Goal: Transaction & Acquisition: Purchase product/service

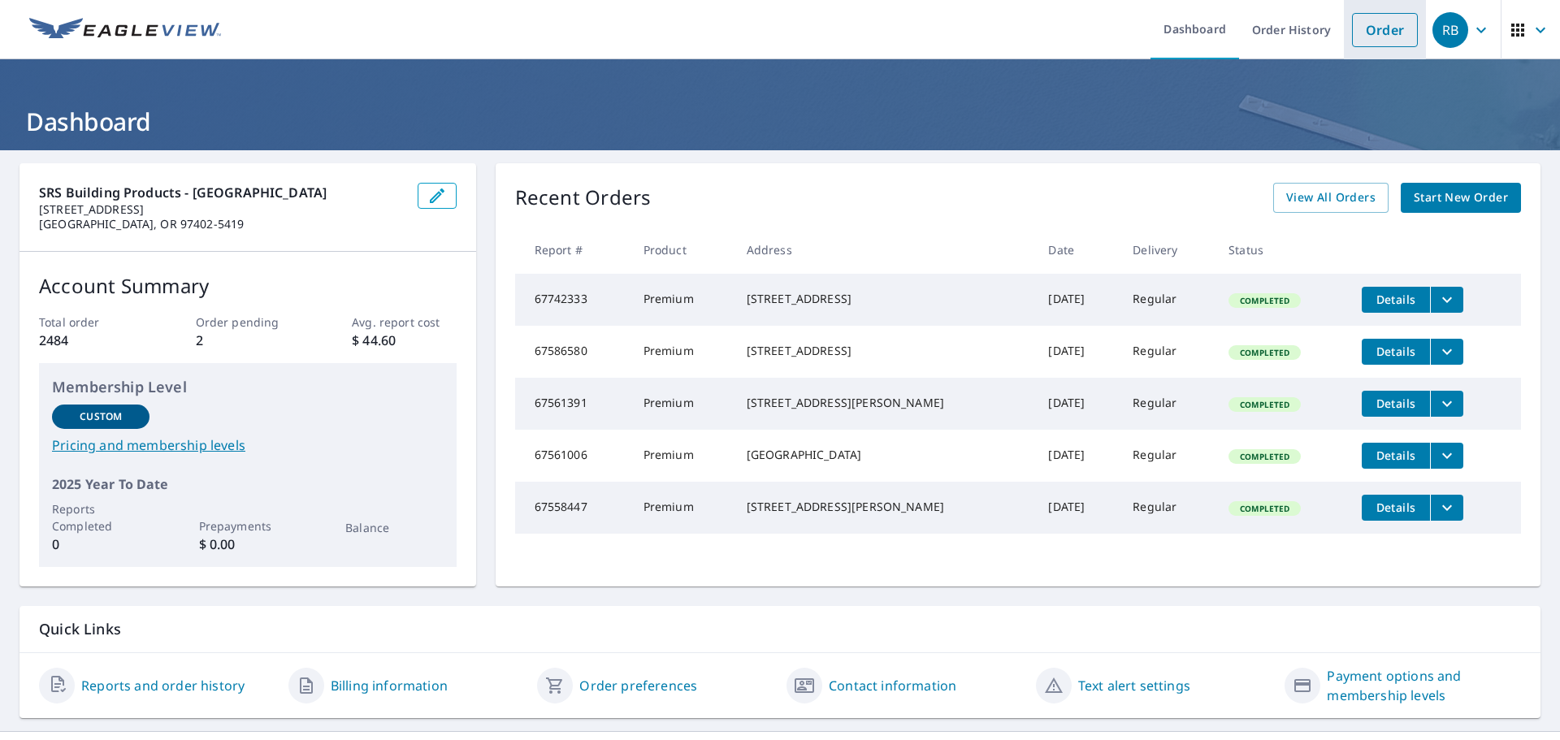
click at [1379, 28] on link "Order" at bounding box center [1385, 30] width 66 height 34
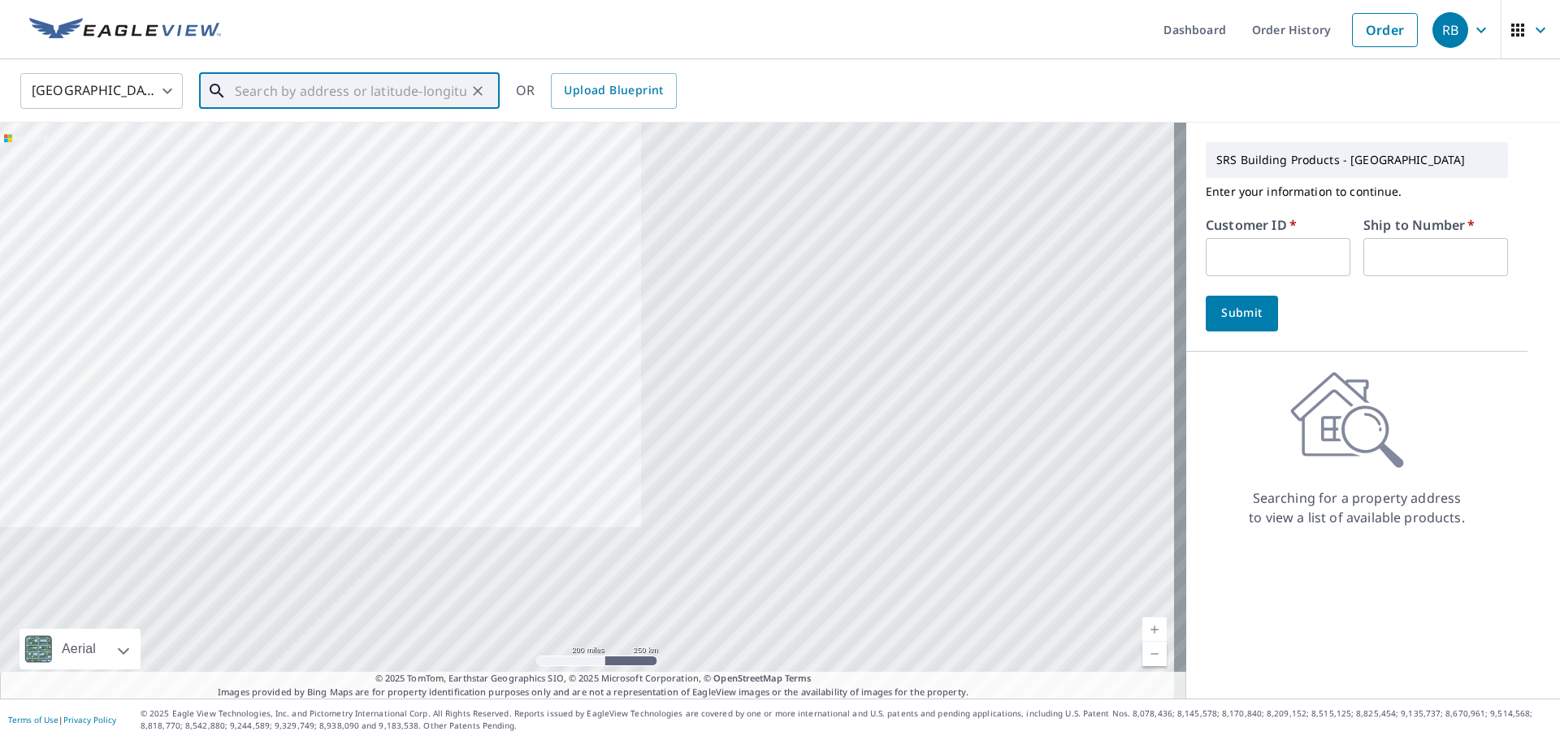
click at [384, 87] on input "text" at bounding box center [351, 91] width 232 height 46
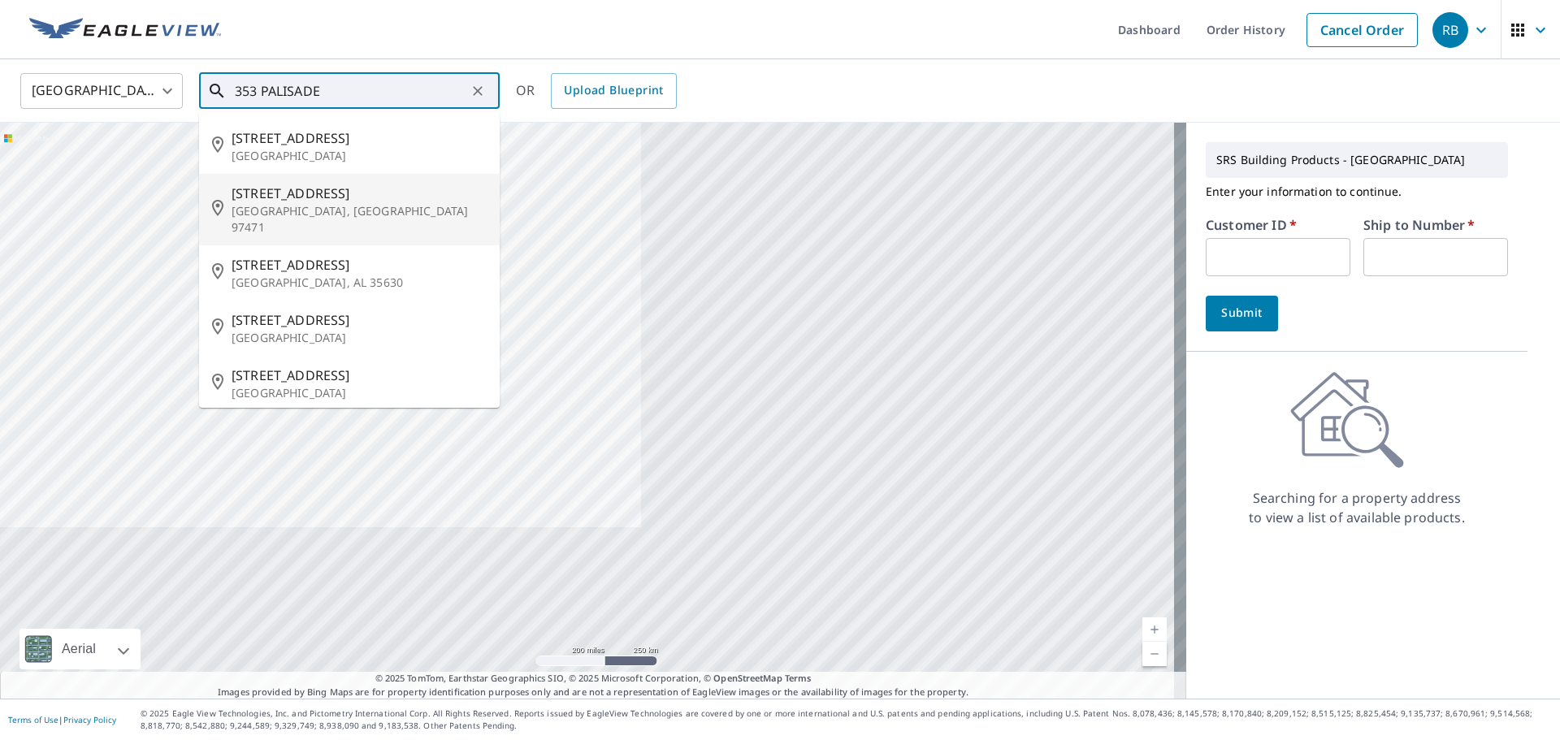
click at [284, 204] on p "[GEOGRAPHIC_DATA], [GEOGRAPHIC_DATA] 97471" at bounding box center [359, 219] width 255 height 33
type input "[STREET_ADDRESS][PERSON_NAME]"
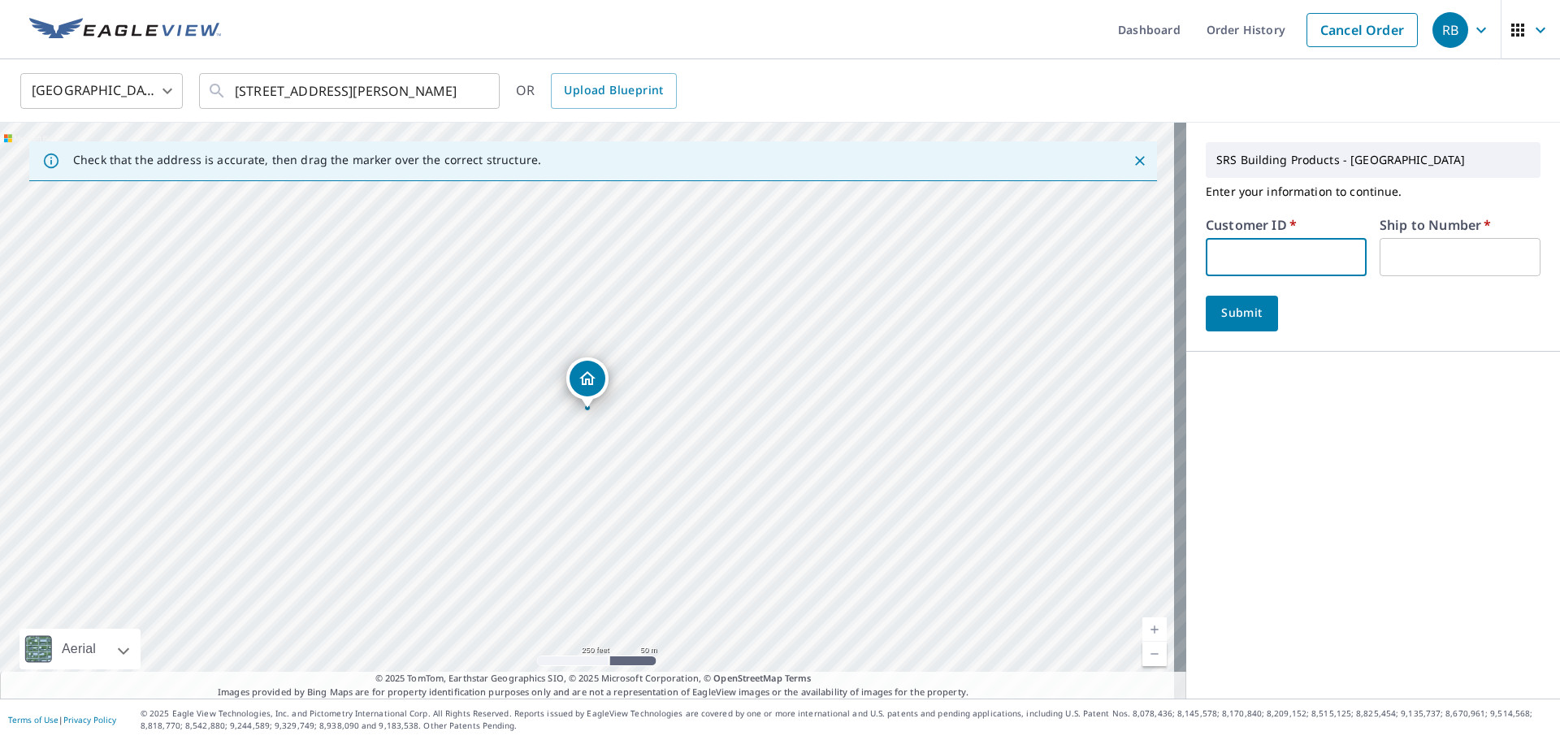
click at [1257, 253] on input "text" at bounding box center [1286, 257] width 161 height 38
type input "fol320"
click at [1395, 246] on input "text" at bounding box center [1460, 257] width 161 height 38
type input "1"
click at [1231, 312] on span "Submit" at bounding box center [1242, 313] width 46 height 20
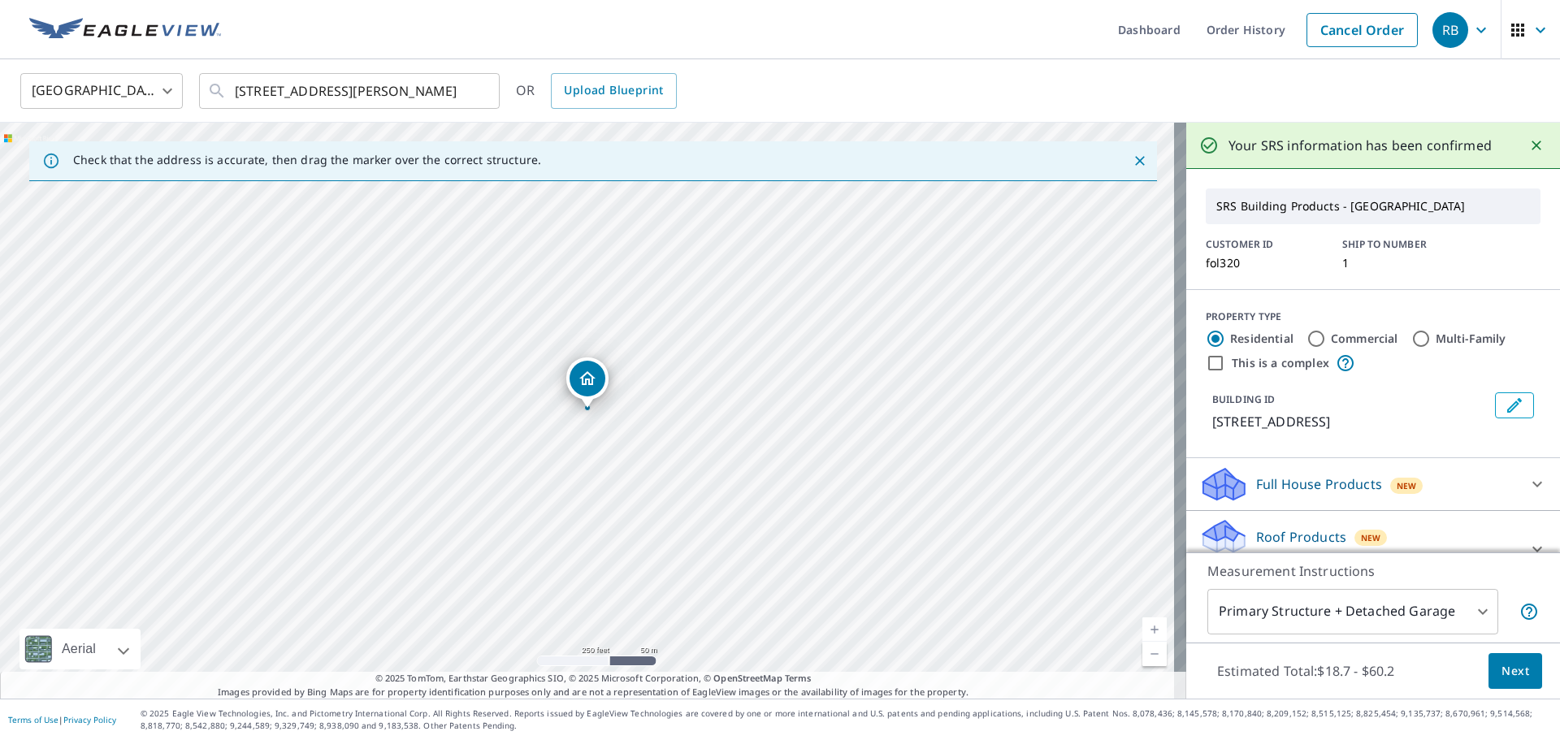
click at [1511, 666] on span "Next" at bounding box center [1516, 671] width 28 height 20
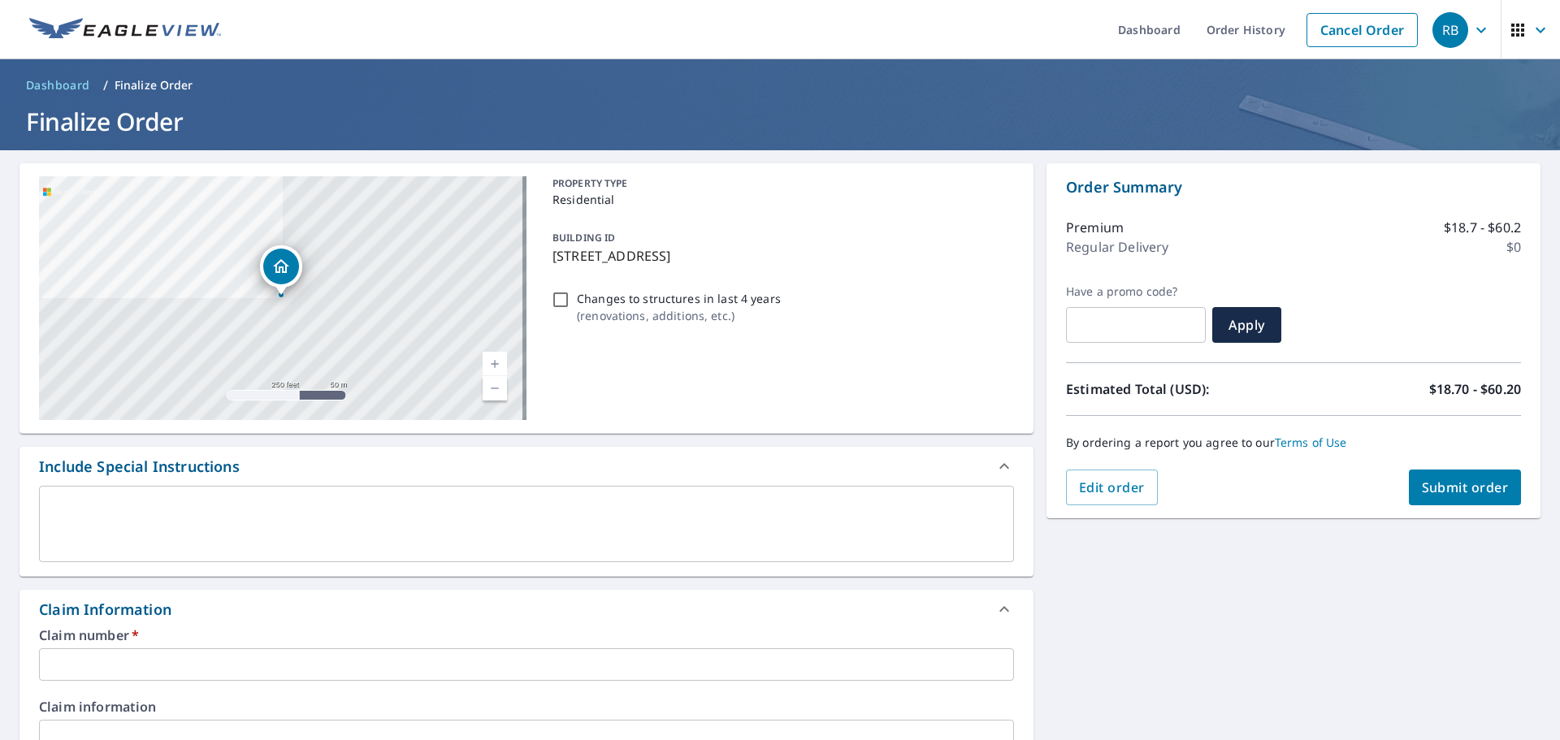
click at [109, 499] on div "x ​" at bounding box center [526, 524] width 975 height 76
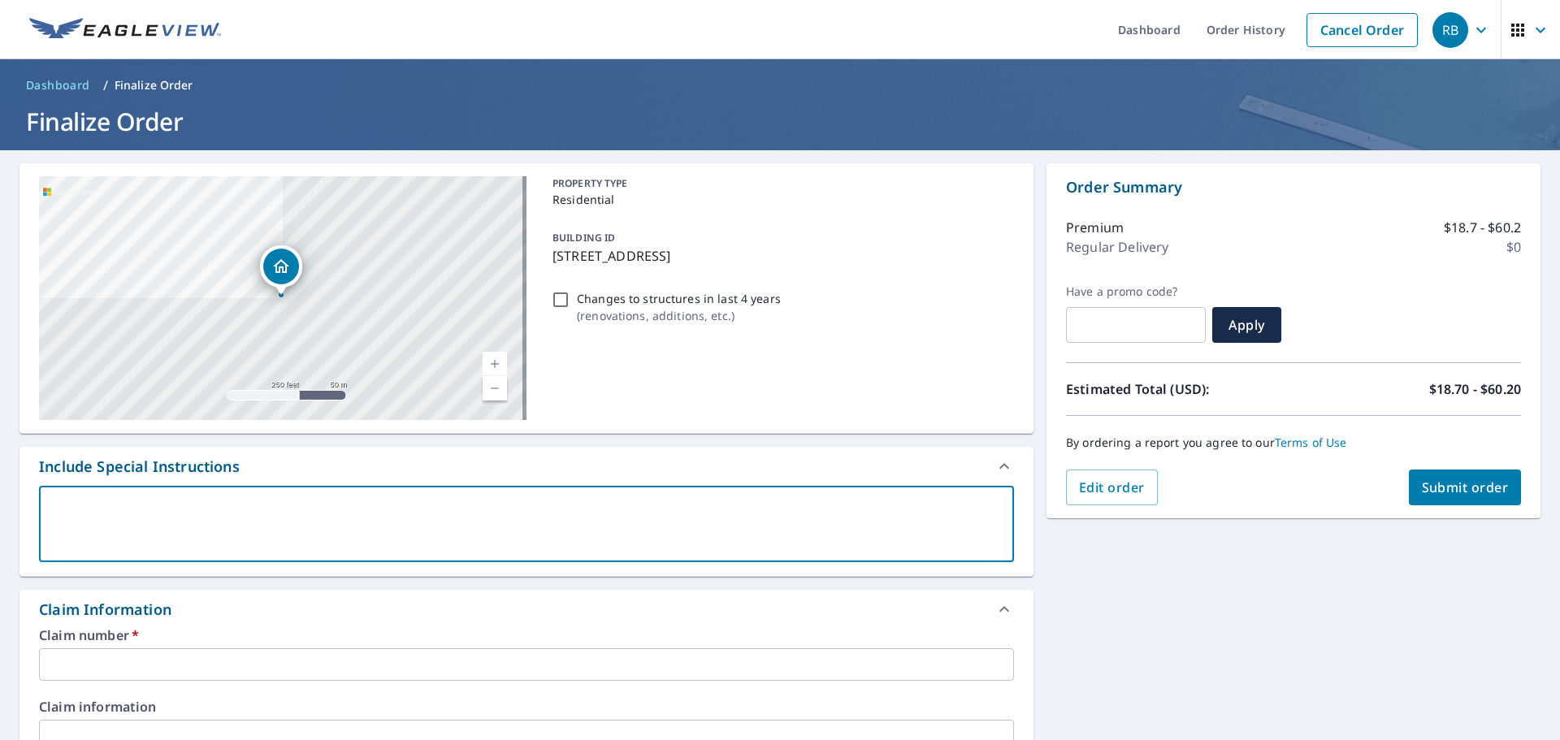
type textarea "P"
type textarea "x"
checkbox input "true"
type textarea "PL"
type textarea "x"
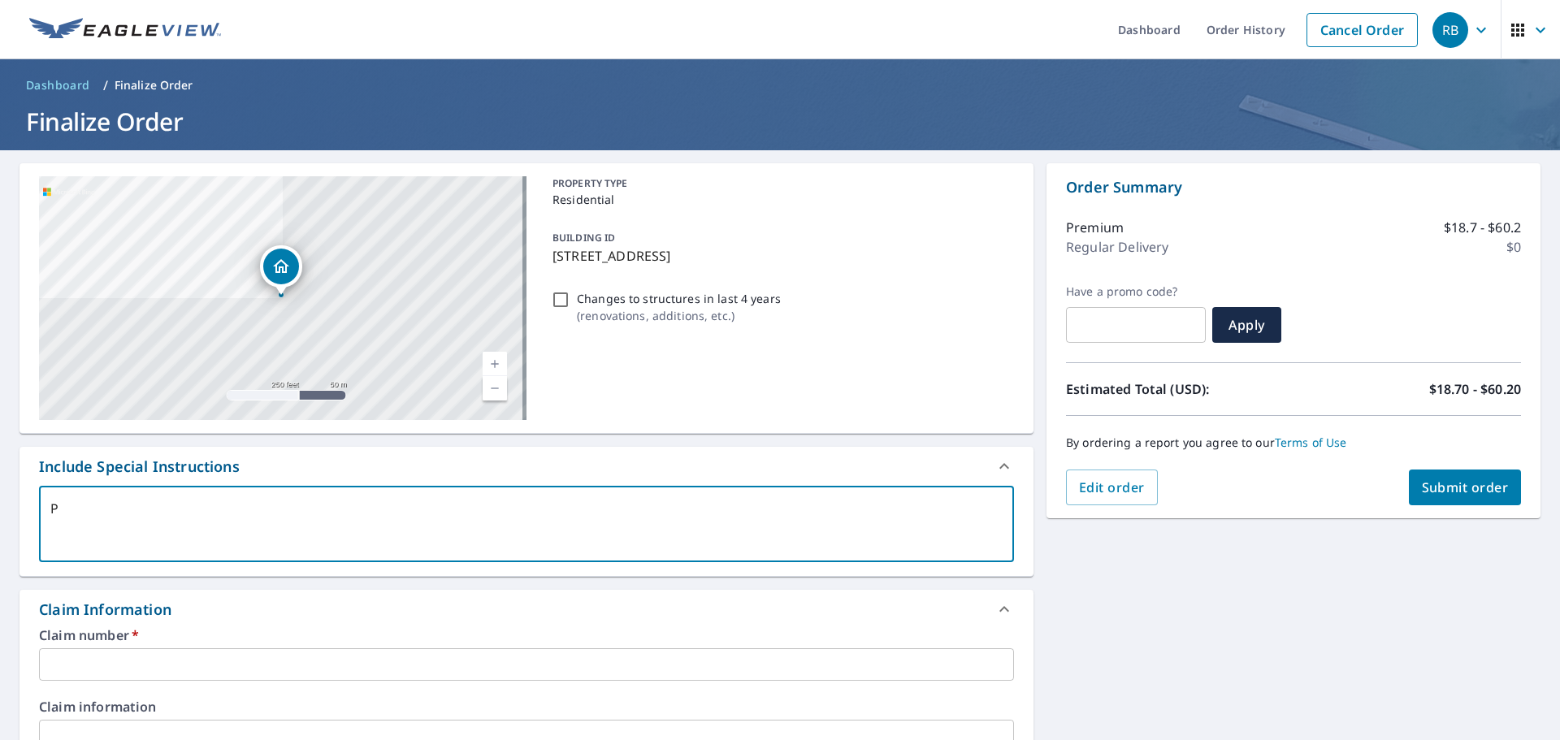
checkbox input "true"
type textarea "PLE"
type textarea "x"
checkbox input "true"
type textarea "PLEA"
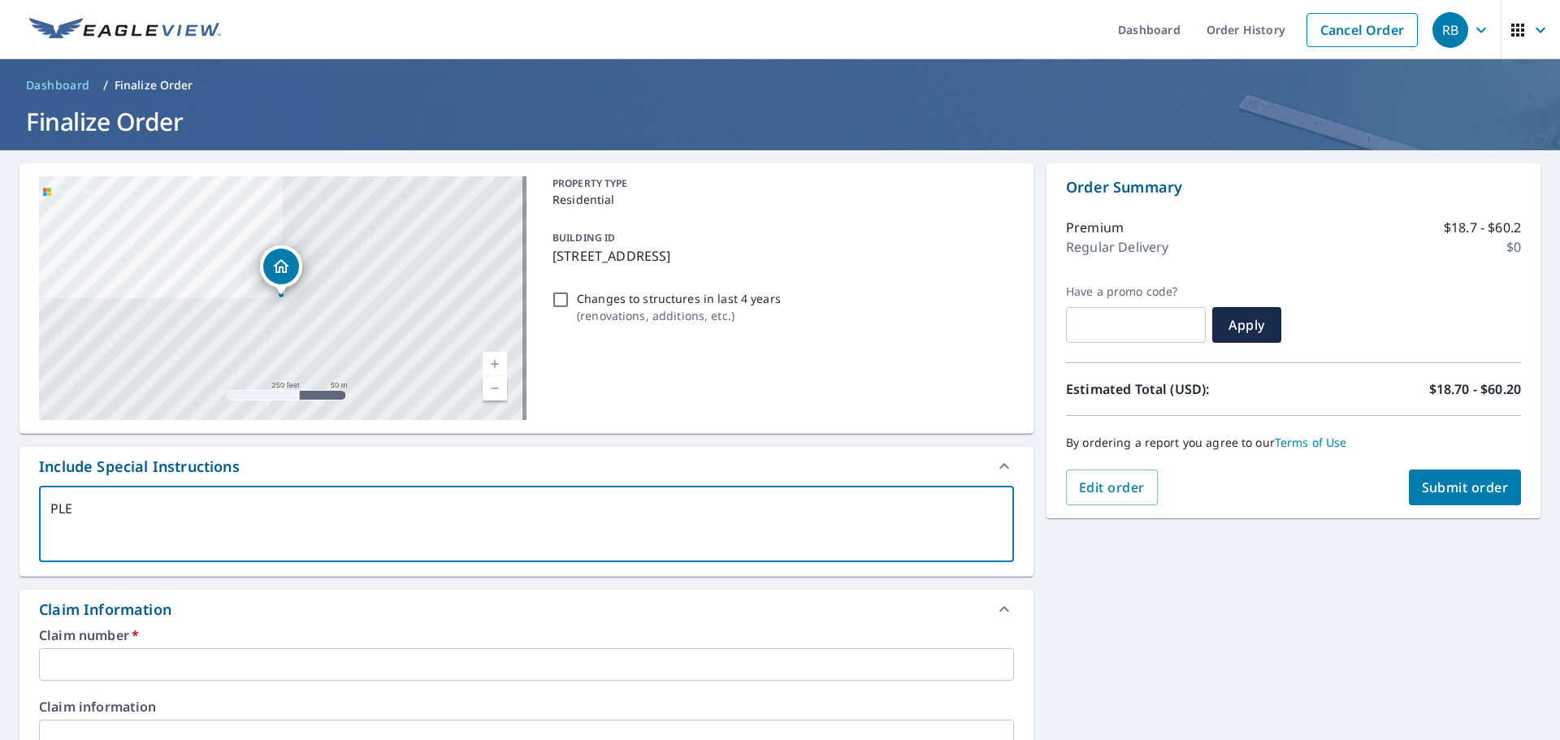
type textarea "x"
checkbox input "true"
type textarea "PLEAS"
type textarea "x"
checkbox input "true"
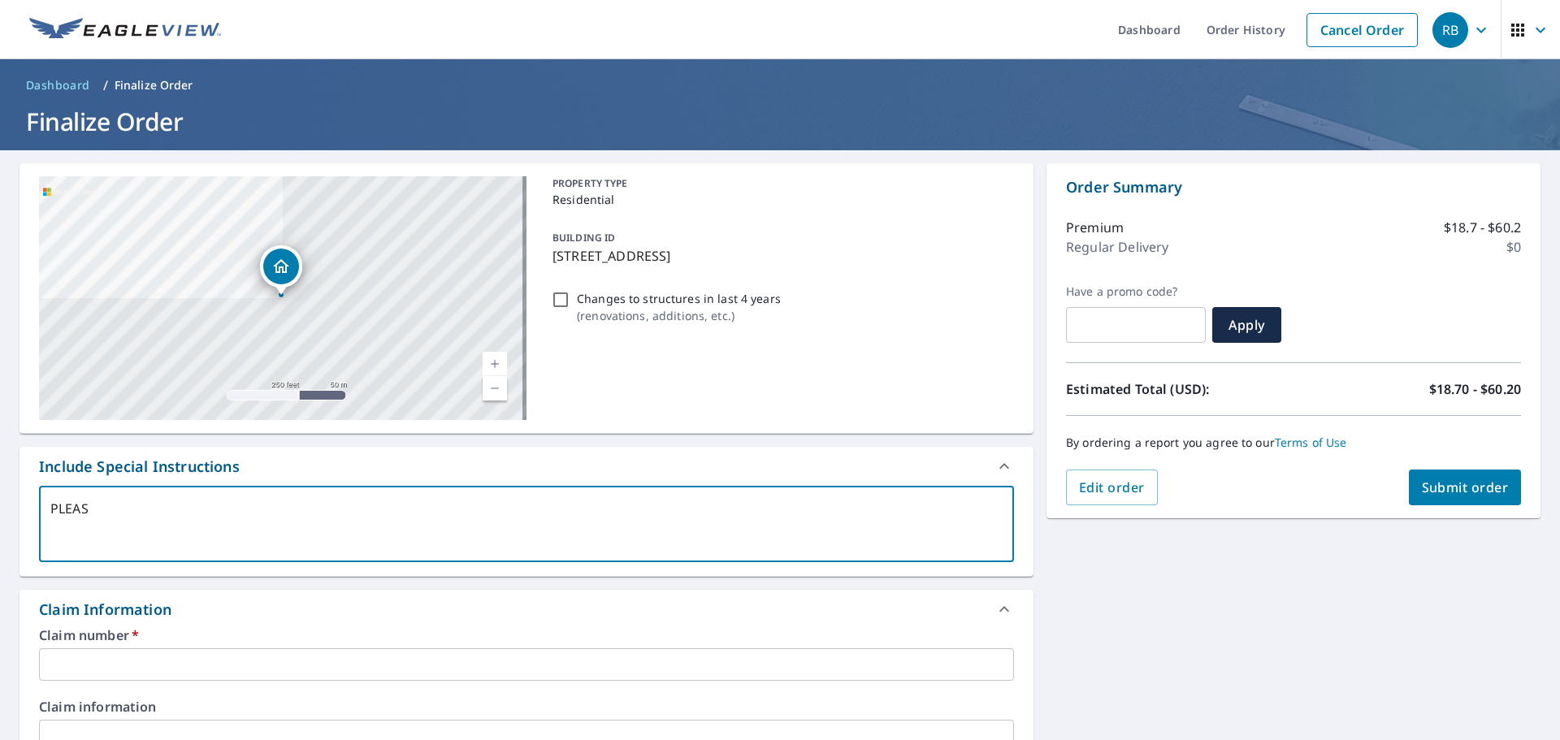
type textarea "PLEASE"
type textarea "x"
checkbox input "true"
type textarea "PLEASE"
type textarea "x"
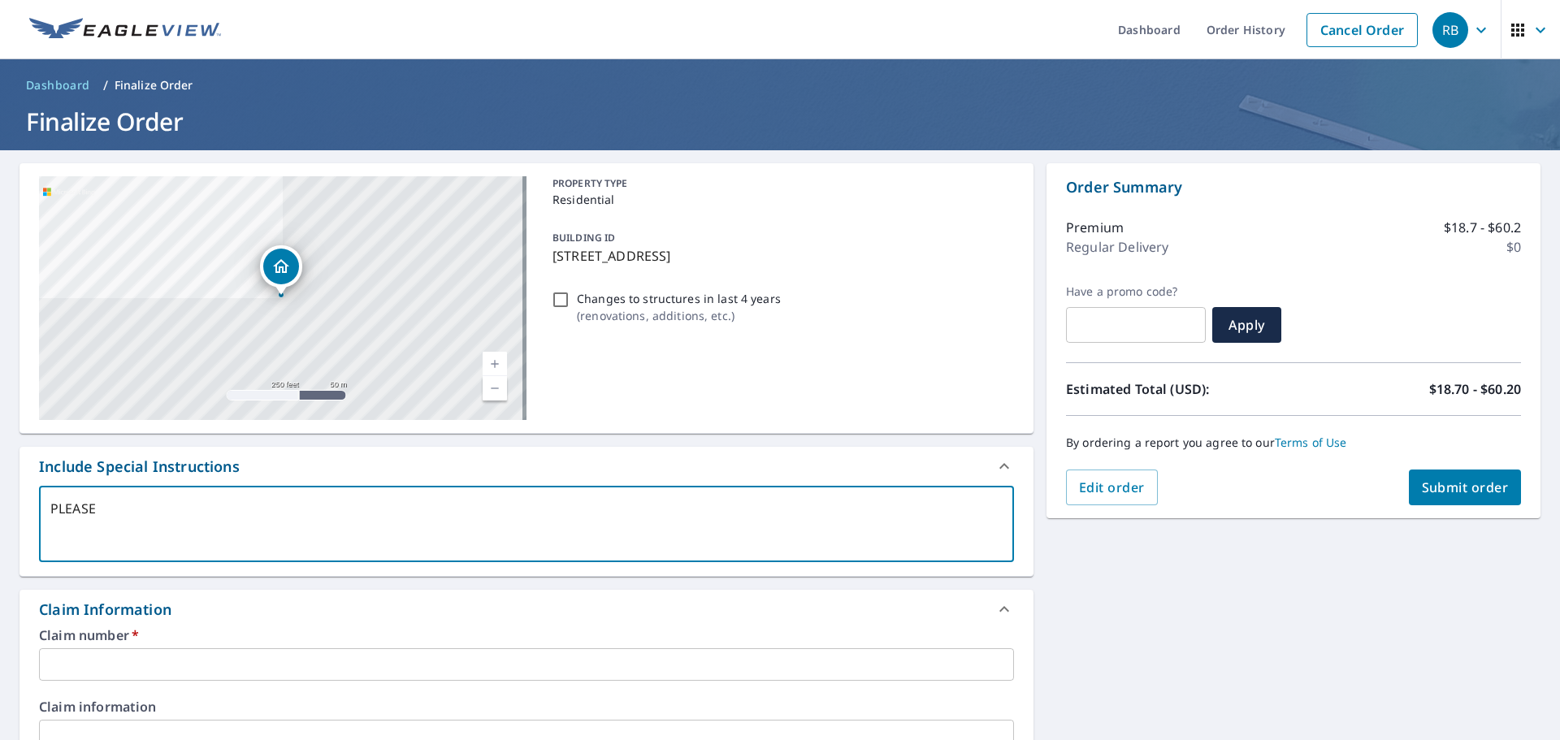
checkbox input "true"
type textarea "PLEASE I"
type textarea "x"
checkbox input "true"
type textarea "PLEASE IN"
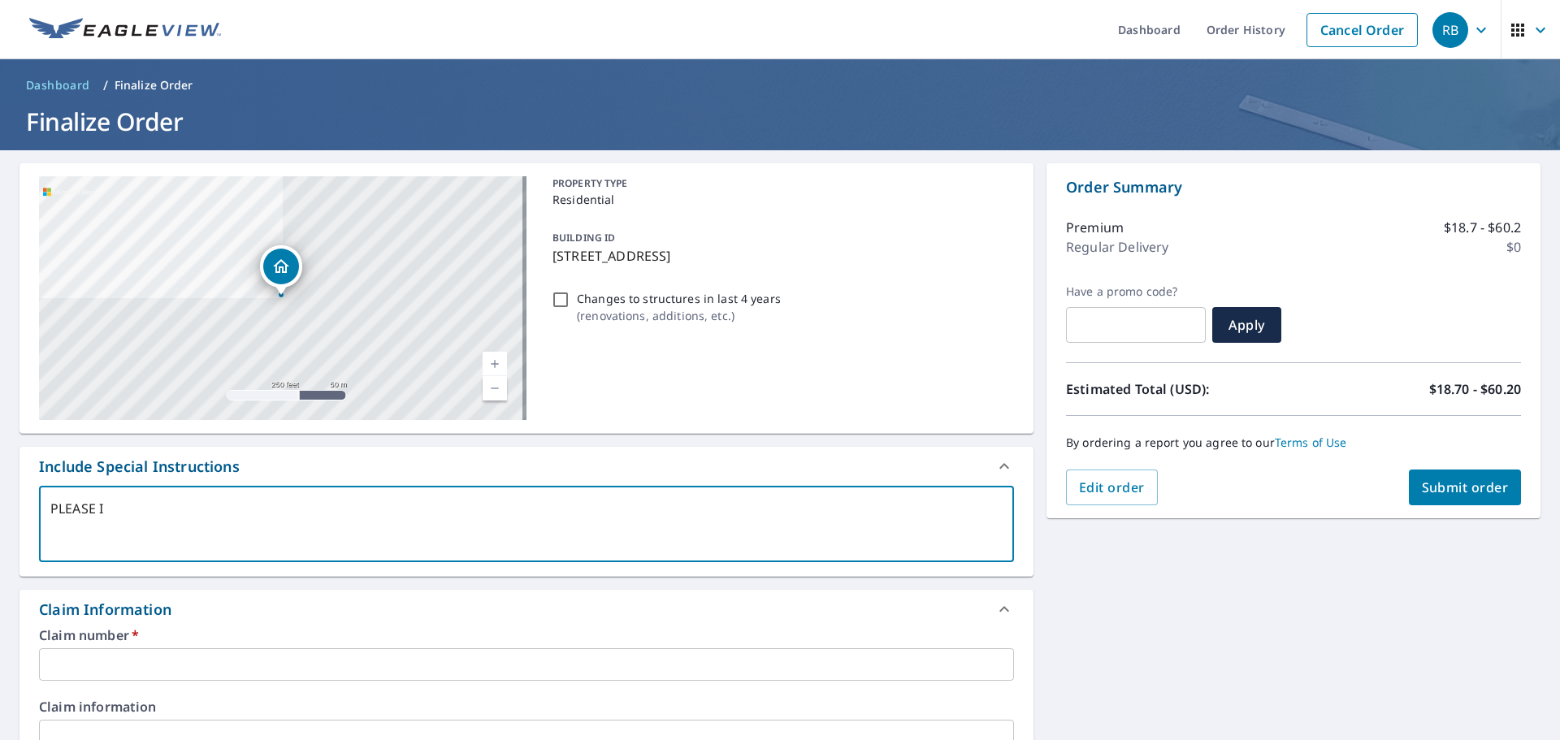
type textarea "x"
checkbox input "true"
type textarea "PLEASE INC"
type textarea "x"
checkbox input "true"
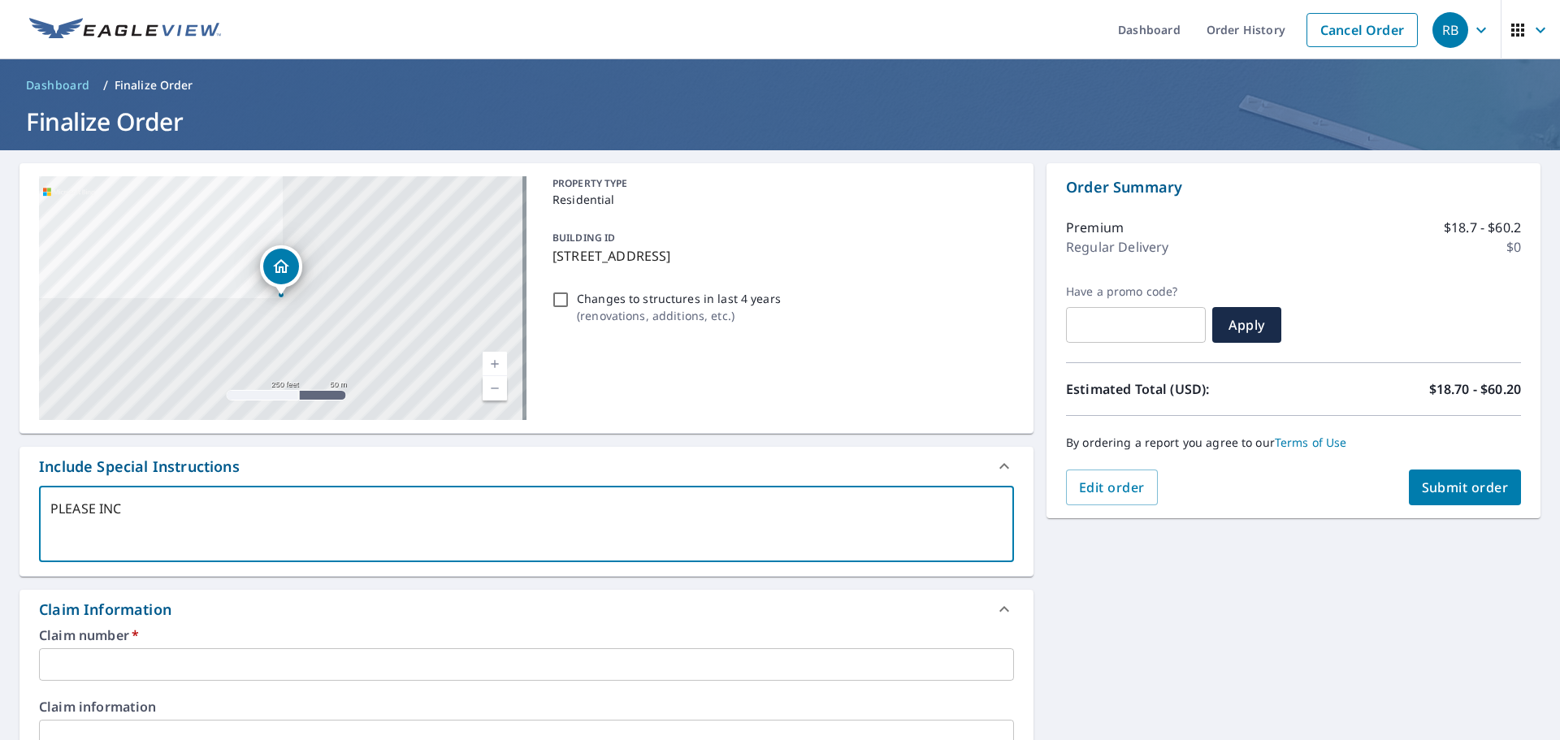
type textarea "PLEASE INCL"
type textarea "x"
checkbox input "true"
type textarea "PLEASE INCLU"
type textarea "x"
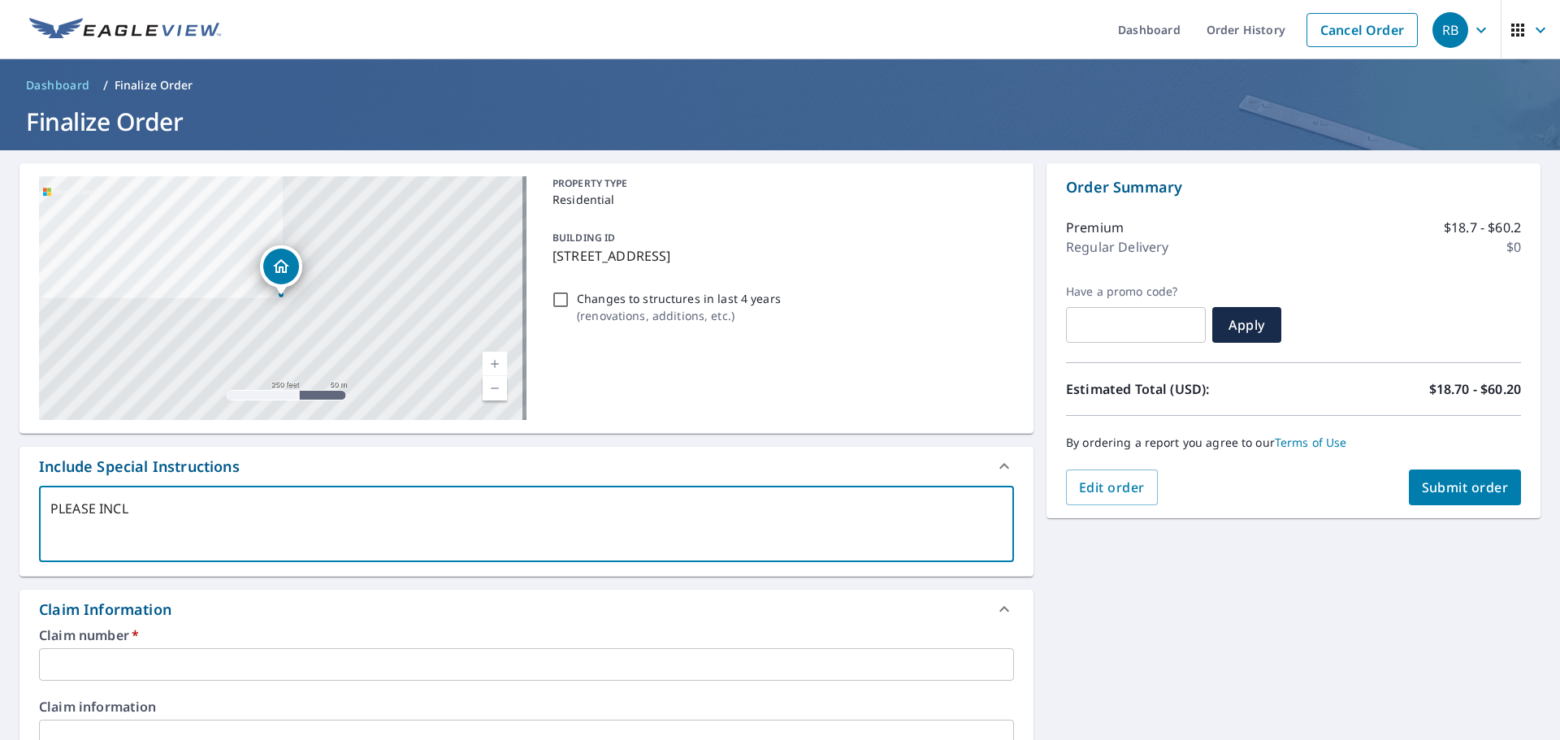
checkbox input "true"
type textarea "PLEASE INCLUD"
type textarea "x"
checkbox input "true"
type textarea "PLEASE INCLUDE"
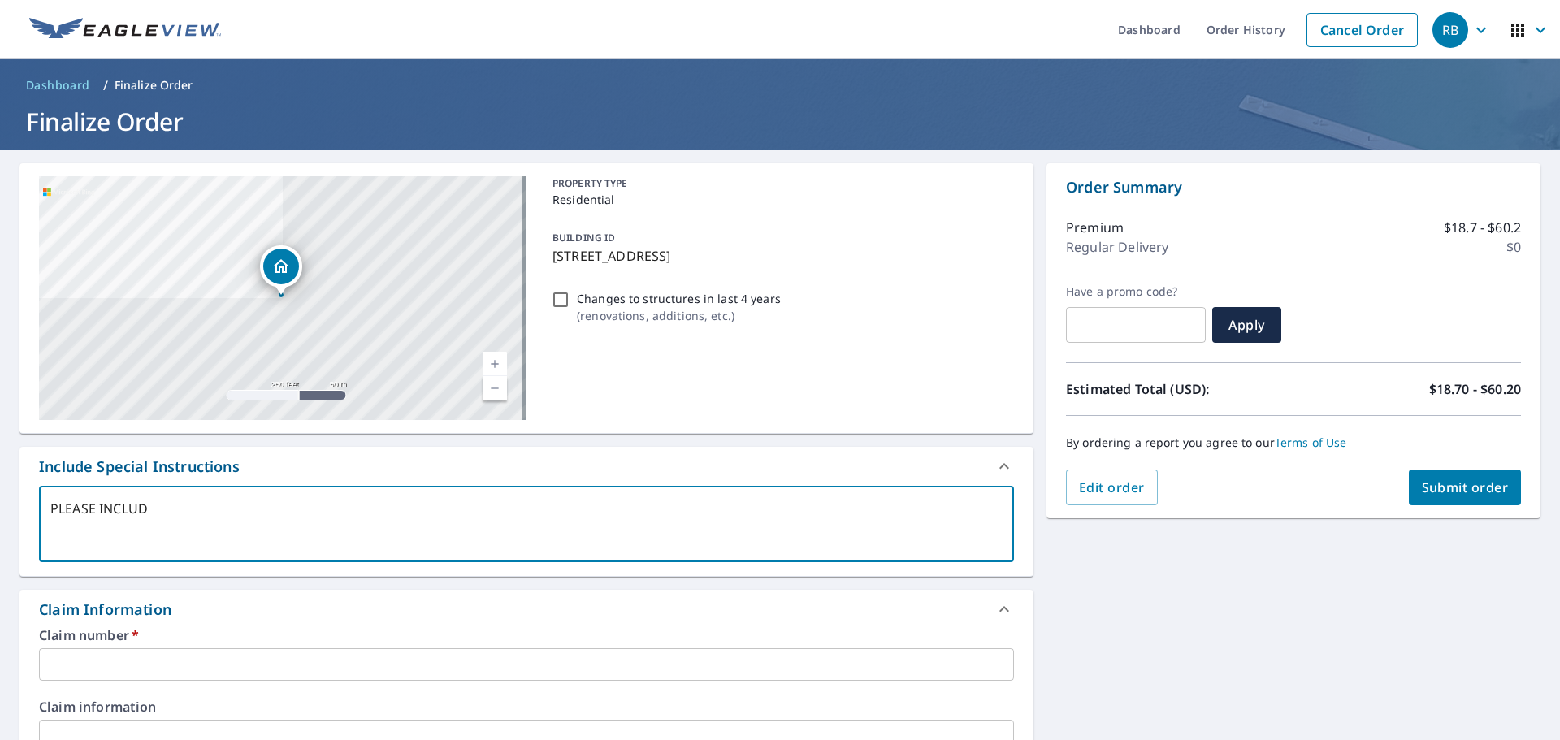
type textarea "x"
checkbox input "true"
type textarea "PLEASE INCLUDE"
type textarea "x"
checkbox input "true"
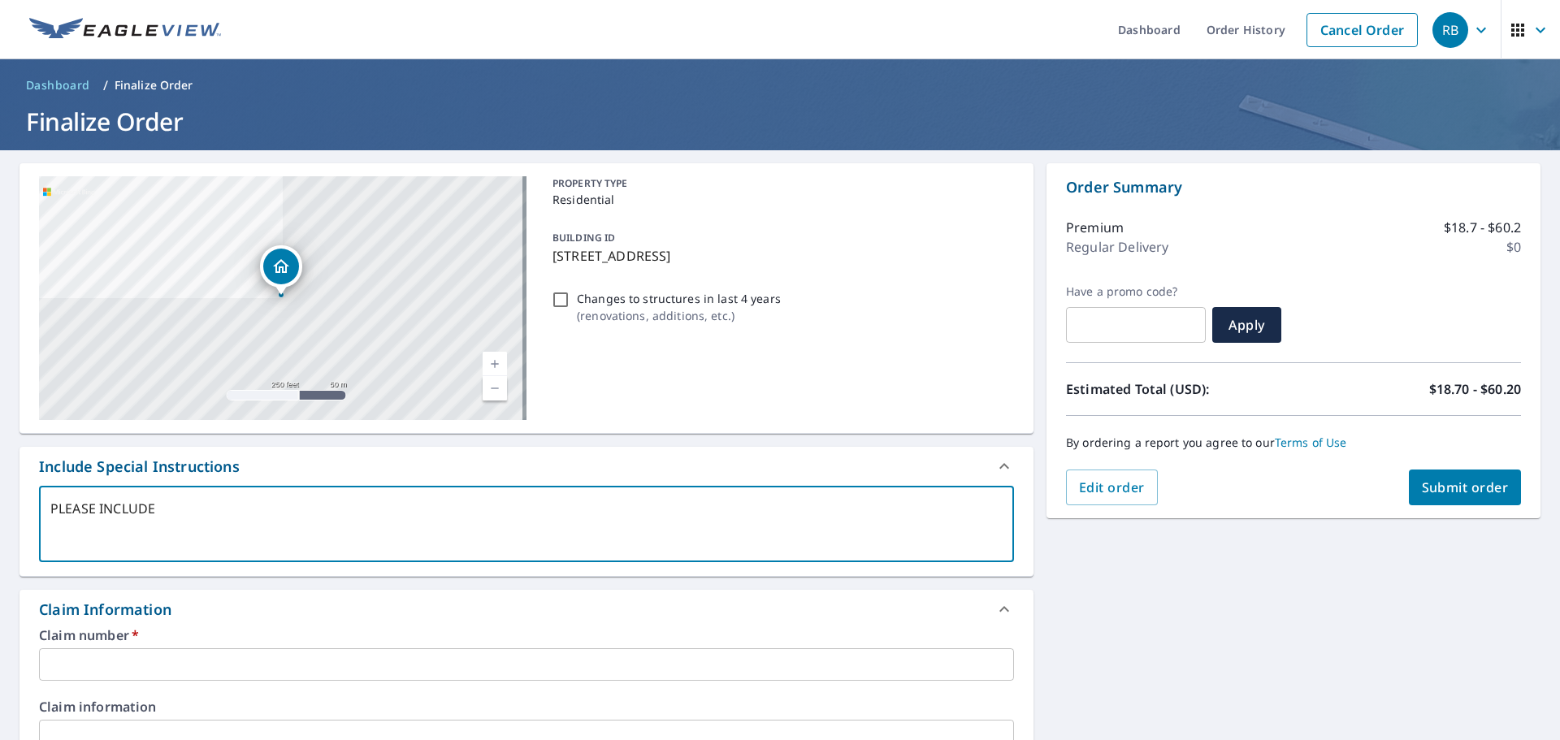
type textarea "PLEASE INCLUDE B"
type textarea "x"
checkbox input "true"
type textarea "PLEASE INCLUDE [PERSON_NAME]"
type textarea "x"
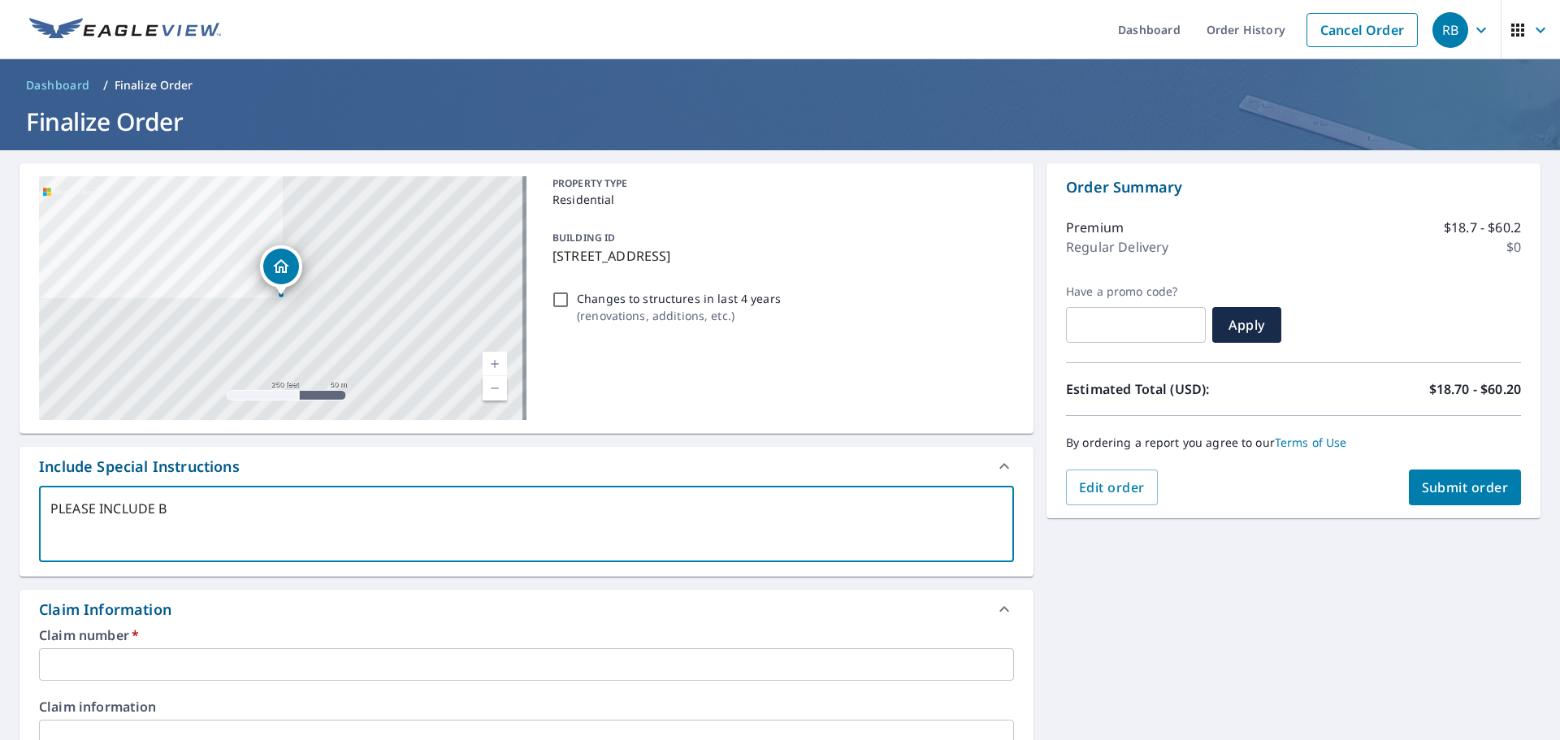
checkbox input "true"
type textarea "PLEASE INCLUDE BOT"
type textarea "x"
checkbox input "true"
type textarea "PLEASE INCLUDE BOTH"
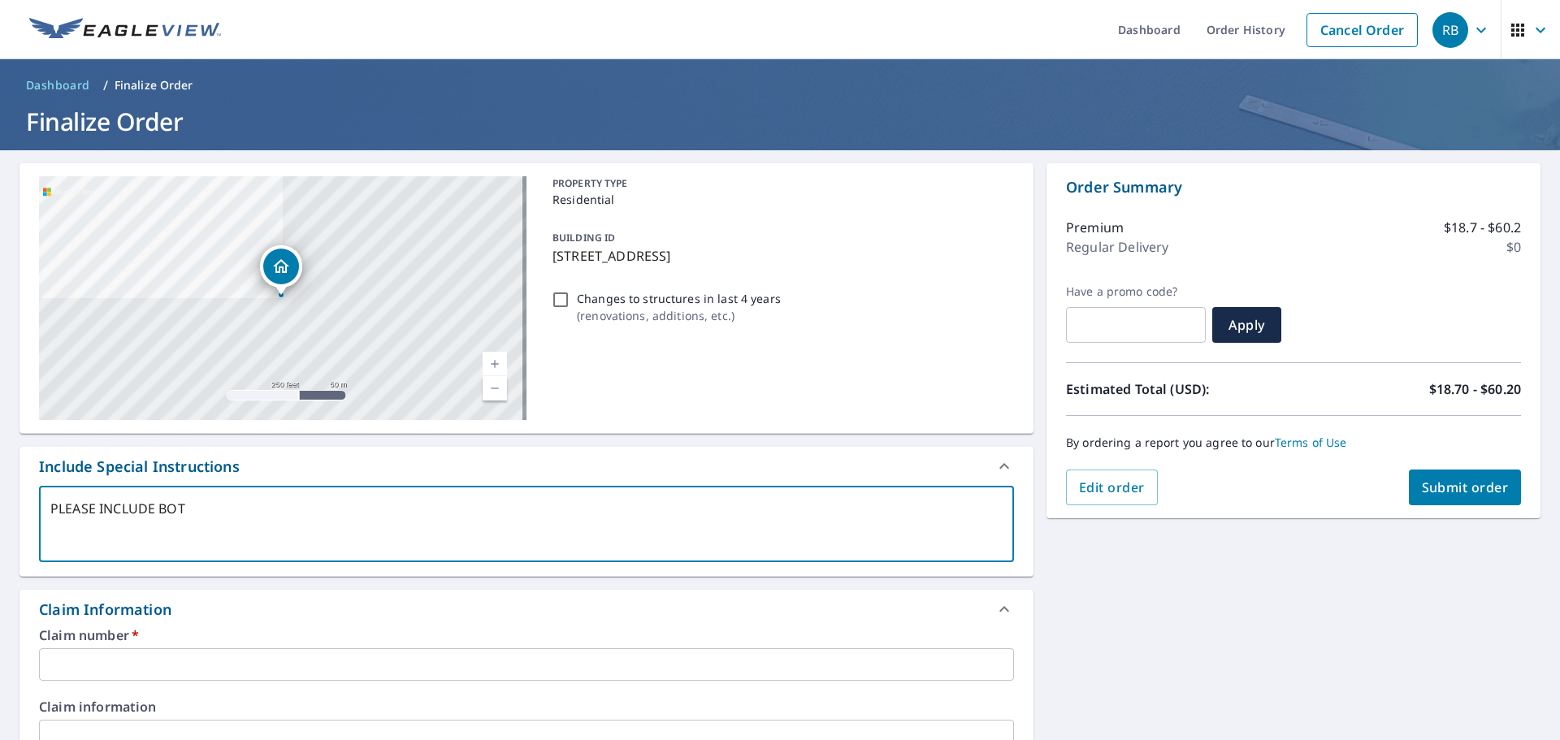
type textarea "x"
checkbox input "true"
type textarea "PLEASE INCLUDE BOTH"
type textarea "x"
checkbox input "true"
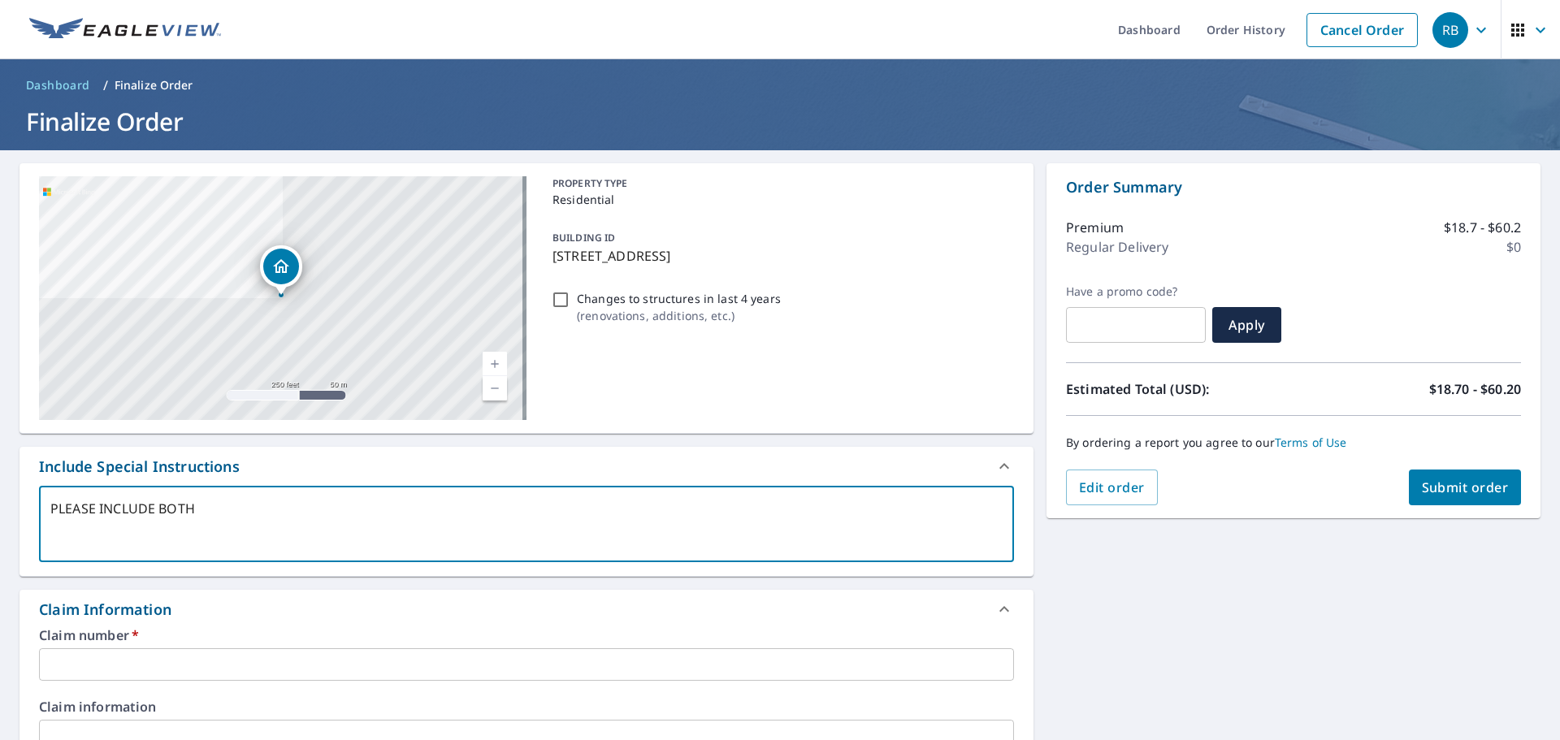
type textarea "PLEASE INCLUDE BOTH B"
type textarea "x"
checkbox input "true"
type textarea "PLEASE INCLUDE BOTH BU"
type textarea "x"
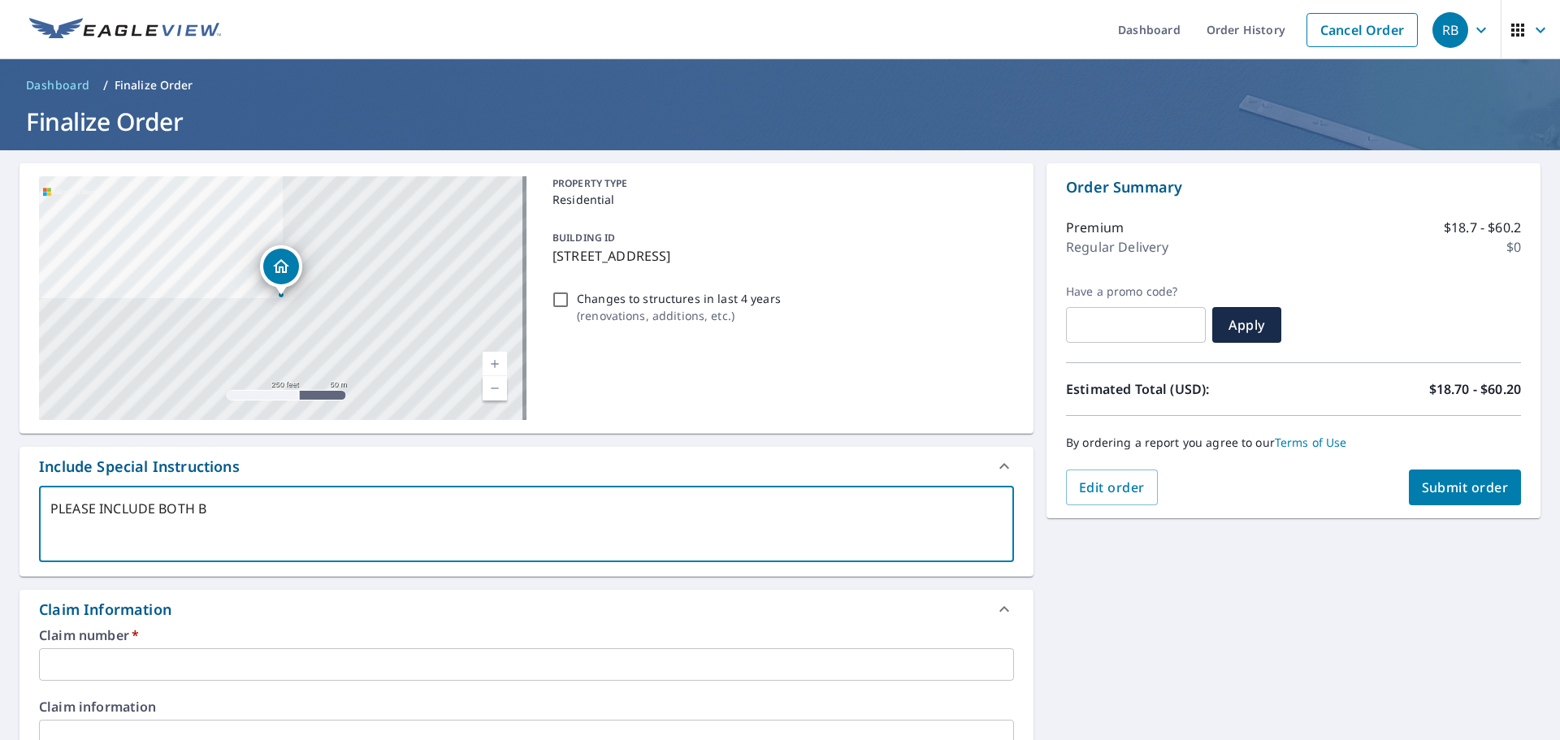
checkbox input "true"
type textarea "PLEASE INCLUDE BOTH [PERSON_NAME]"
type textarea "x"
checkbox input "true"
type textarea "PLEASE INCLUDE BOTH BUIL"
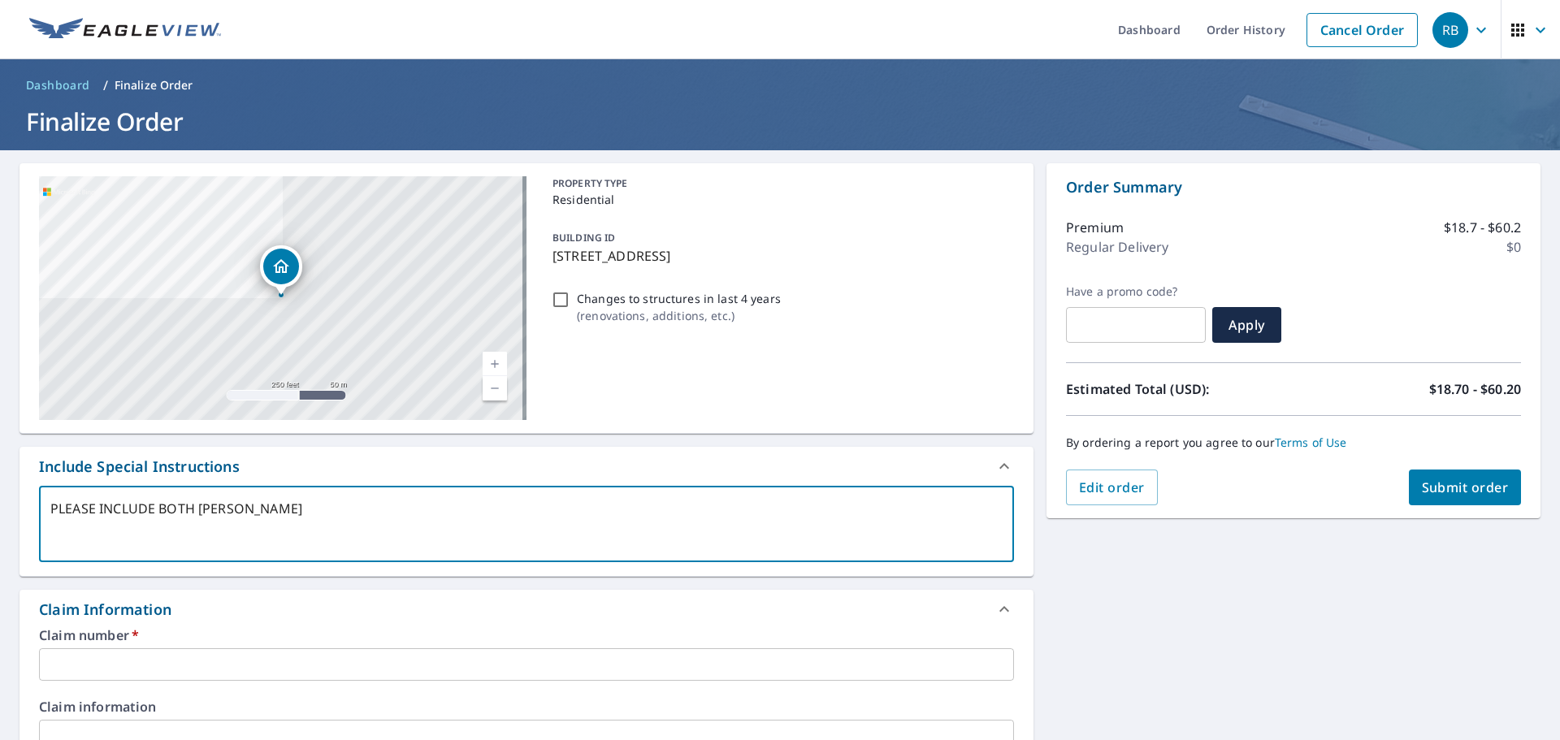
type textarea "x"
checkbox input "true"
type textarea "PLEASE INCLUDE BOTH BUILD"
type textarea "x"
checkbox input "true"
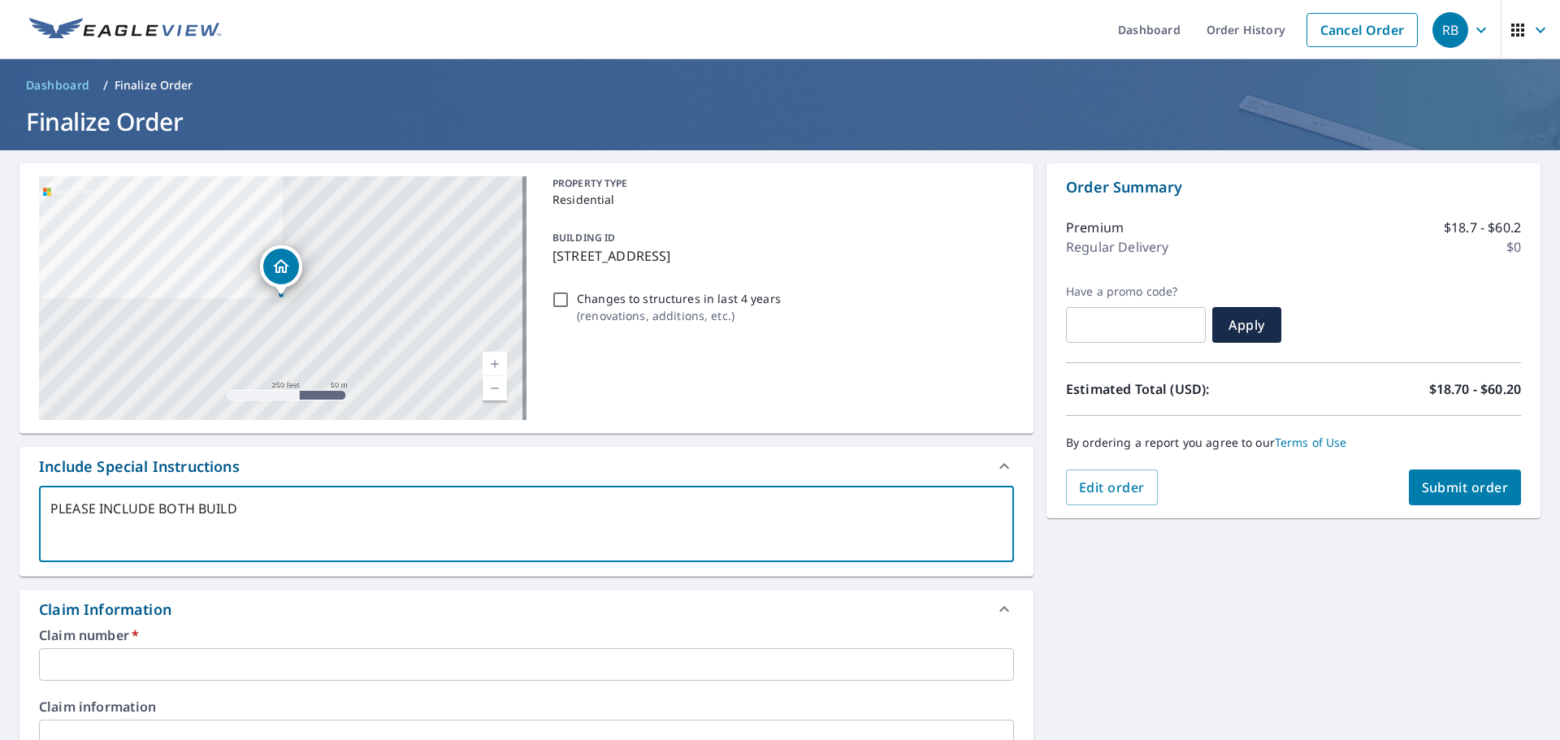
type textarea "PLEASE INCLUDE BOTH BUILDI"
type textarea "x"
checkbox input "true"
type textarea "PLEASE INCLUDE BOTH BUILDIN"
type textarea "x"
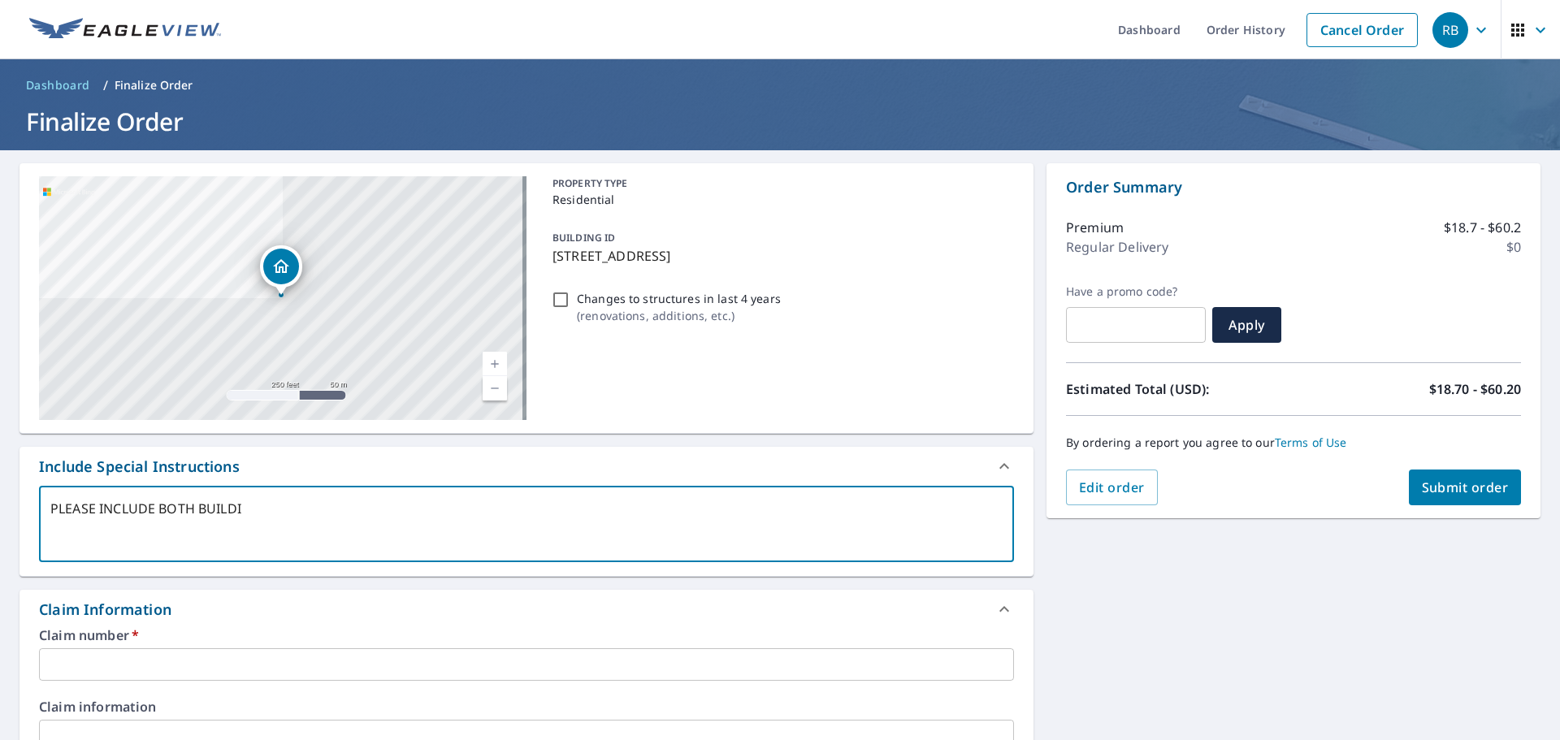
checkbox input "true"
type textarea "PLEASE INCLUDE BOTH BUILDING"
type textarea "x"
checkbox input "true"
type textarea "PLEASE INCLUDE BOTH BUILDINGS"
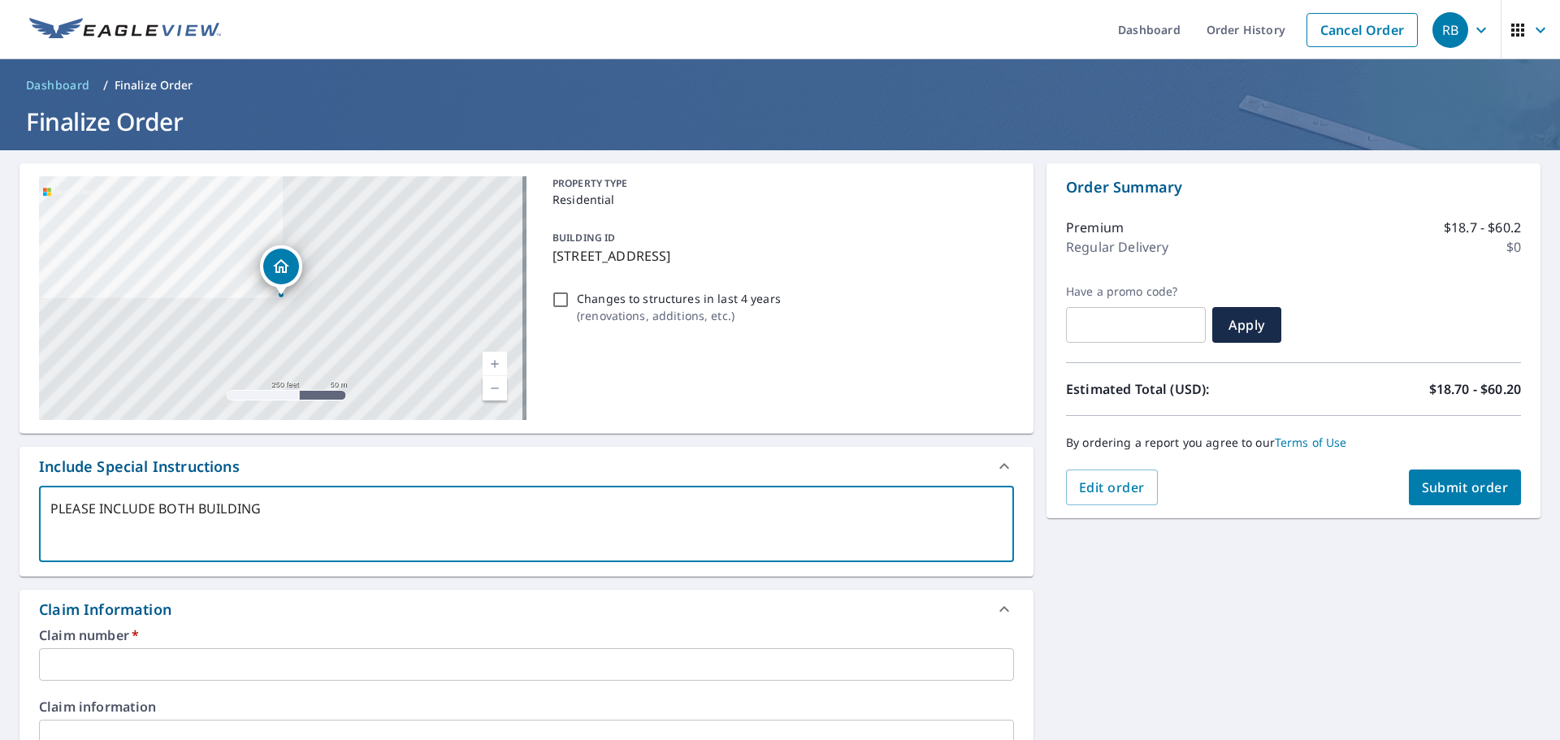
type textarea "x"
checkbox input "true"
type textarea "PLEASE INCLUDE BOTH BUILDINGS"
type textarea "x"
checkbox input "true"
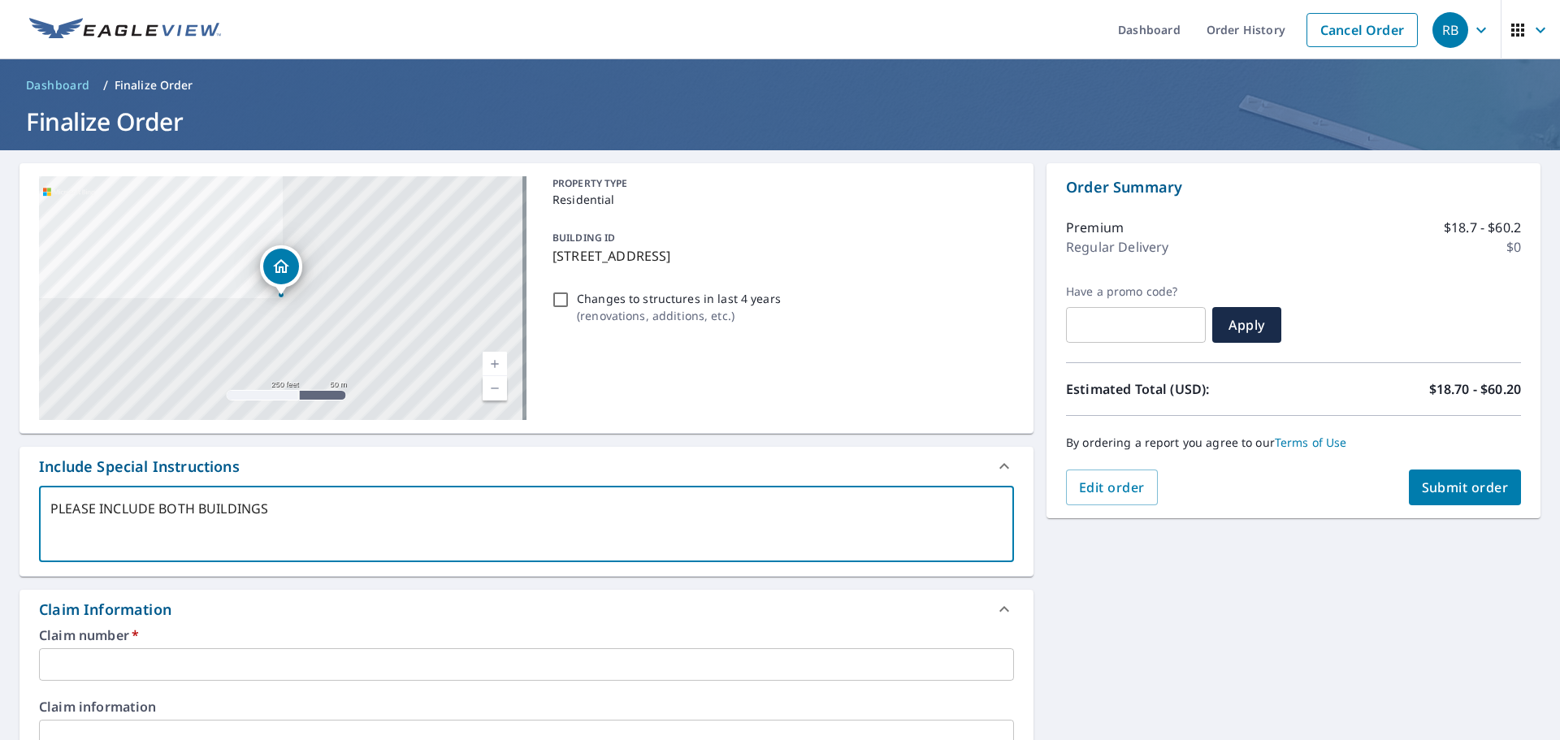
type textarea "PLEASE INCLUDE BOTH BUILDINGS"
type textarea "x"
checkbox input "true"
type textarea "PLEASE INCLUDE BOTH BUILDINGS"
type textarea "x"
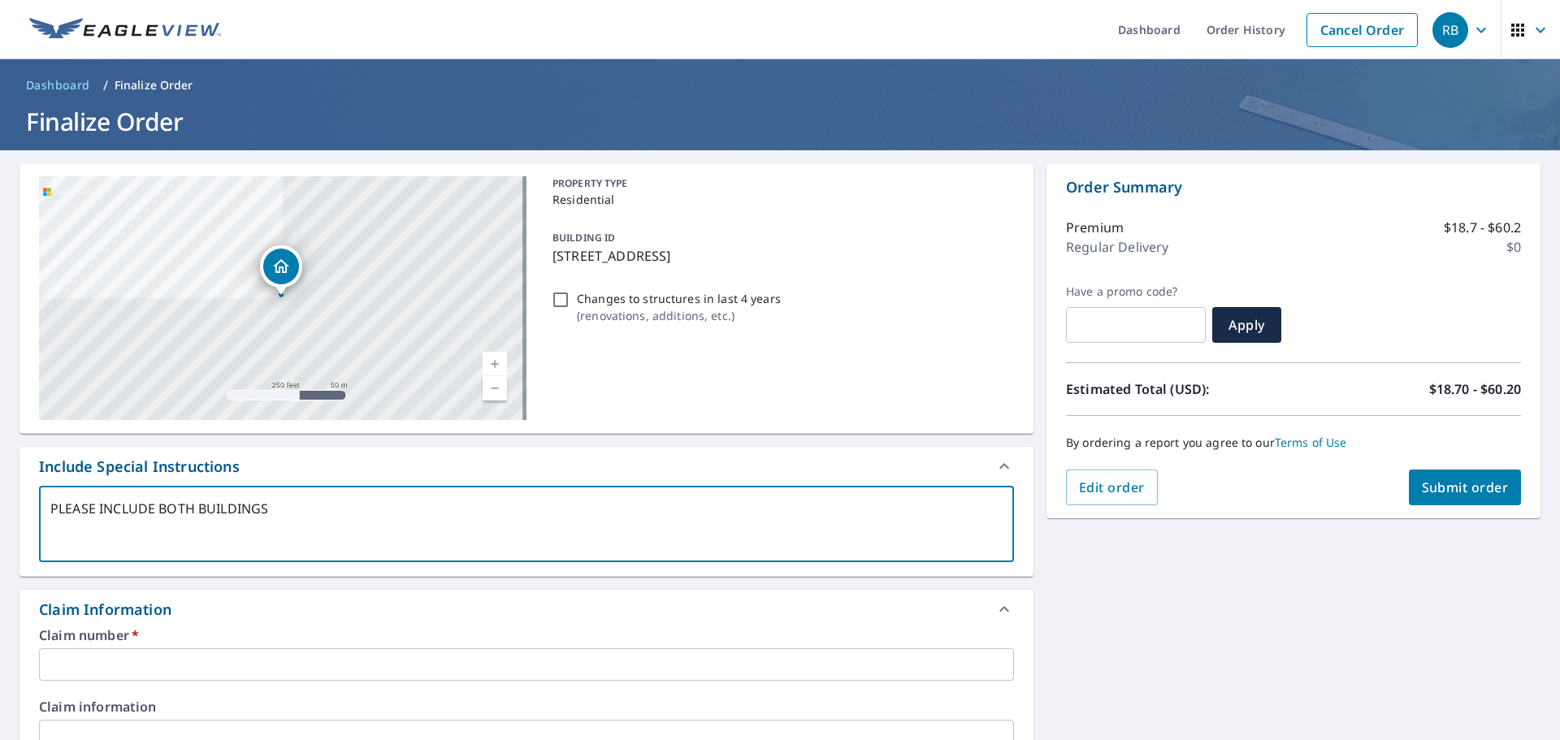
checkbox input "true"
type textarea "PLEASE INCLUDE BOTH BUILDINGS"
type textarea "x"
checkbox input "true"
type textarea "PLEASE INCLUDE BOTH BUILDINGS"
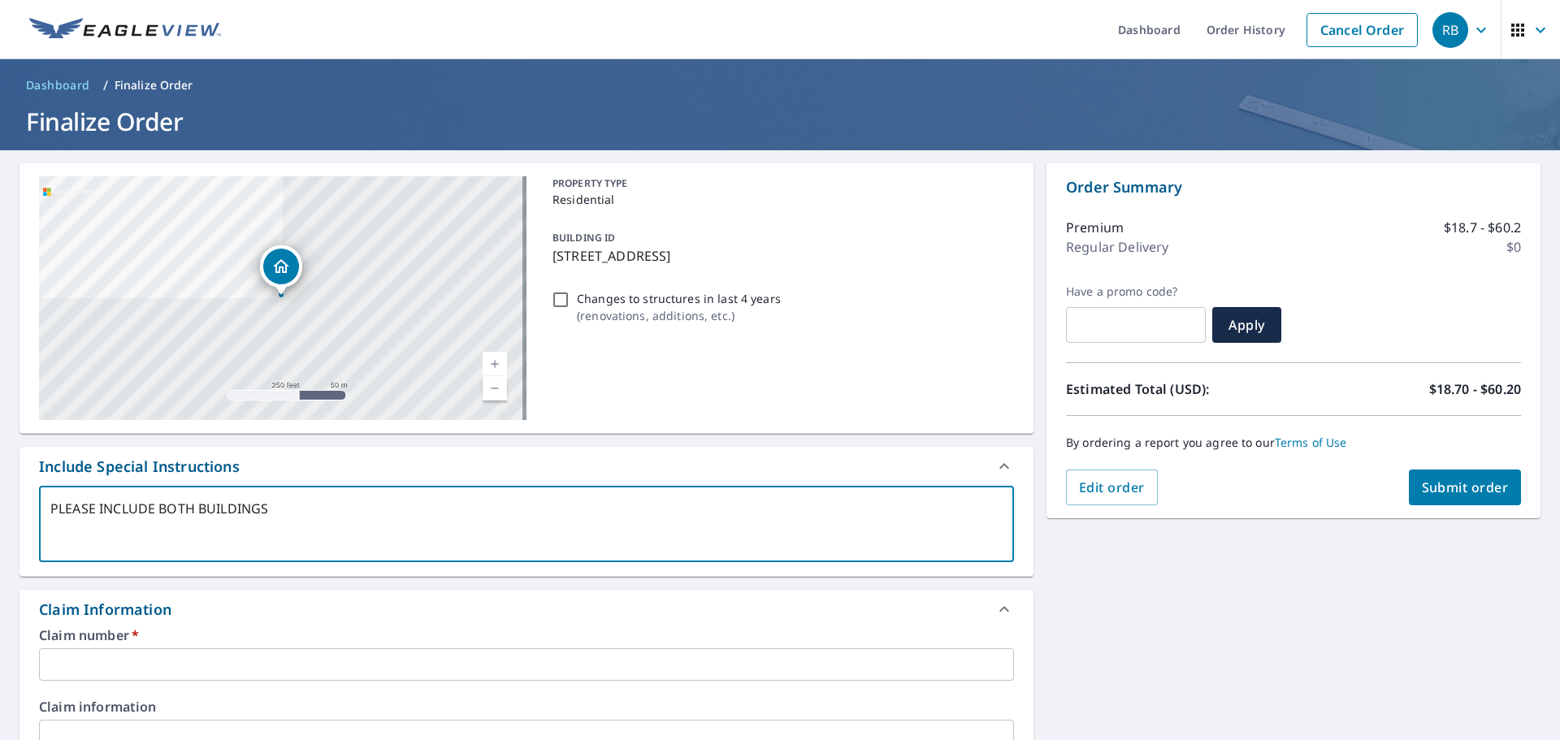
type textarea "x"
checkbox input "true"
type textarea "PLEASE INCLUDE BOTH BUILDINGS"
type textarea "x"
checkbox input "true"
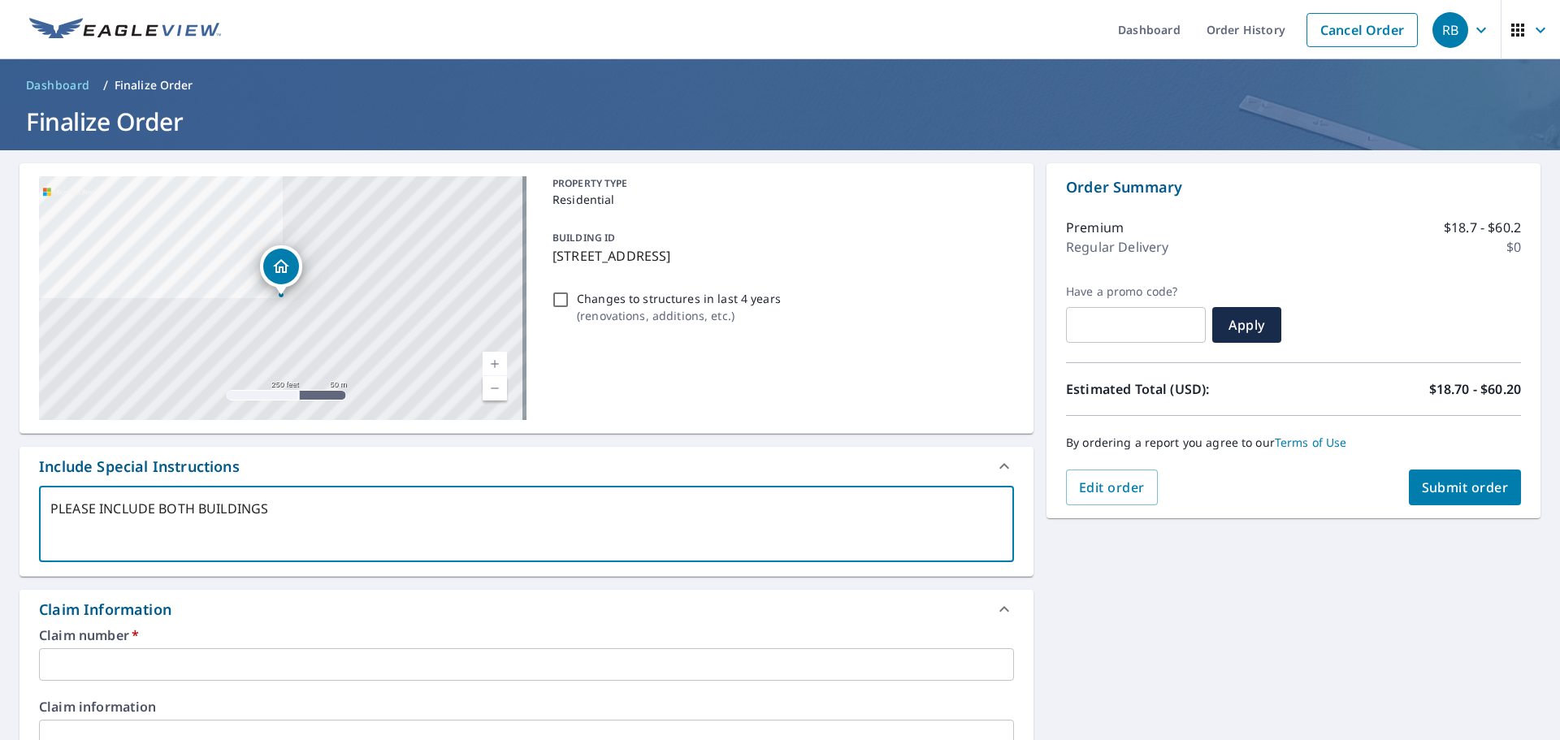
type textarea "PLEASE INCLUDE BOTH BUILDINGS"
type textarea "x"
checkbox input "true"
type textarea "PLEASE INCLUDE BOTH BUILDINGS T"
type textarea "x"
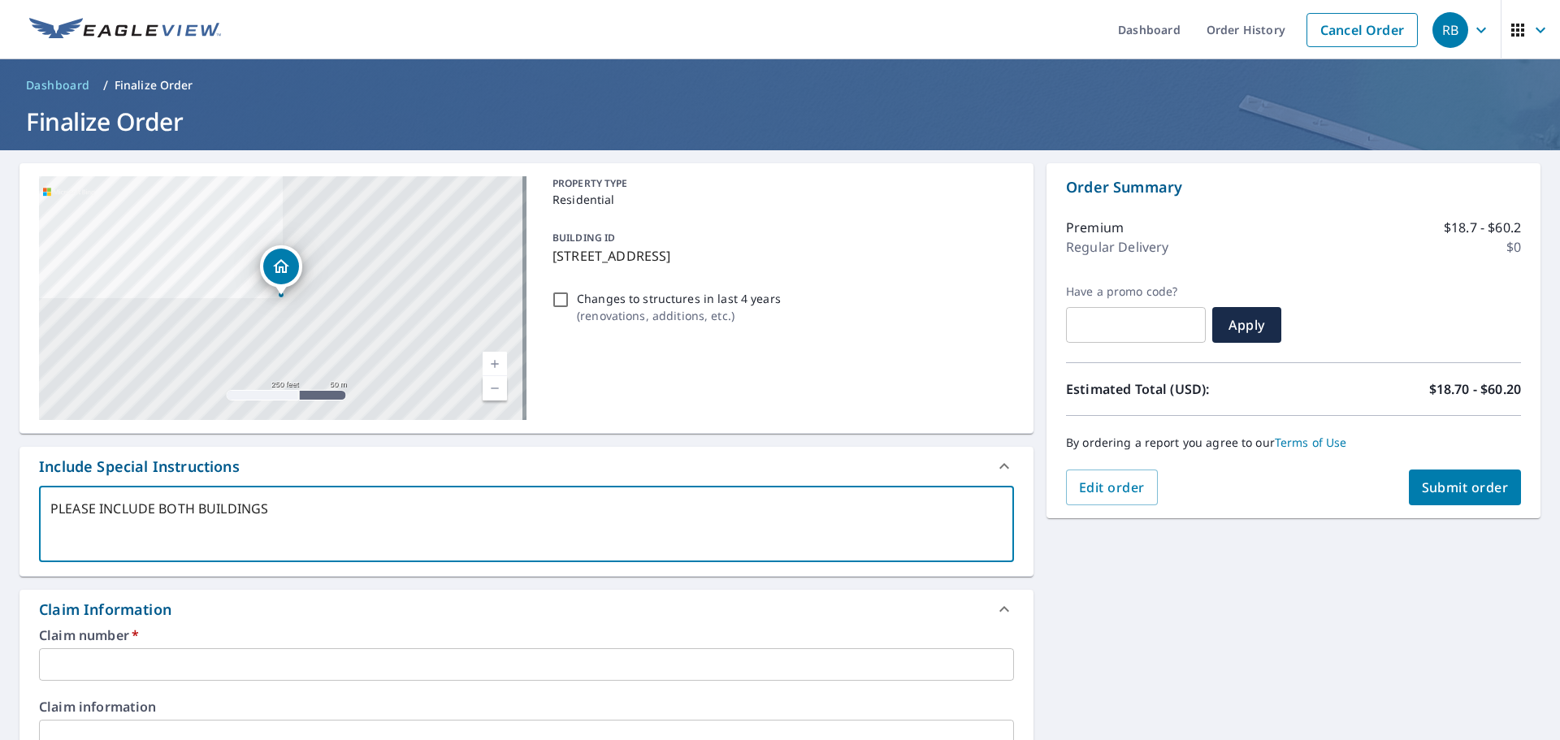
checkbox input "true"
type textarea "PLEASE INCLUDE BOTH BUILDINGS TH"
type textarea "x"
checkbox input "true"
type textarea "PLEASE INCLUDE BOTH BUILDINGS THA"
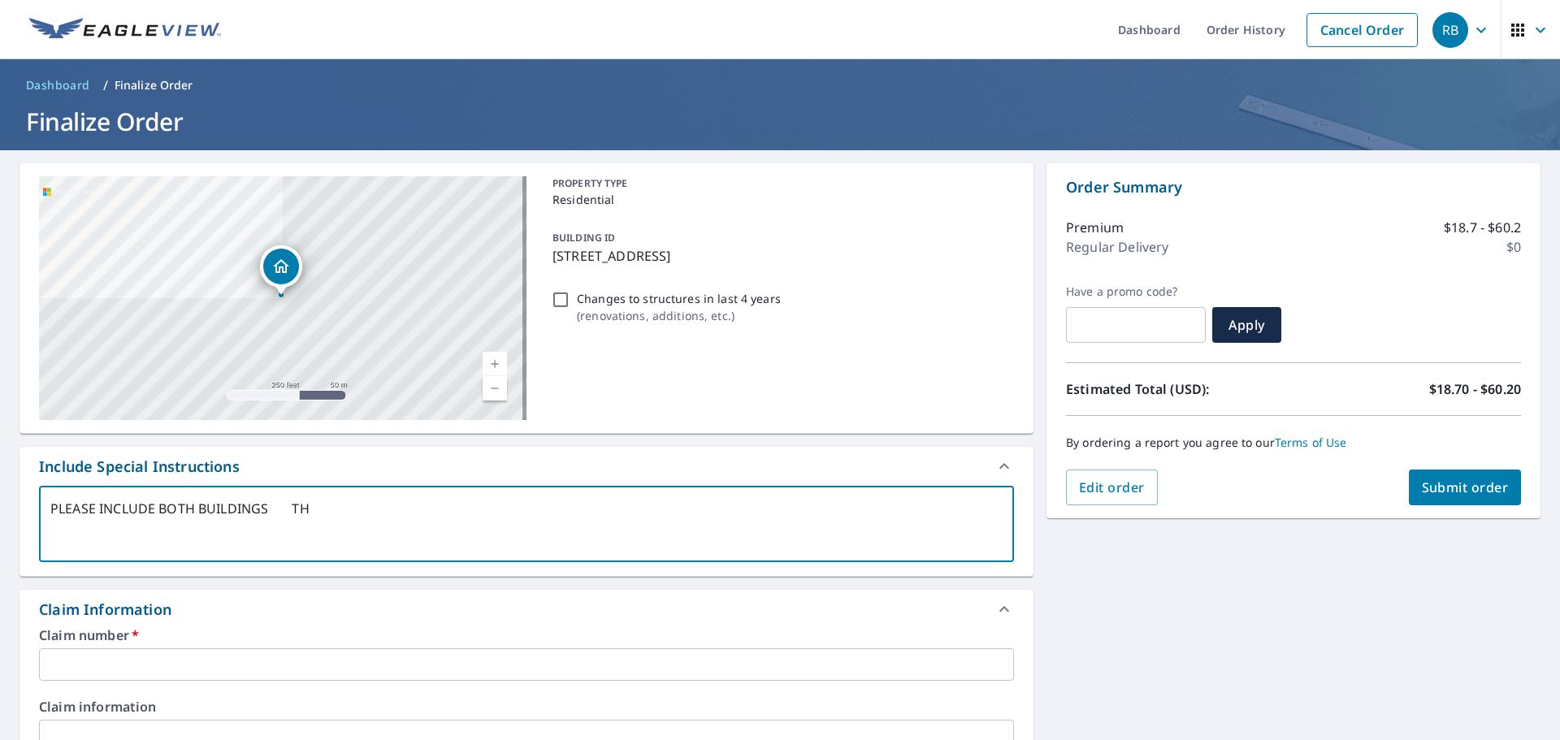
type textarea "x"
checkbox input "true"
type textarea "PLEASE INCLUDE BOTH BUILDINGS THAN"
type textarea "x"
checkbox input "true"
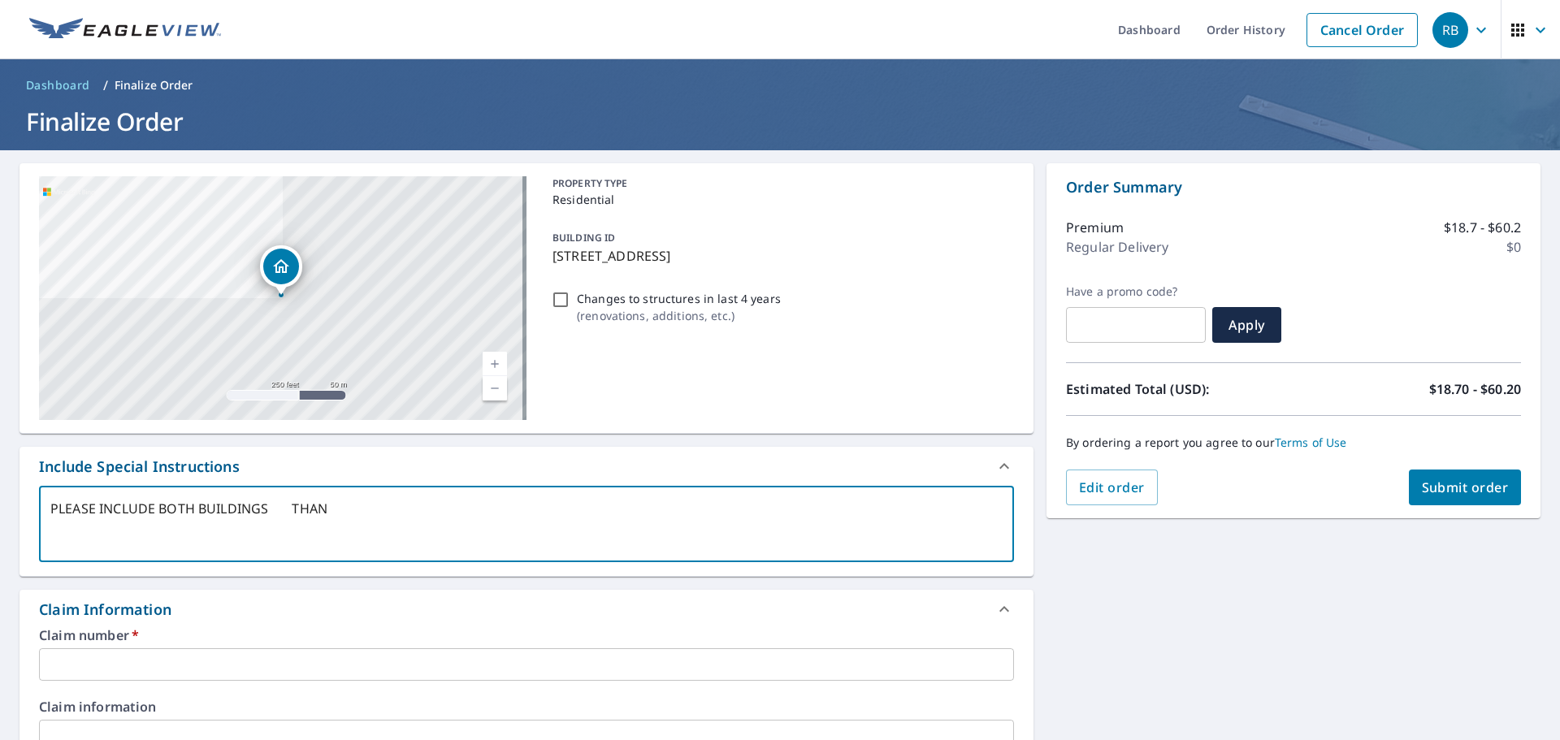
type textarea "PLEASE INCLUDE BOTH BUILDINGS THANK"
type textarea "x"
checkbox input "true"
type textarea "PLEASE INCLUDE BOTH BUILDINGS THANK"
type textarea "x"
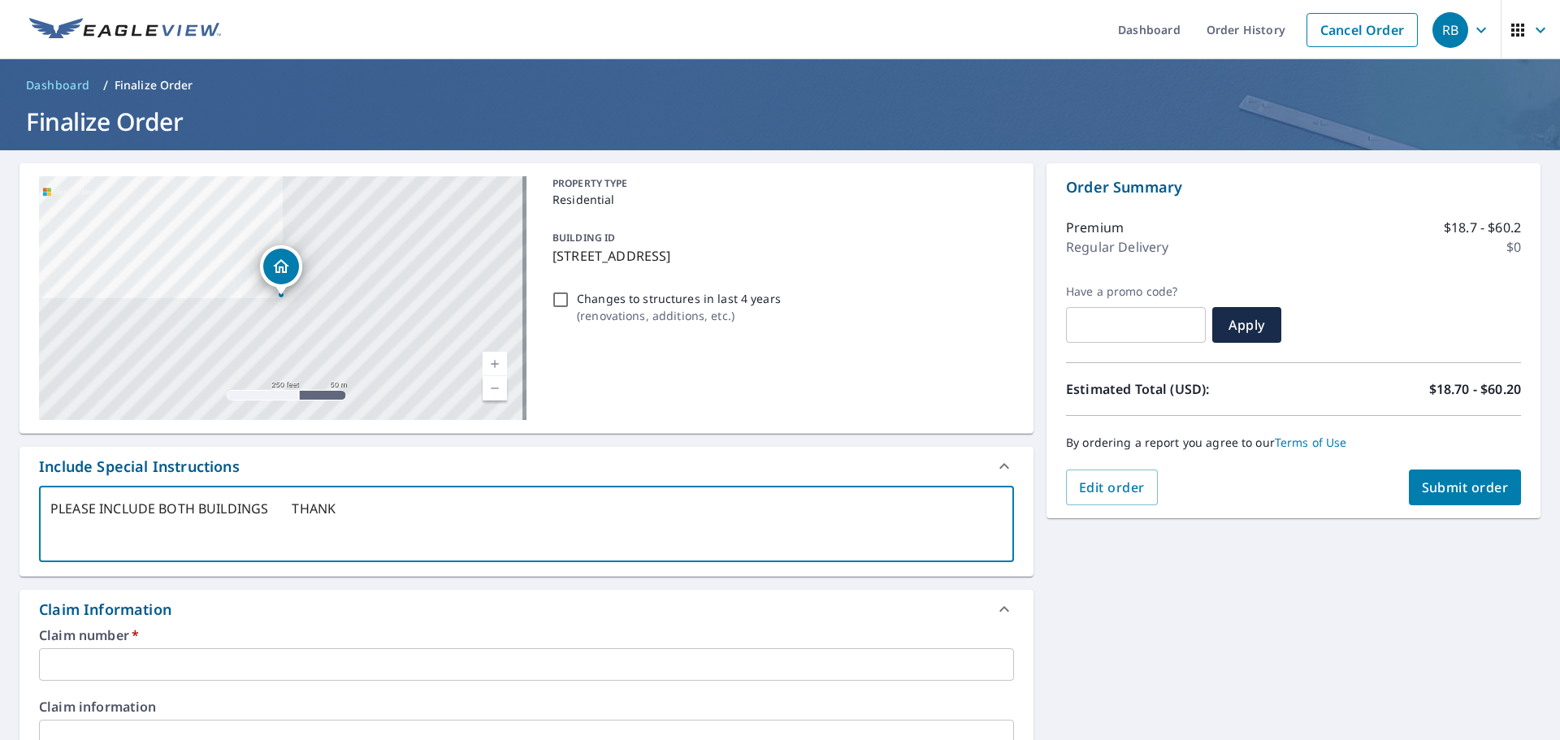
checkbox input "true"
type textarea "PLEASE INCLUDE BOTH BUILDINGS THANK Y"
type textarea "x"
checkbox input "true"
type textarea "PLEASE INCLUDE BOTH BUILDINGS THANK [PERSON_NAME]"
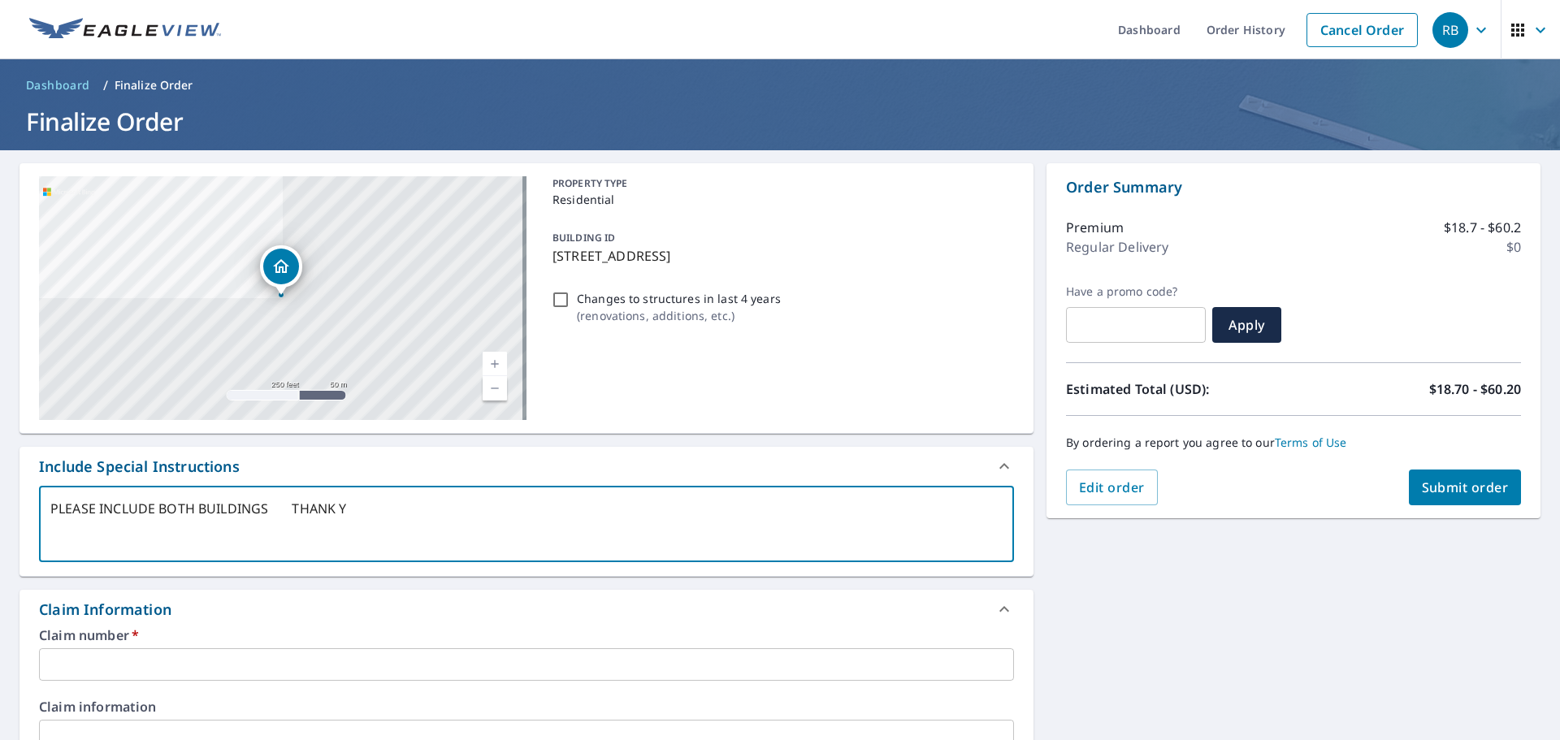
type textarea "x"
checkbox input "true"
type textarea "PLEASE INCLUDE BOTH BUILDINGS THANK YOU"
type textarea "x"
checkbox input "true"
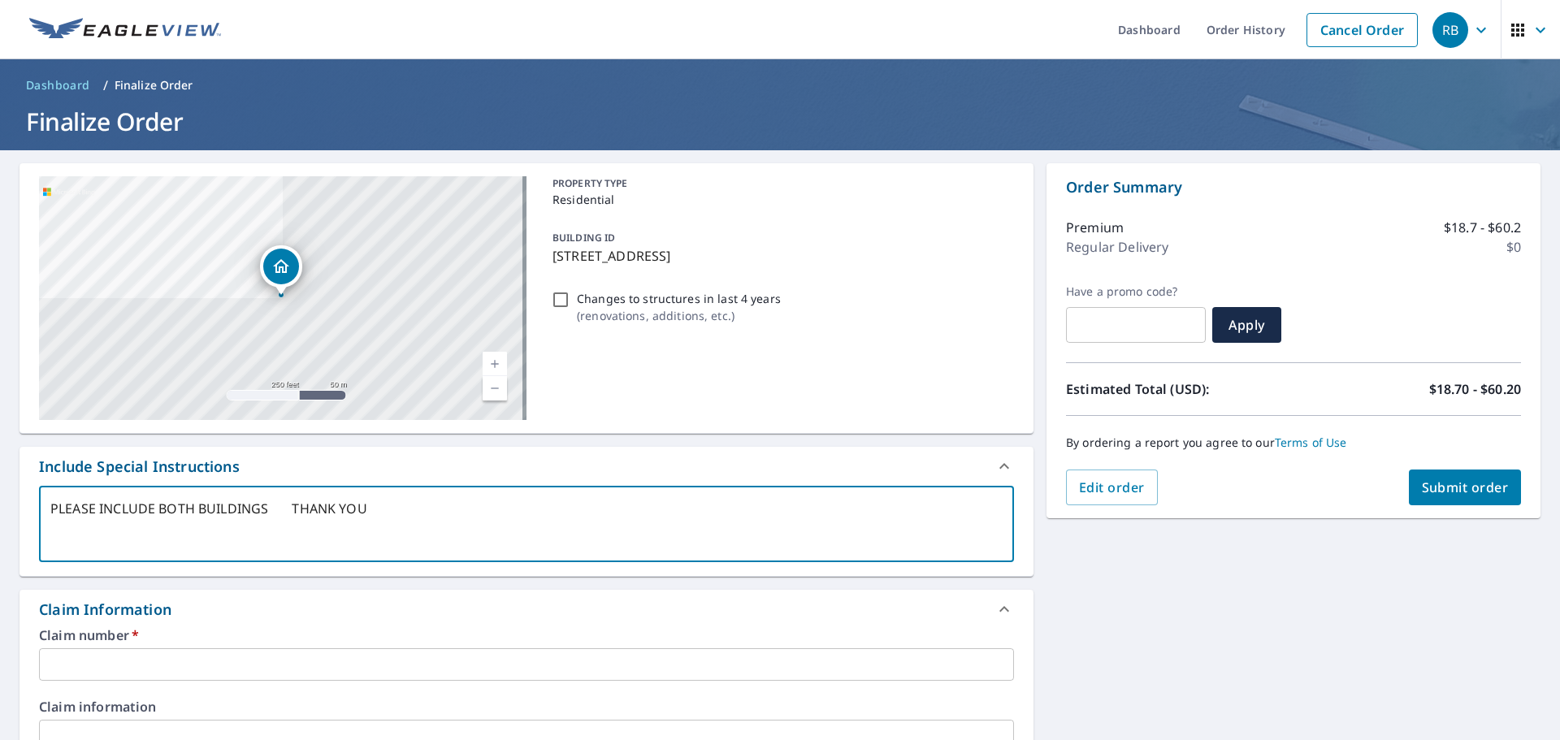
type textarea "PLEASE INCLUDE BOTH BUILDINGS THANK YOU"
type textarea "x"
checkbox input "true"
type textarea "PLEASE INCLUDE BOTH BUILDINGS THANK YOU"
type textarea "x"
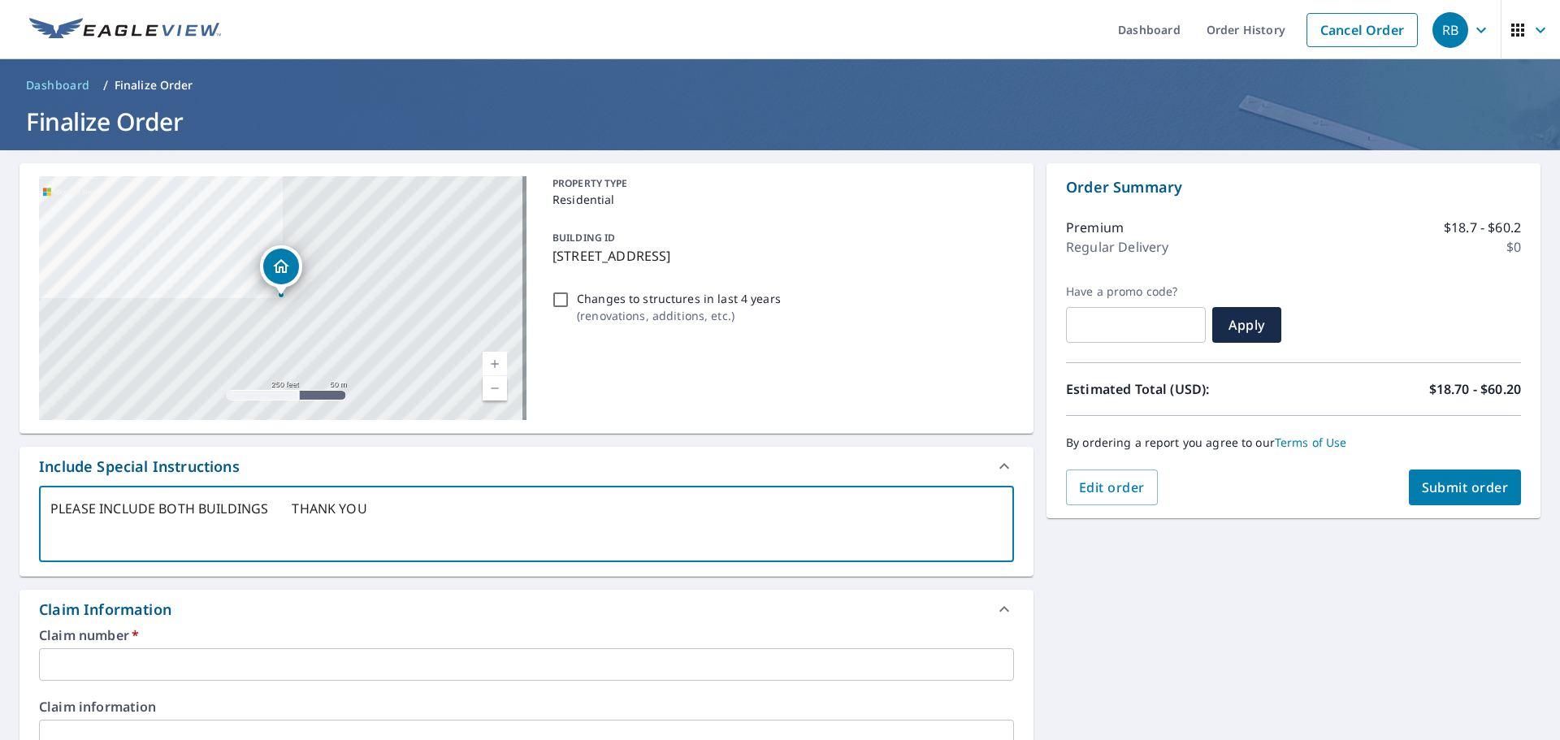
checkbox input "true"
type textarea "PLEASE INCLUDE BOTH BUILDINGS THANK YOU"
type textarea "x"
checkbox input "true"
type textarea "PLEASE INCLUDE BOTH BUILDINGS THANK YOU"
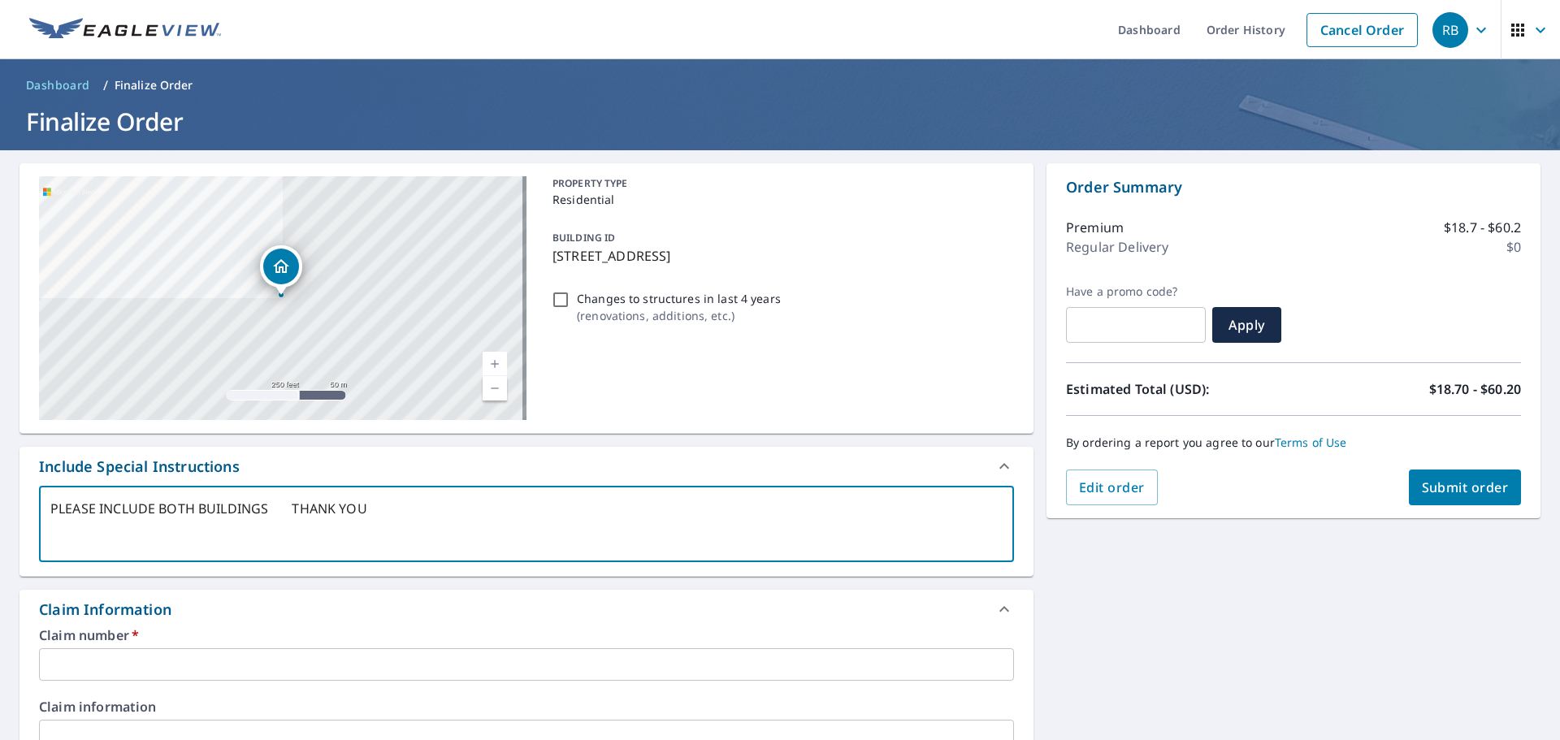
type textarea "x"
checkbox input "true"
type textarea "PLEASE INCLUDE BOTH BUILDINGS THANK YOU"
type textarea "x"
checkbox input "true"
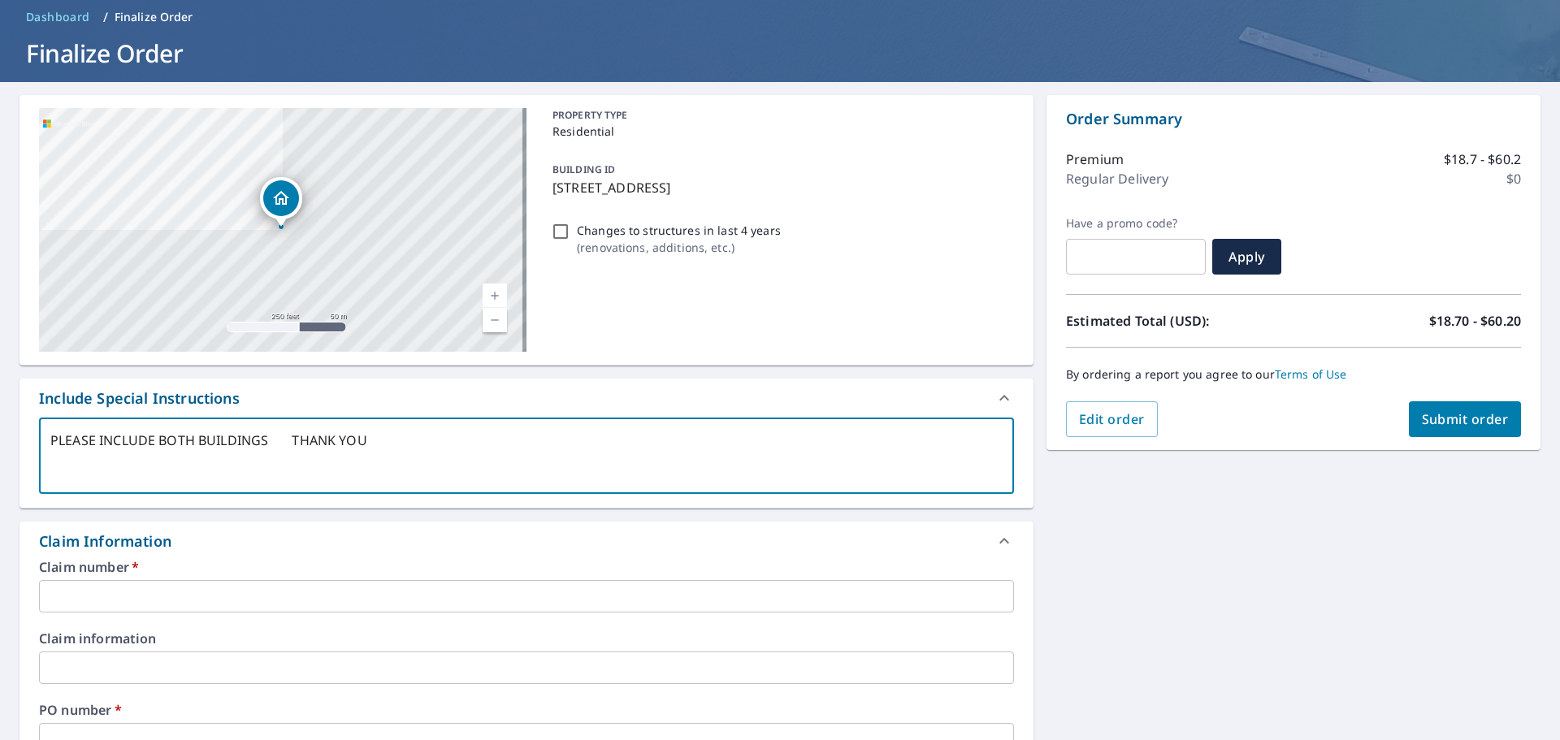
scroll to position [163, 0]
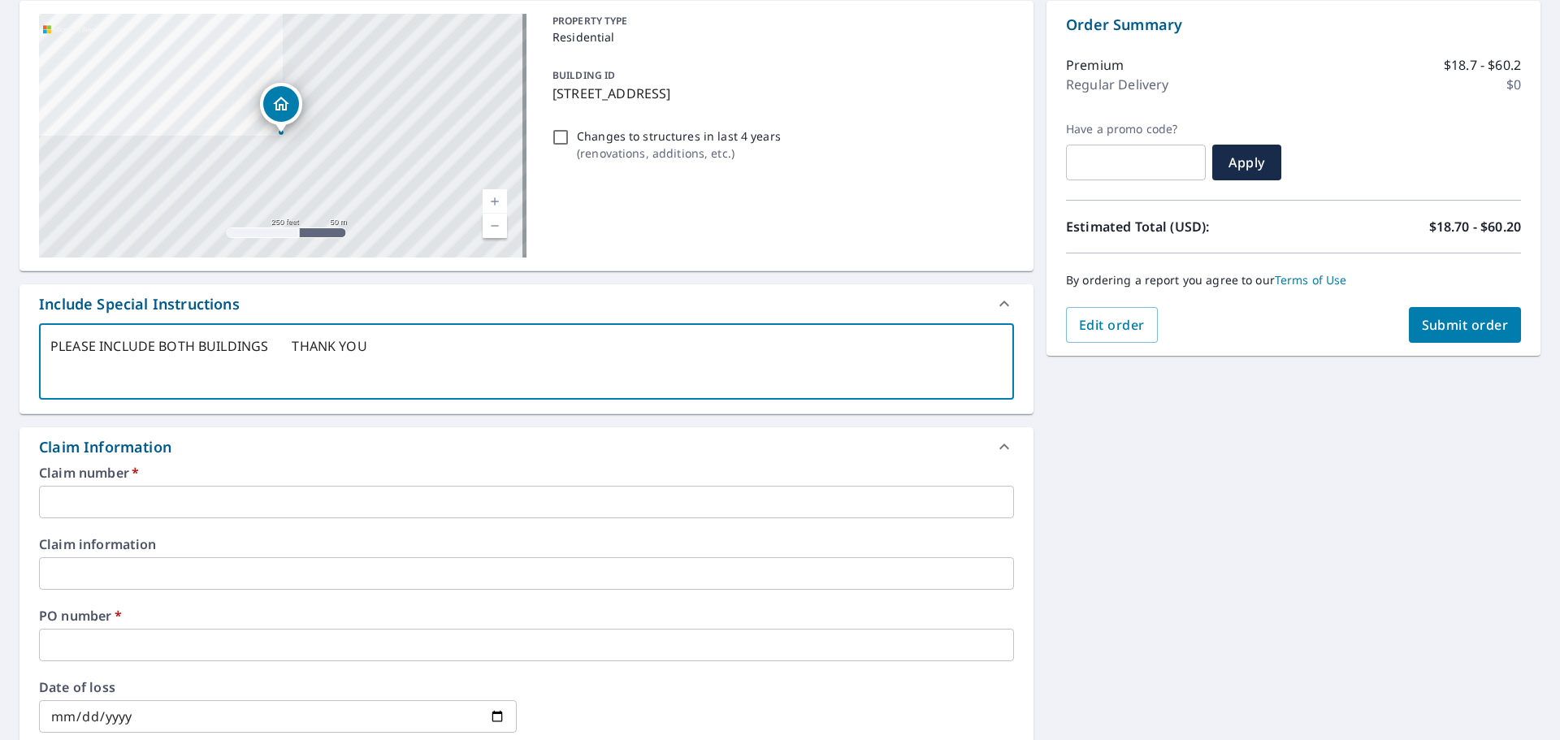
type textarea "PLEASE INCLUDE BOTH BUILDINGS THANK YOU"
type textarea "x"
click at [128, 503] on input "text" at bounding box center [526, 502] width 975 height 33
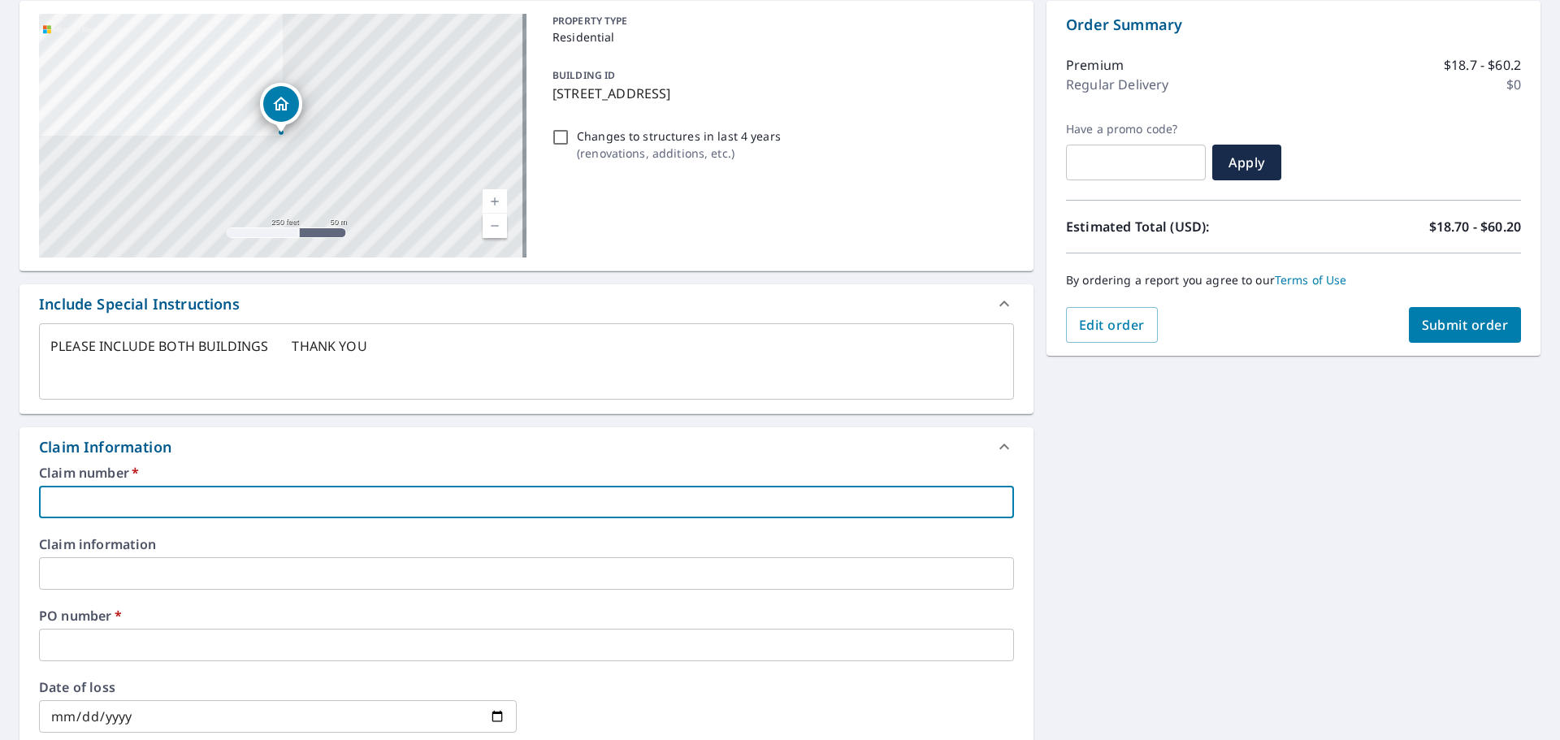
type input "JG"
type textarea "x"
checkbox input "true"
click at [93, 574] on input "text" at bounding box center [526, 573] width 975 height 33
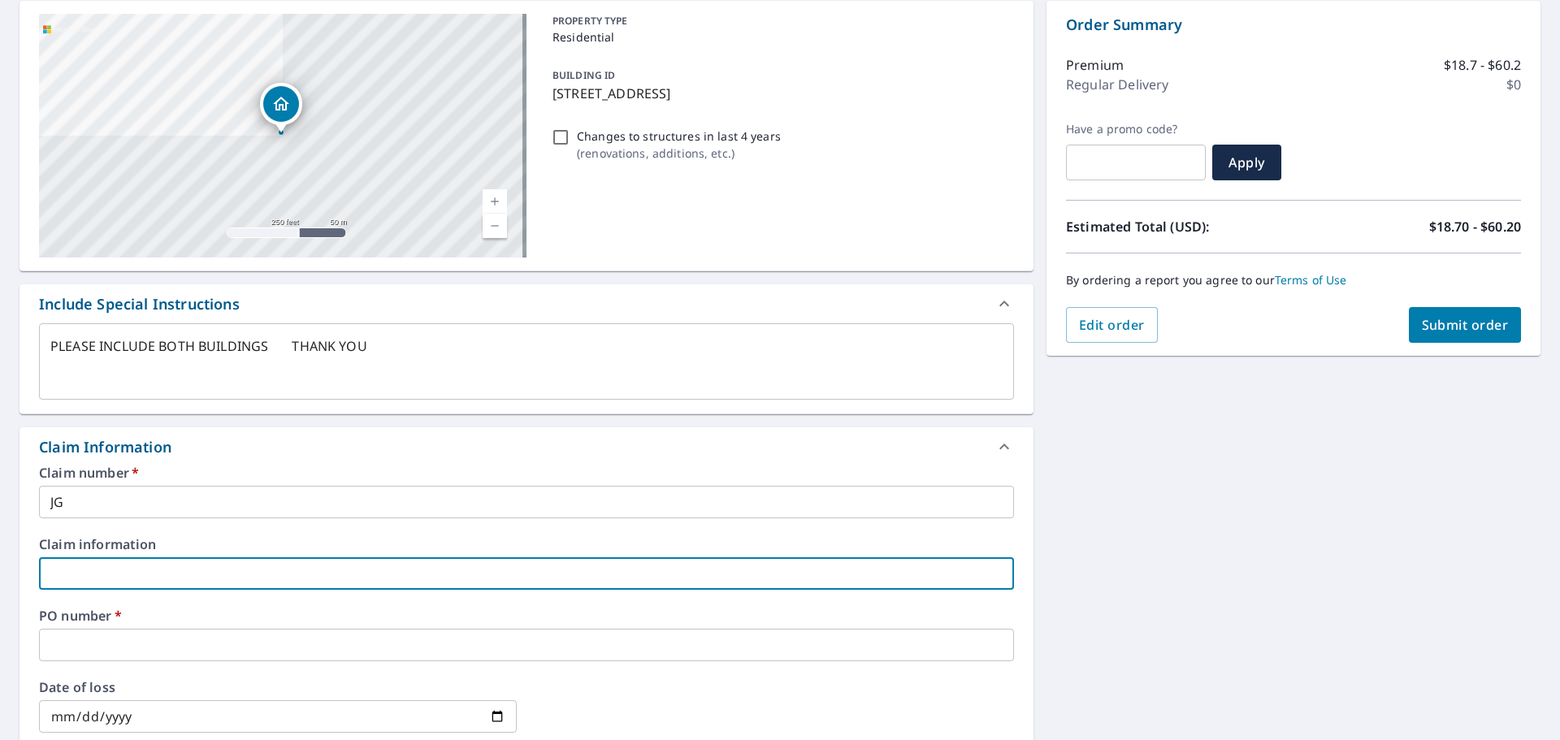
click at [219, 644] on input "text" at bounding box center [526, 645] width 975 height 33
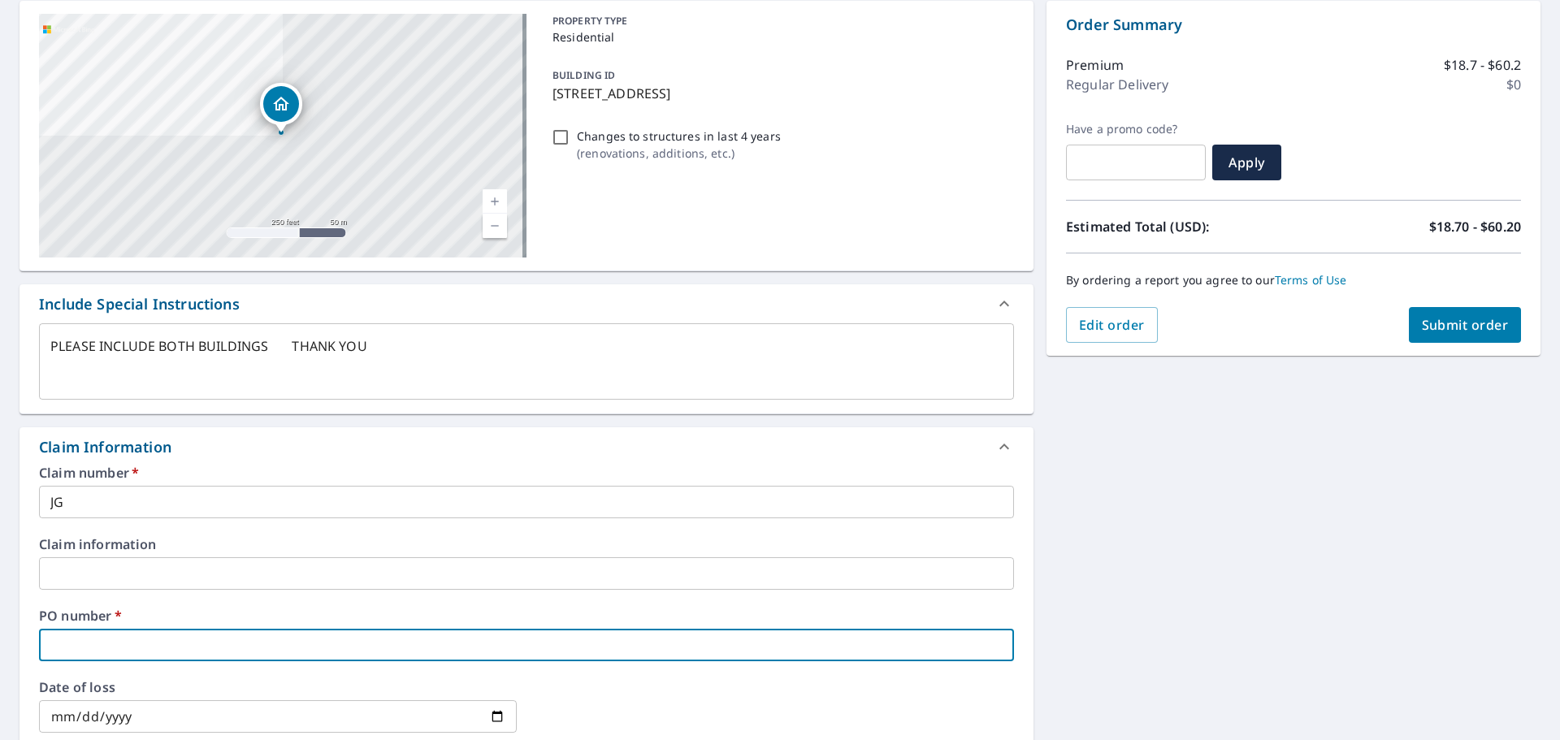
type textarea "x"
type input "3"
checkbox input "true"
type textarea "x"
type input "35"
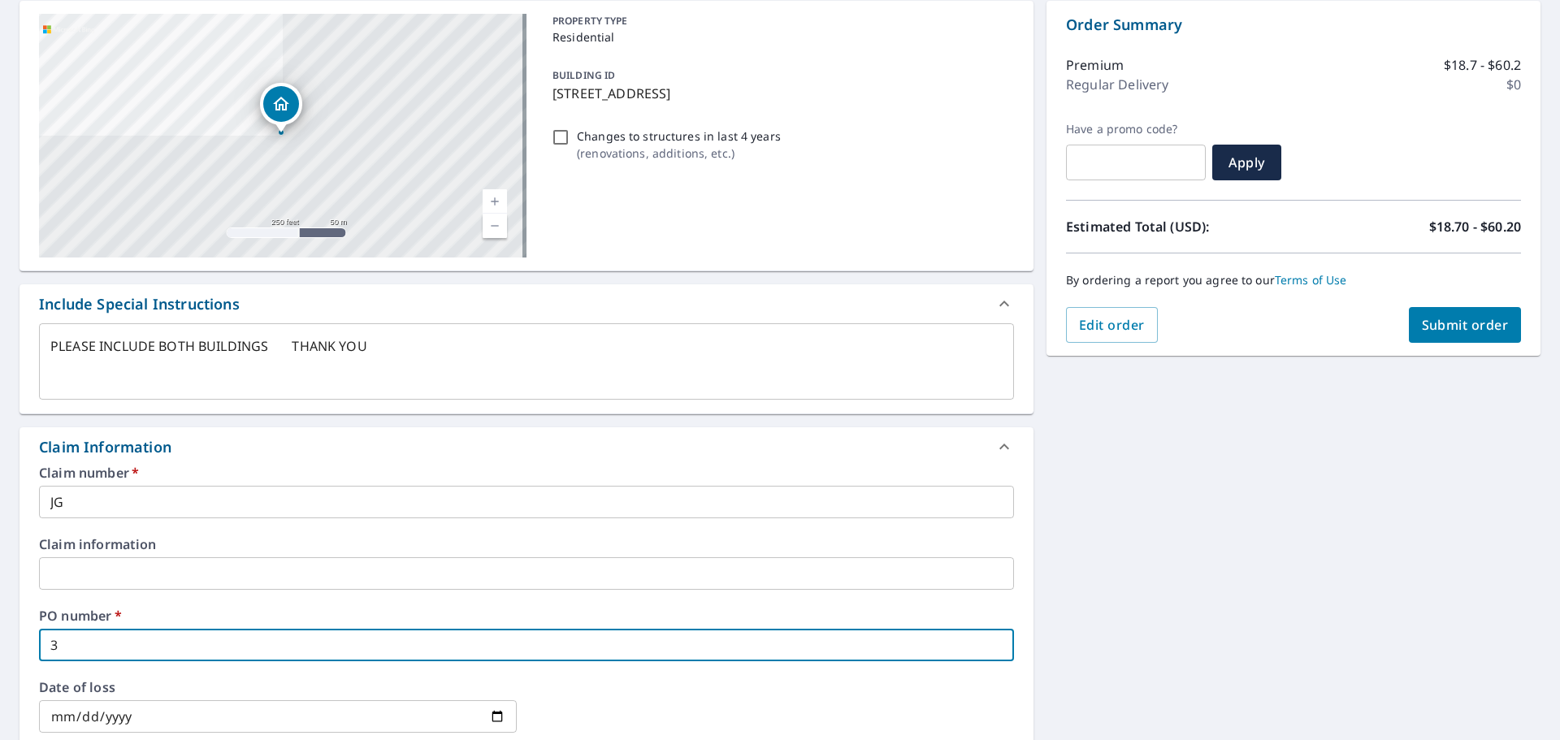
checkbox input "true"
type textarea "x"
type input "353"
checkbox input "true"
type textarea "x"
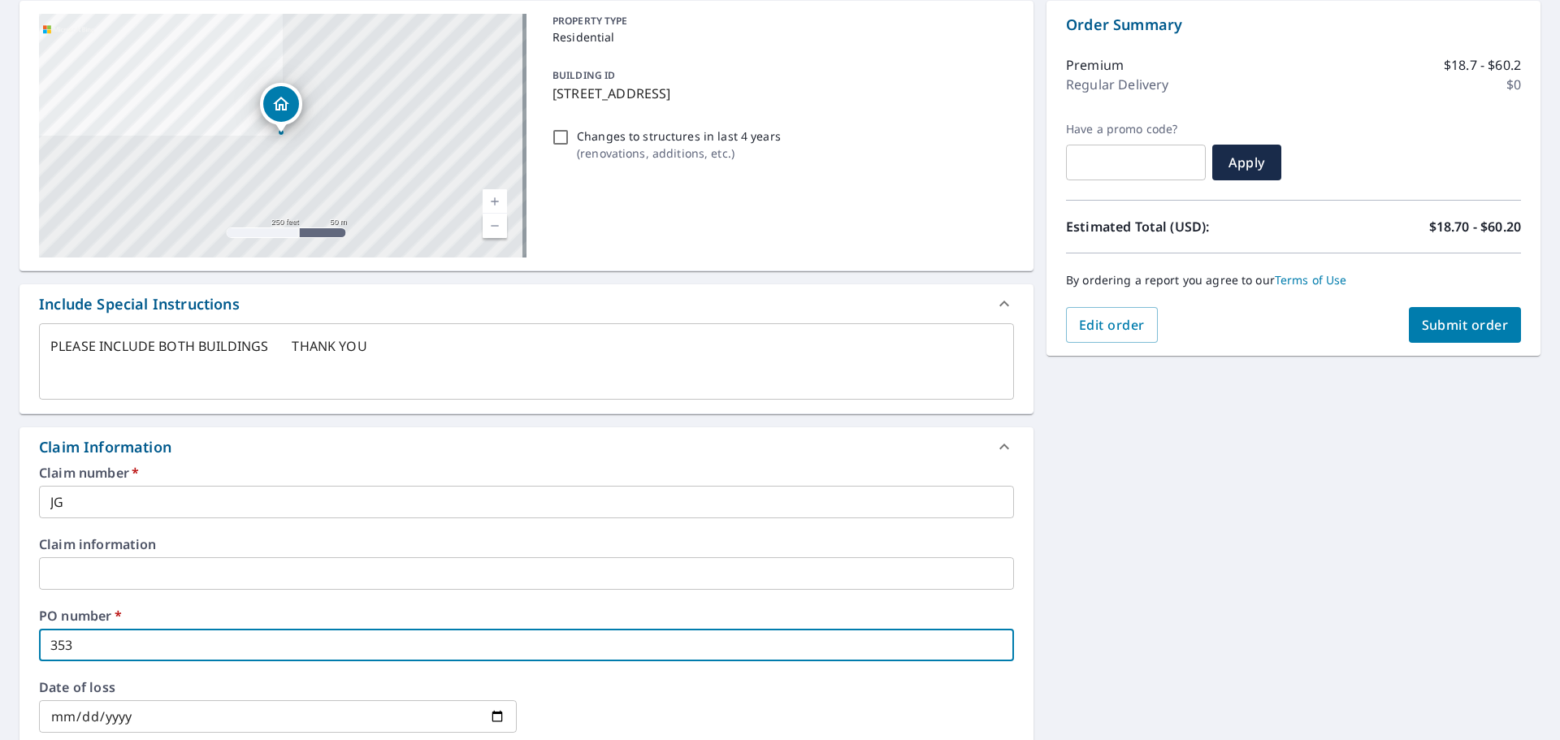
type input "353"
checkbox input "true"
type textarea "x"
type input "353 P"
checkbox input "true"
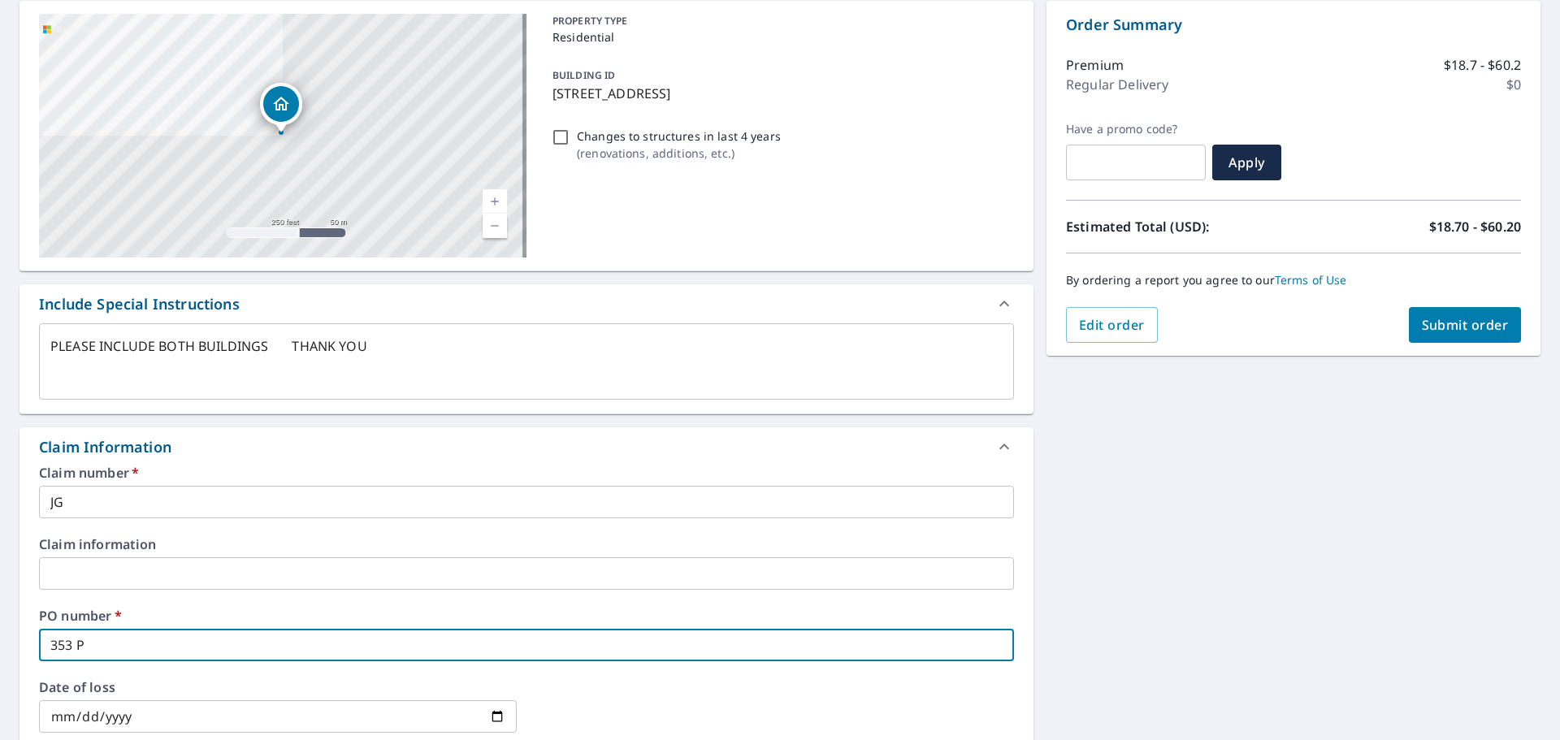
type textarea "x"
type input "353 PA"
checkbox input "true"
type textarea "x"
type input "353 PAL"
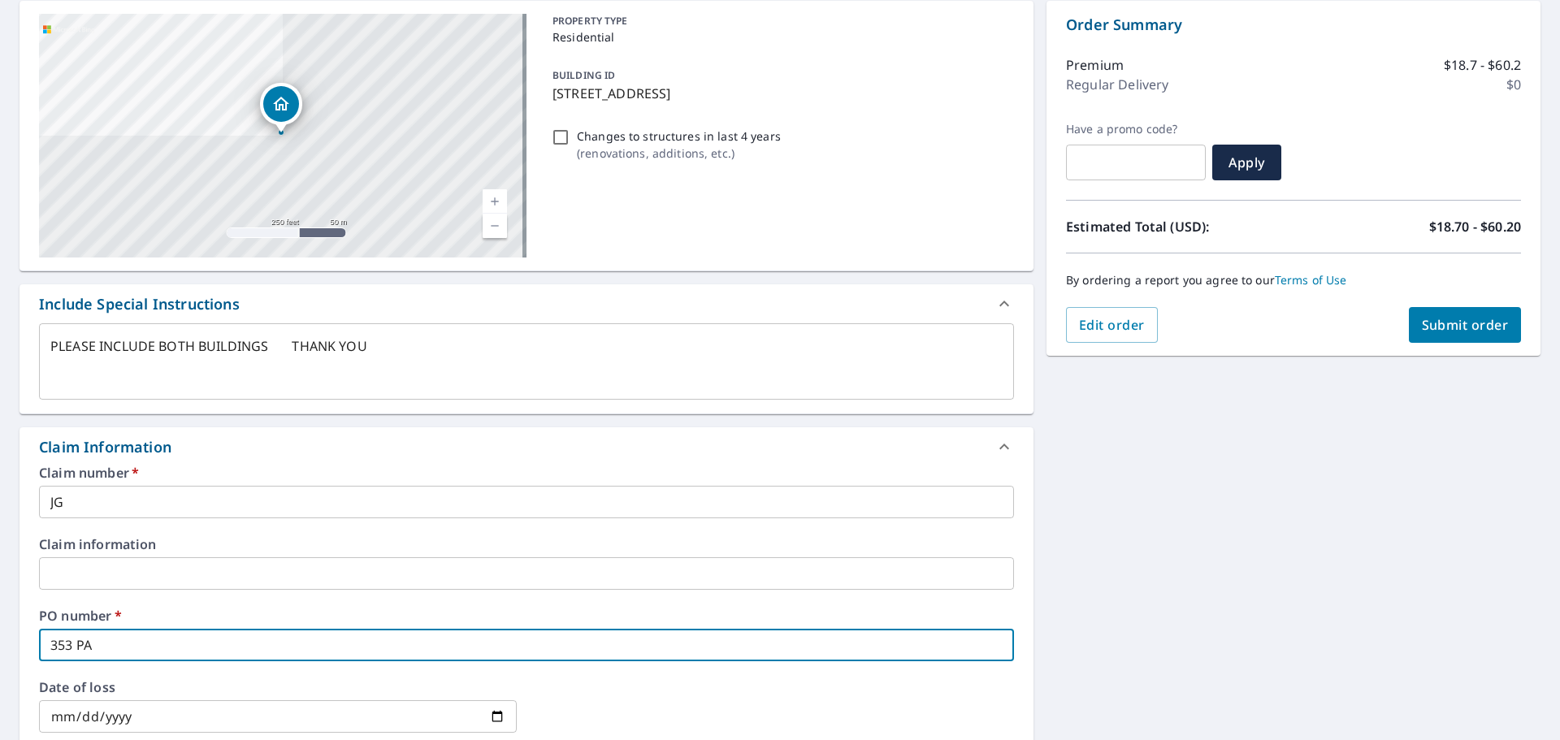
checkbox input "true"
type textarea "x"
type input "353 PALI"
checkbox input "true"
type textarea "x"
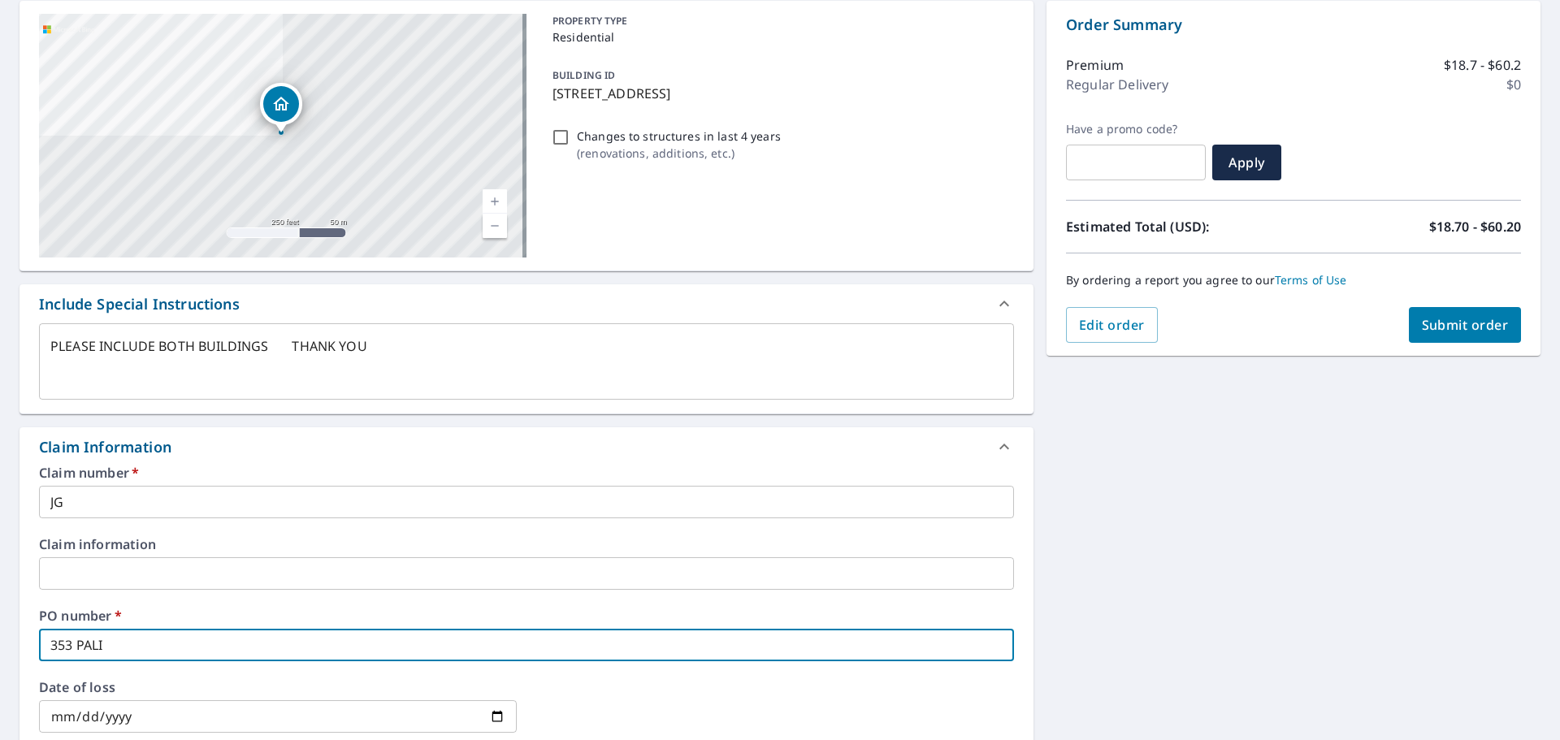
type input "353 PALIS"
checkbox input "true"
type textarea "x"
type input "353 PALISA"
checkbox input "true"
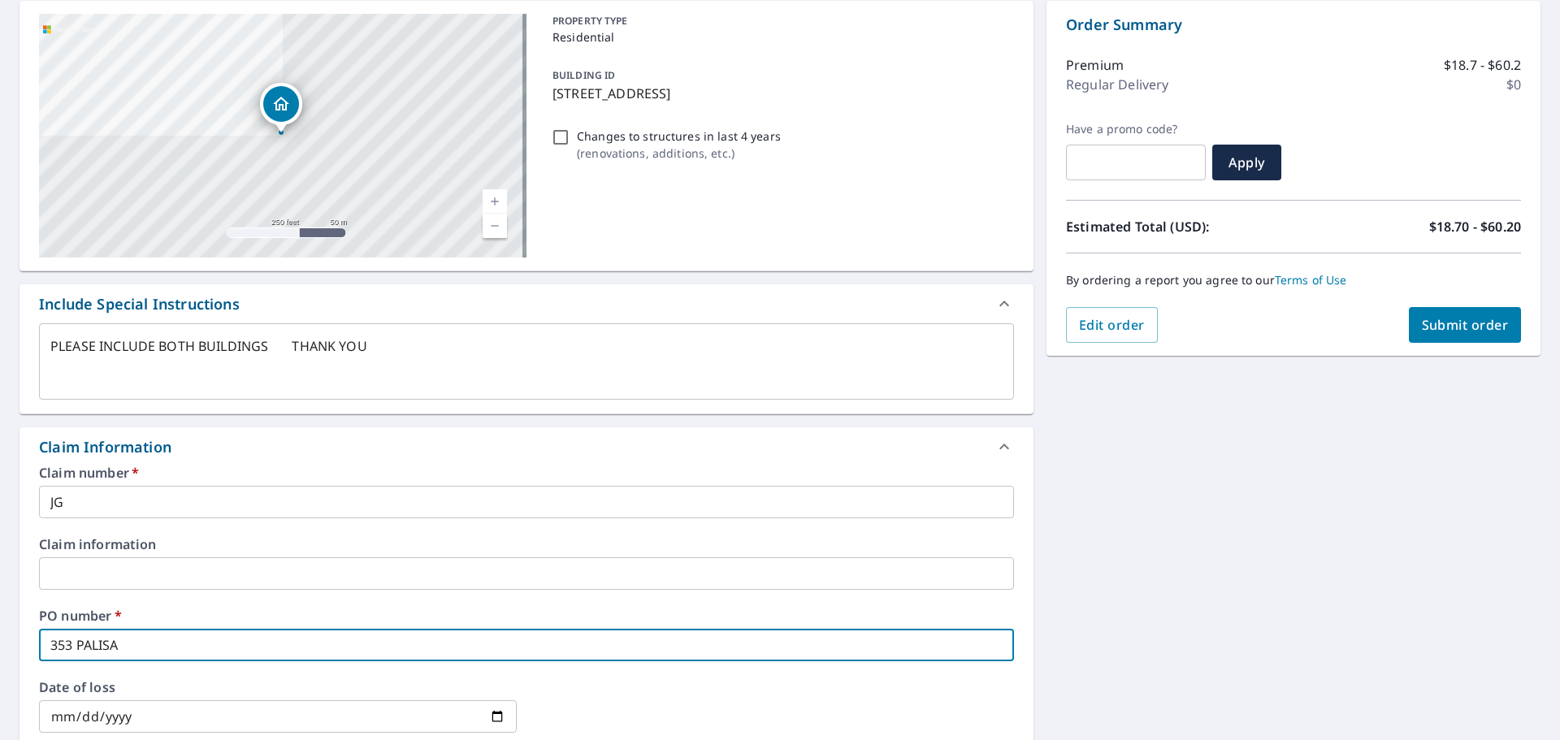
type textarea "x"
type input "353 PALISAD"
checkbox input "true"
type textarea "x"
type input "353 PALISADE"
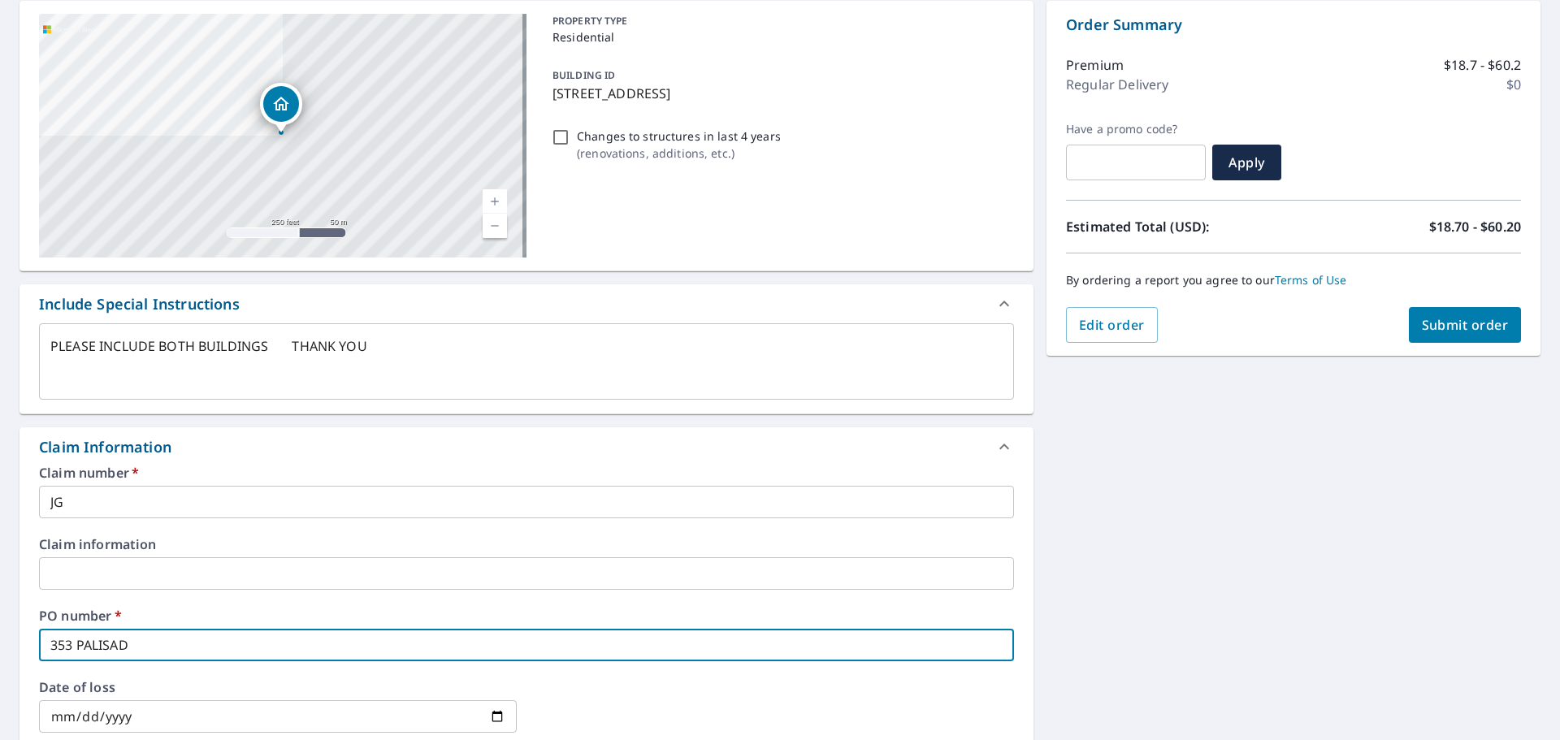
checkbox input "true"
type textarea "x"
type input "353 PALISADE"
checkbox input "true"
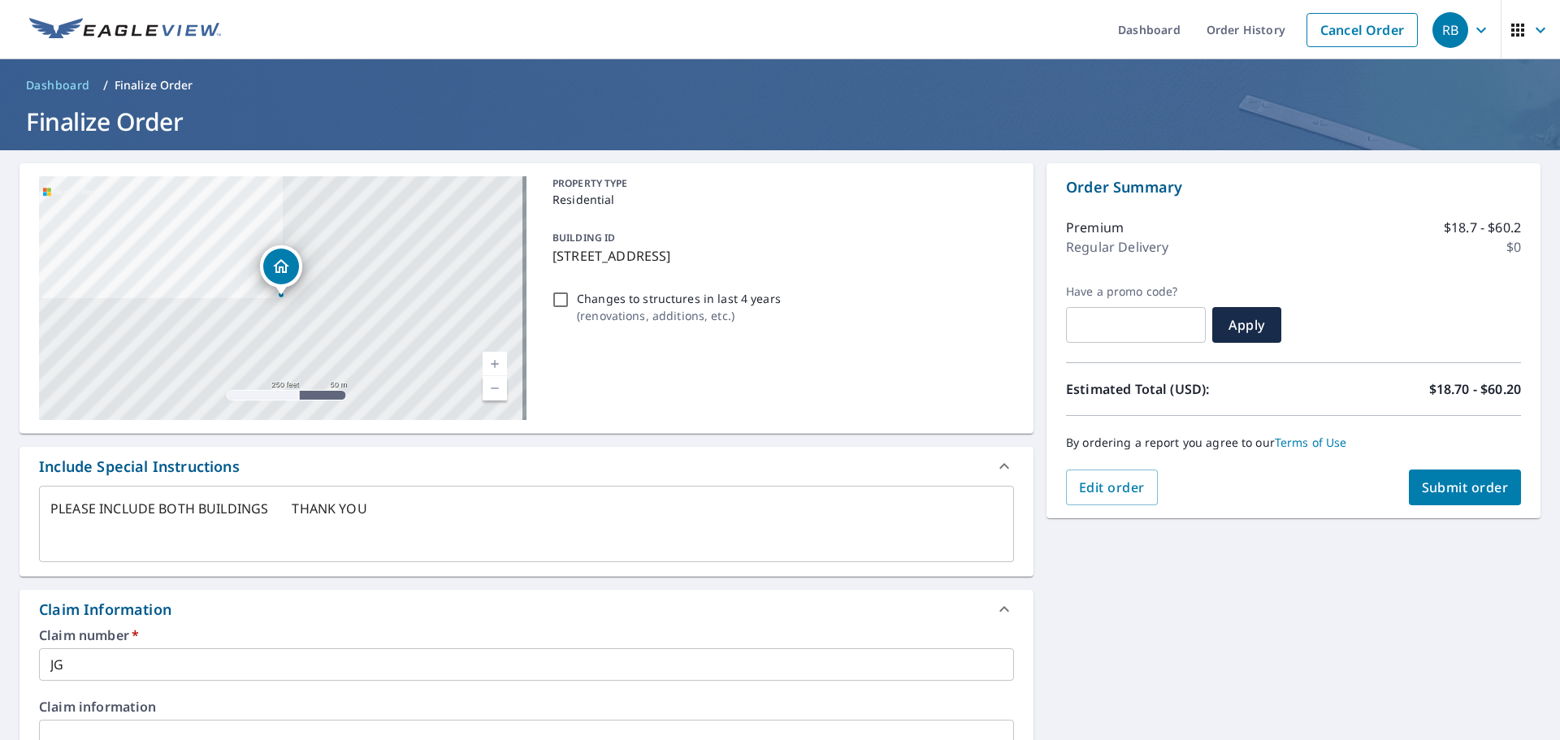
type input "353 PALISADE"
click at [1434, 488] on span "Submit order" at bounding box center [1465, 488] width 87 height 18
type textarea "x"
checkbox input "true"
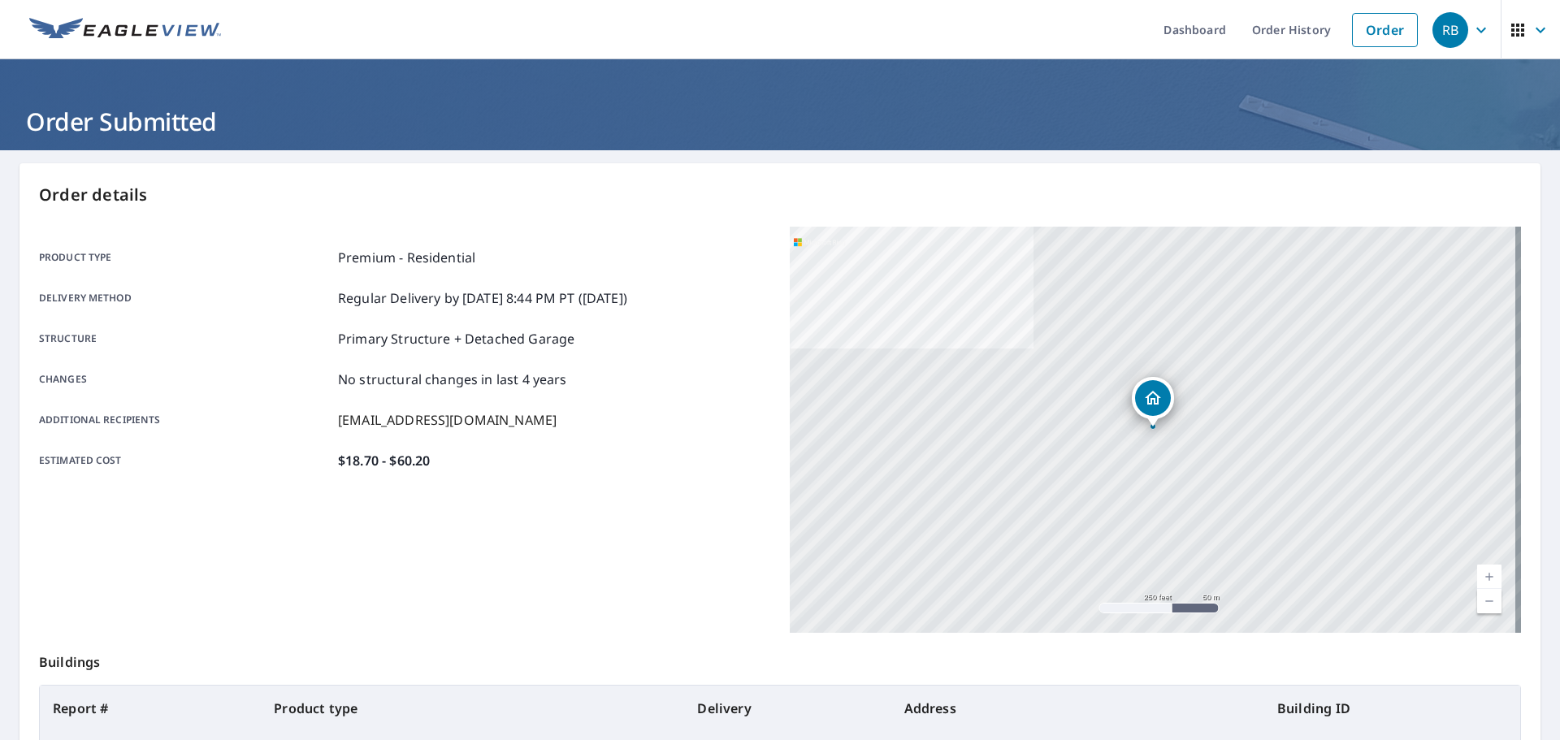
scroll to position [216, 0]
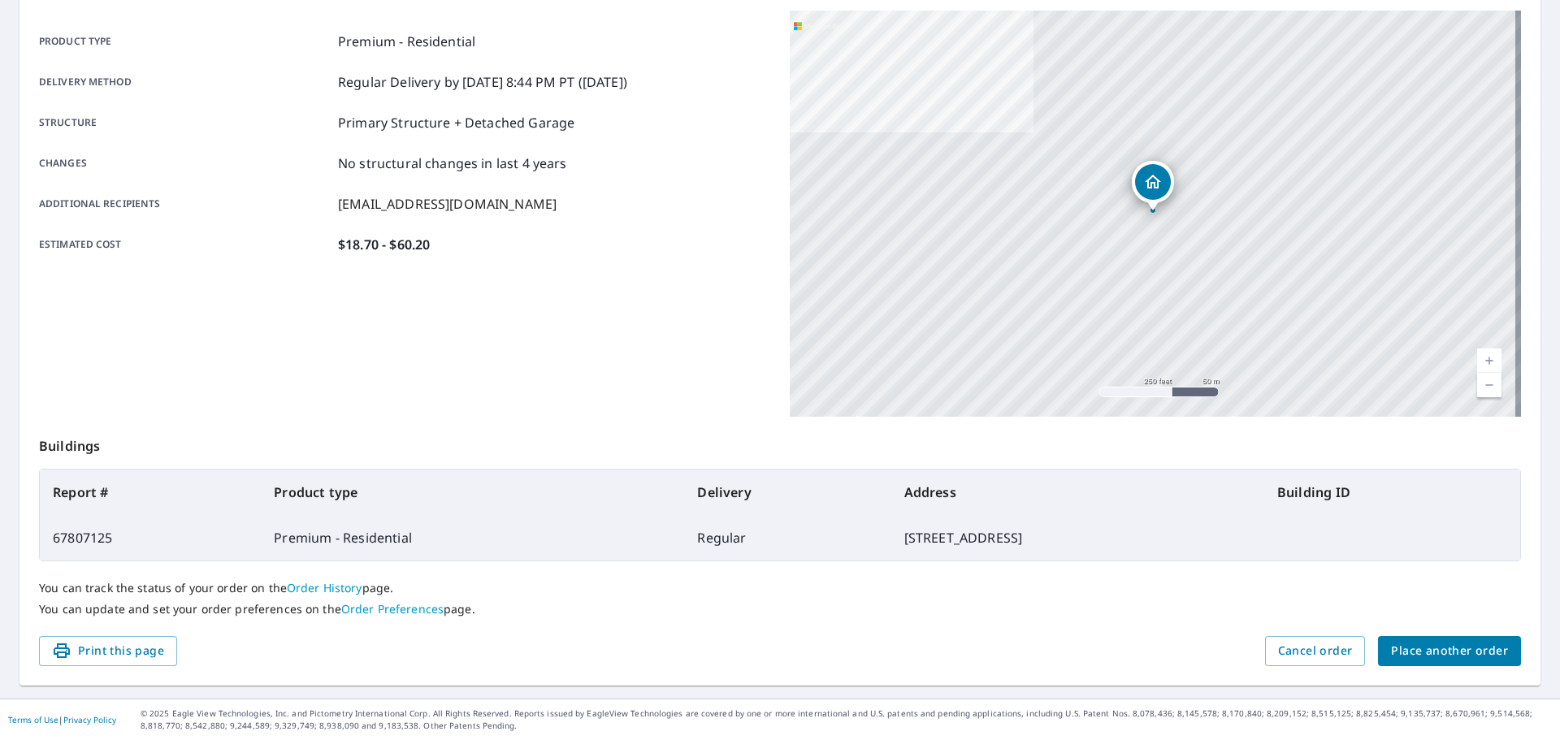
click at [1404, 649] on span "Place another order" at bounding box center [1449, 651] width 117 height 20
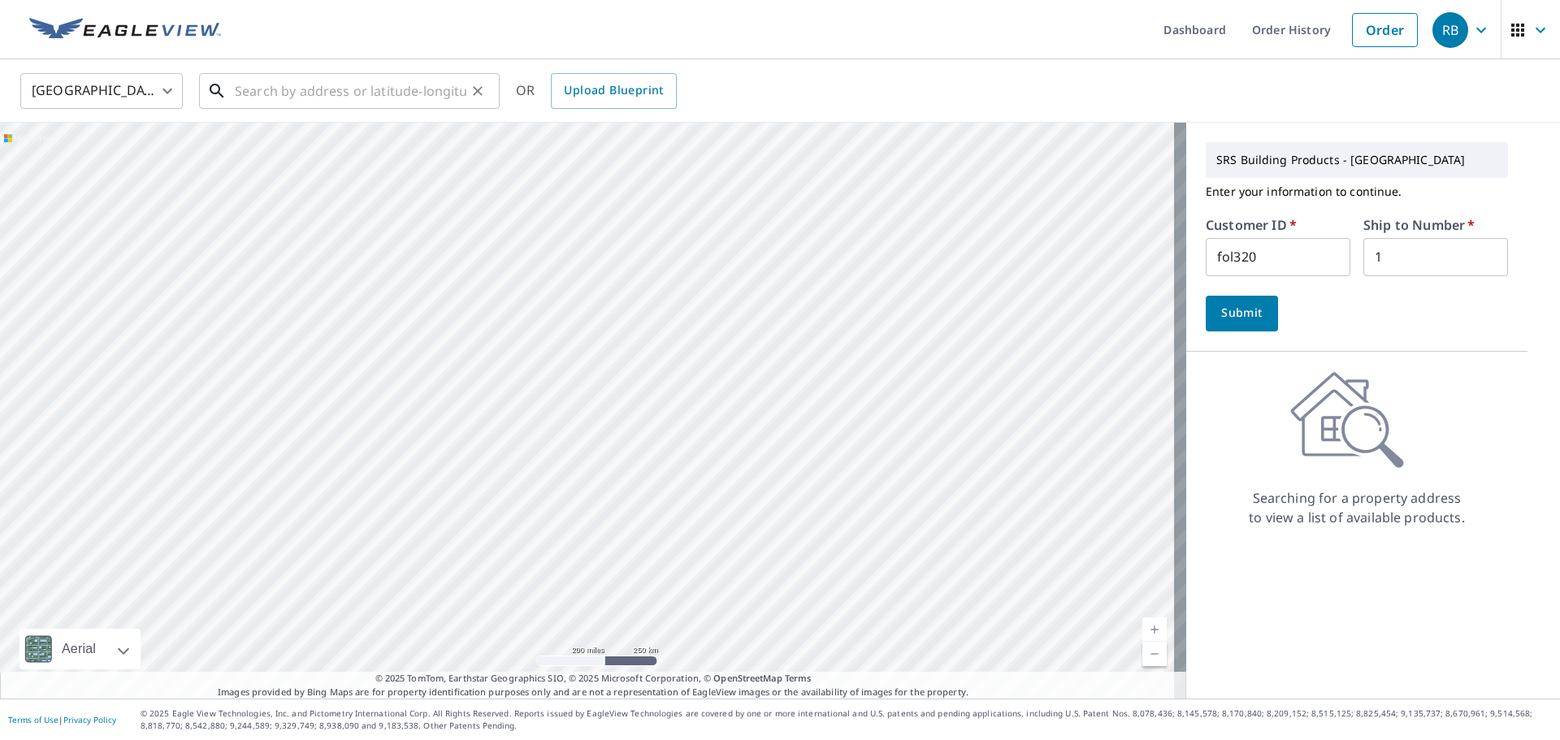
click at [354, 88] on input "text" at bounding box center [351, 91] width 232 height 46
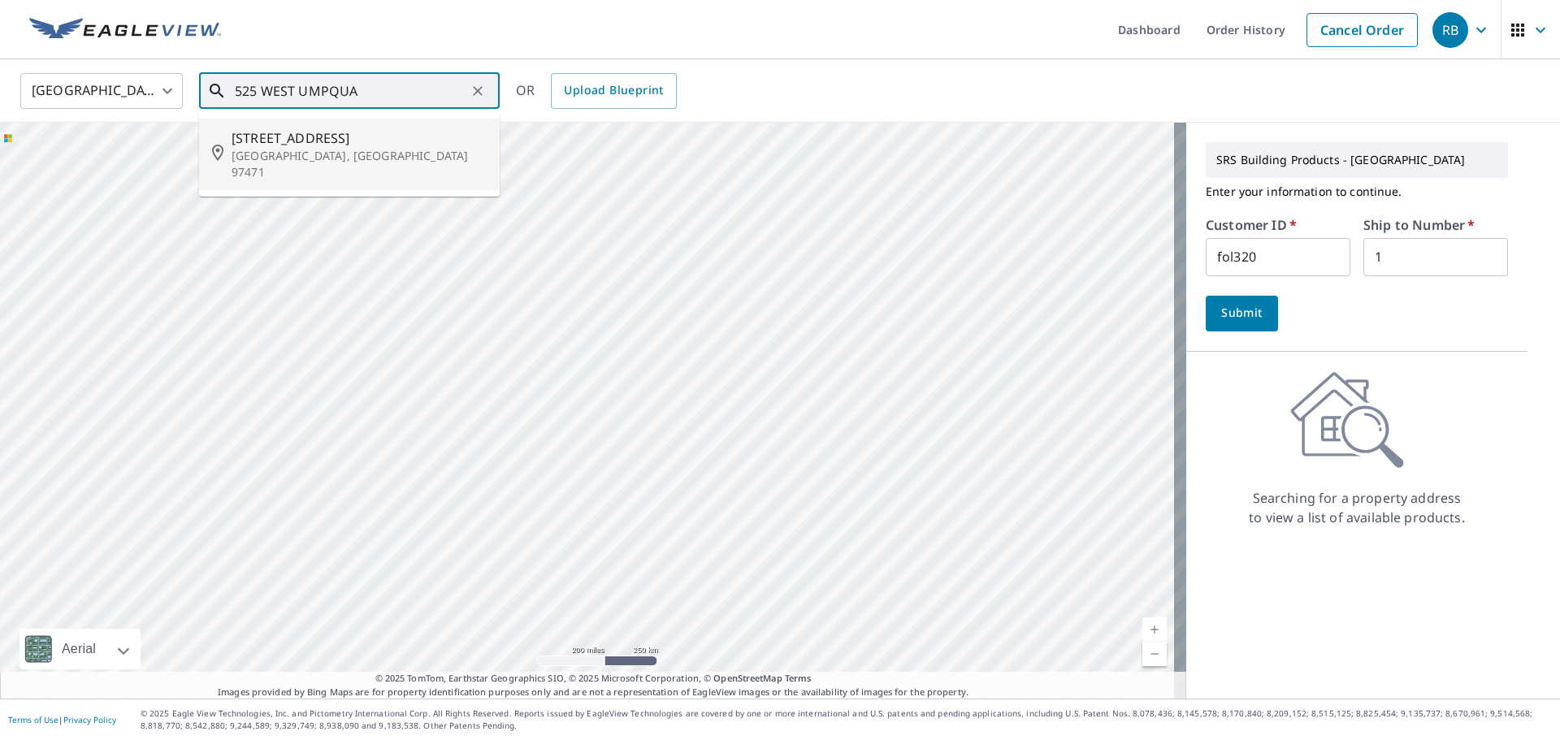
click at [251, 149] on p "[GEOGRAPHIC_DATA], [GEOGRAPHIC_DATA] 97471" at bounding box center [359, 164] width 255 height 33
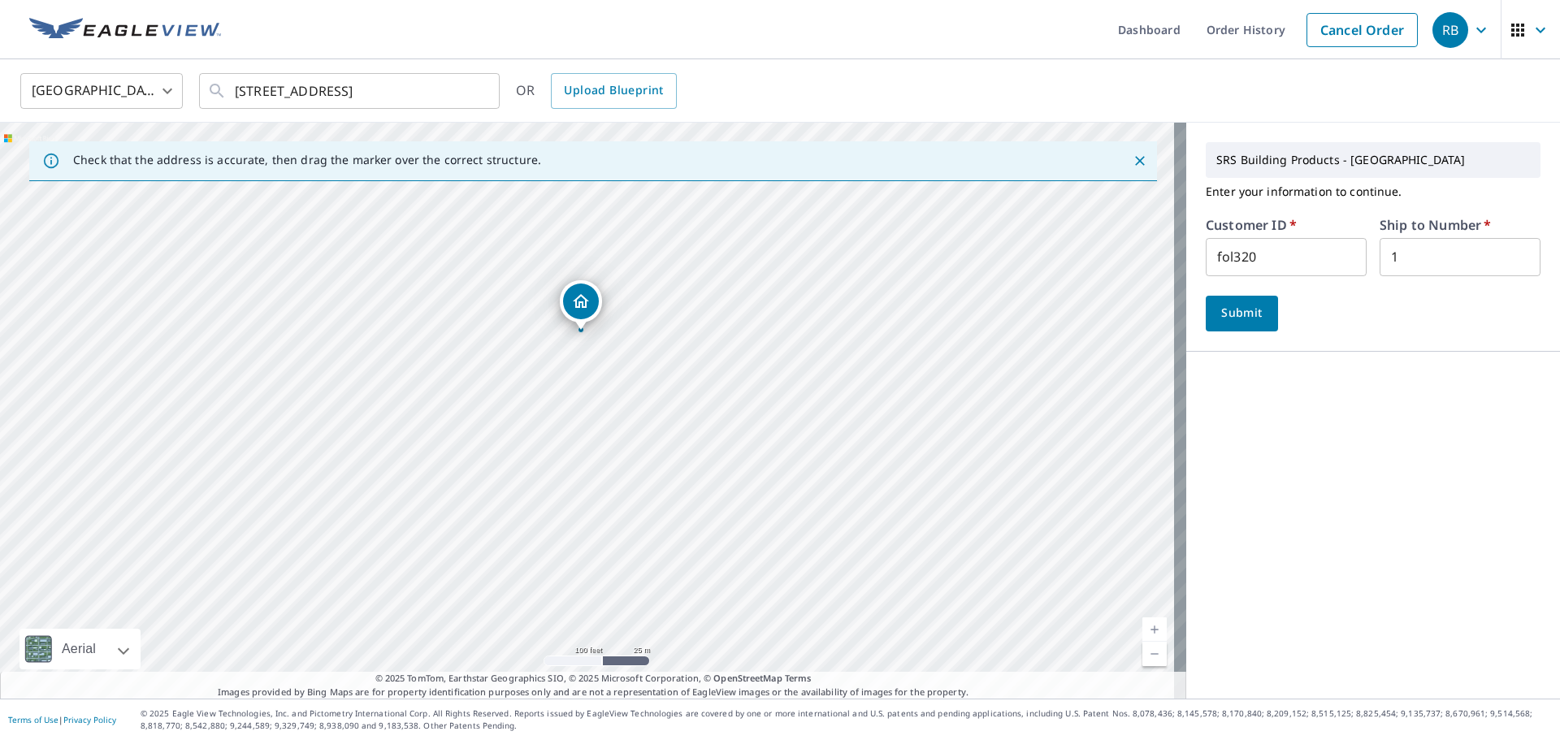
drag, startPoint x: 616, startPoint y: 431, endPoint x: 592, endPoint y: 310, distance: 122.6
drag, startPoint x: 656, startPoint y: 520, endPoint x: 656, endPoint y: 529, distance: 8.9
click at [656, 529] on div "[STREET_ADDRESS]" at bounding box center [593, 411] width 1186 height 576
drag, startPoint x: 592, startPoint y: 310, endPoint x: 583, endPoint y: 295, distance: 17.8
click at [1225, 314] on span "Submit" at bounding box center [1242, 313] width 46 height 20
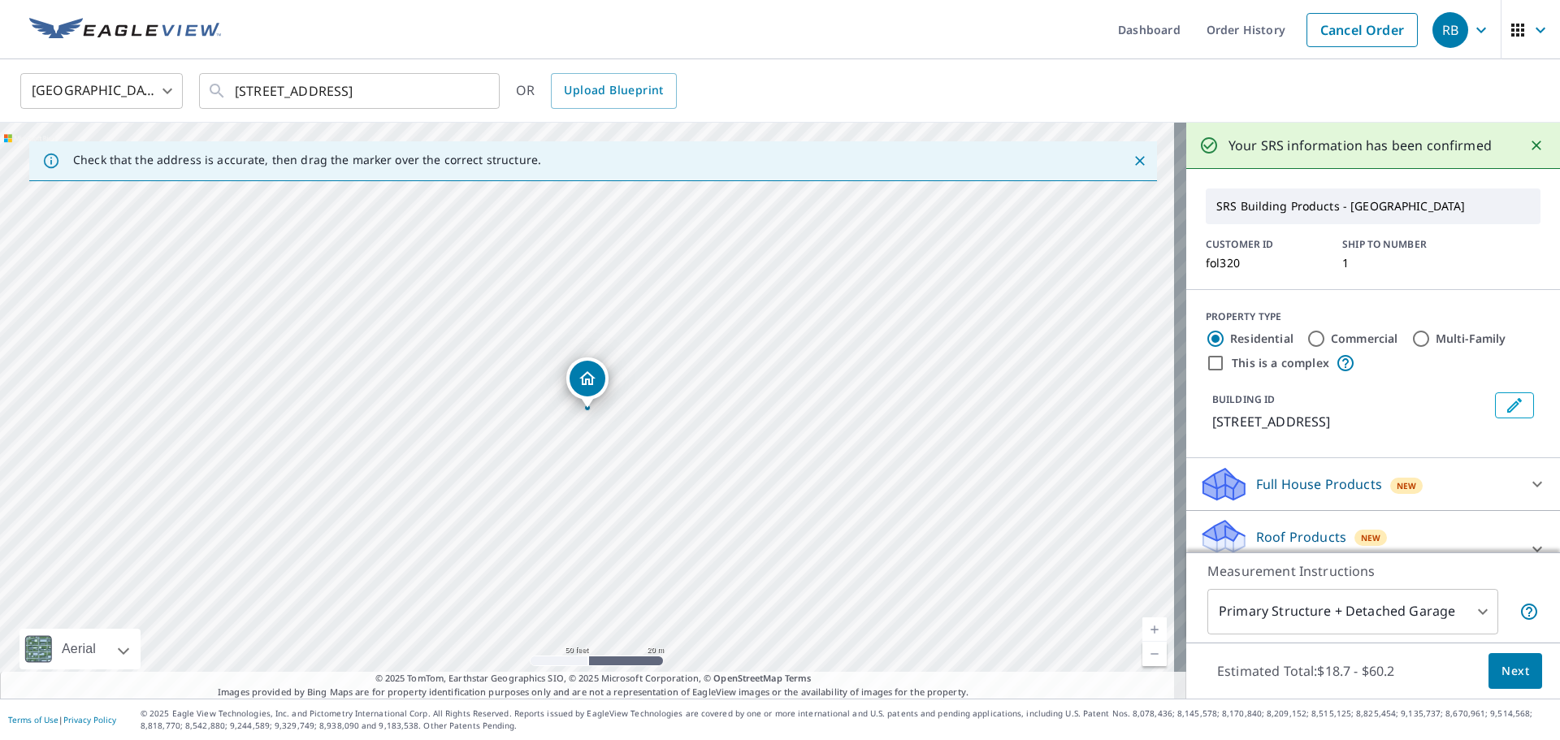
click at [1307, 336] on input "Commercial" at bounding box center [1317, 339] width 20 height 20
click at [1508, 671] on span "Next" at bounding box center [1516, 671] width 28 height 20
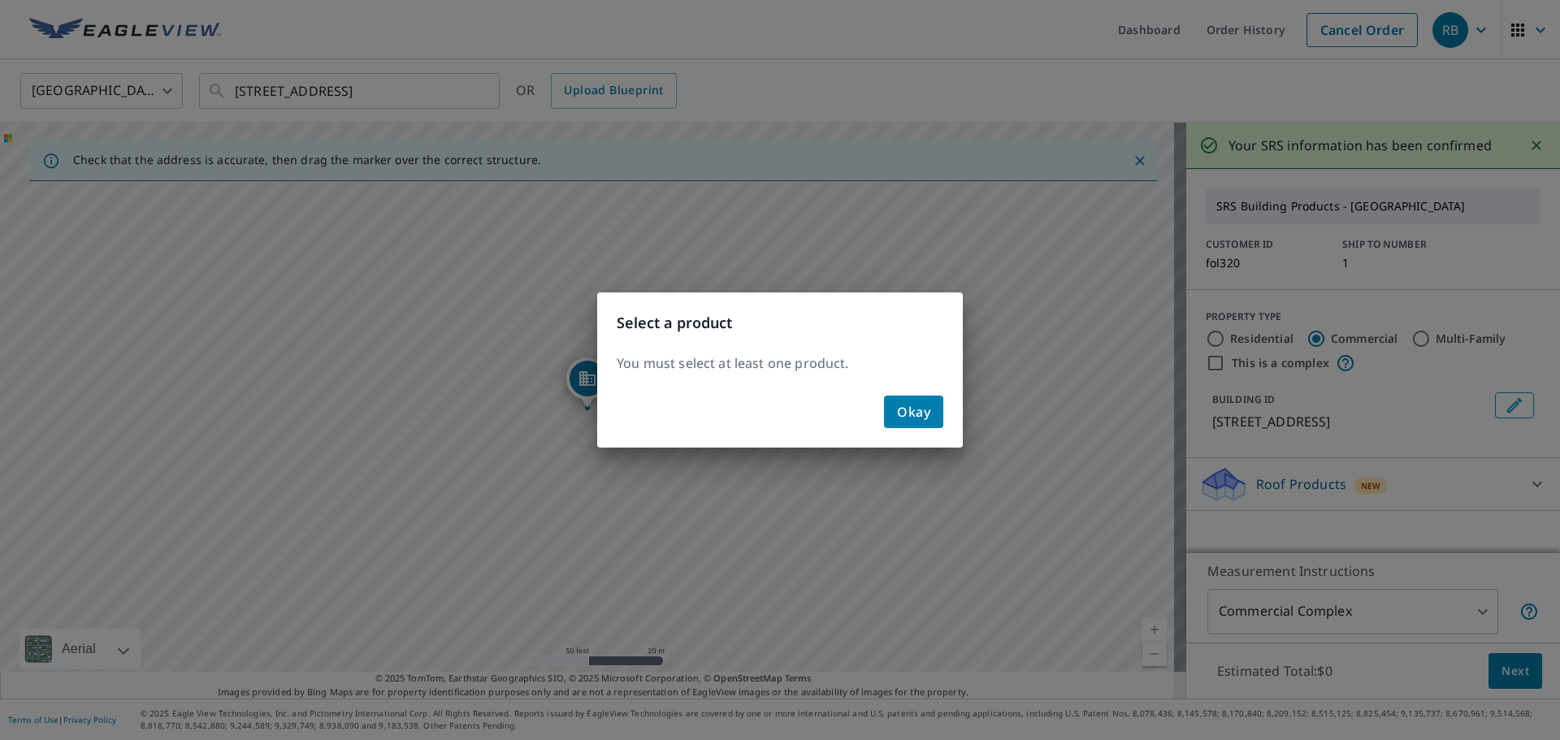
click at [915, 413] on span "Okay" at bounding box center [913, 412] width 33 height 23
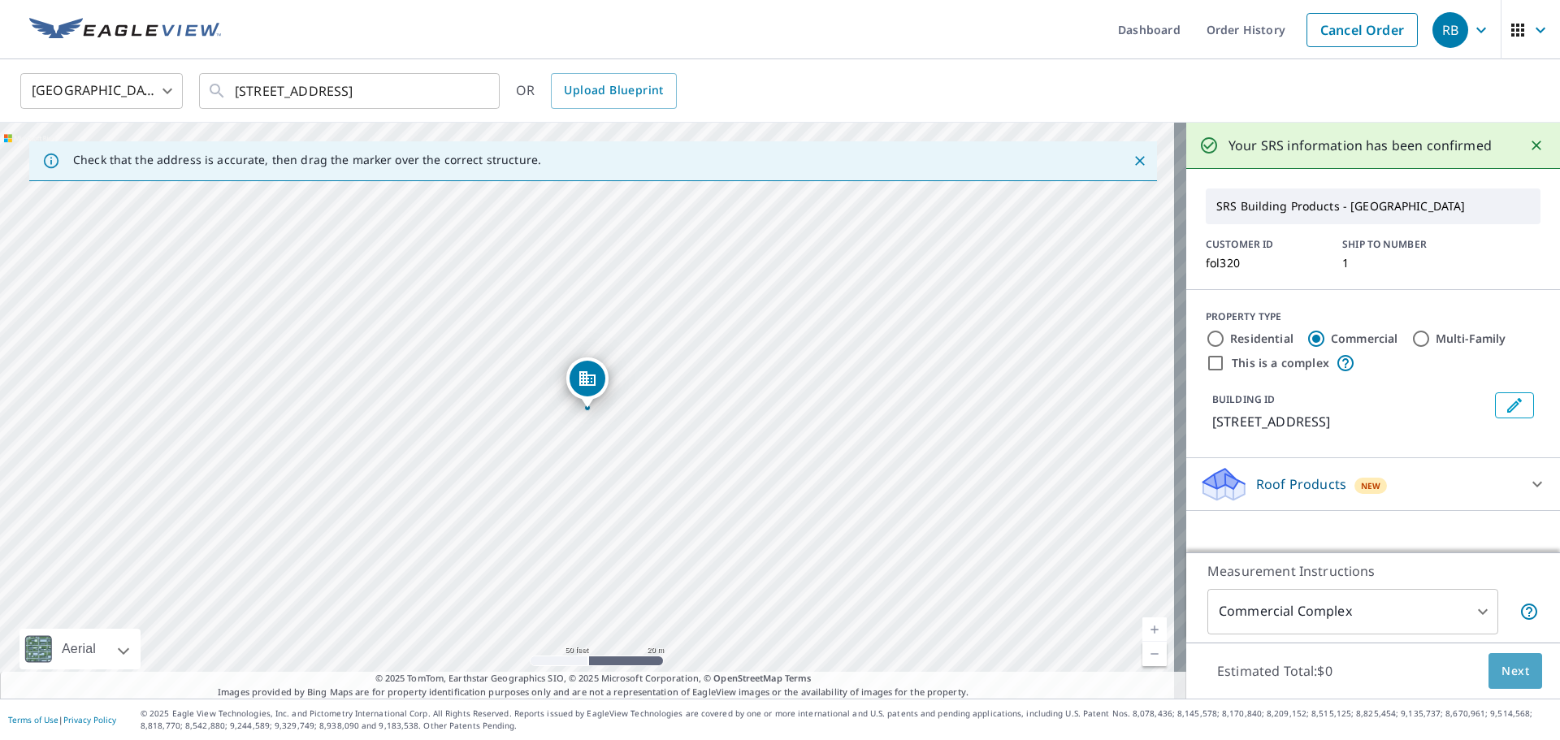
click at [1502, 666] on span "Next" at bounding box center [1516, 671] width 28 height 20
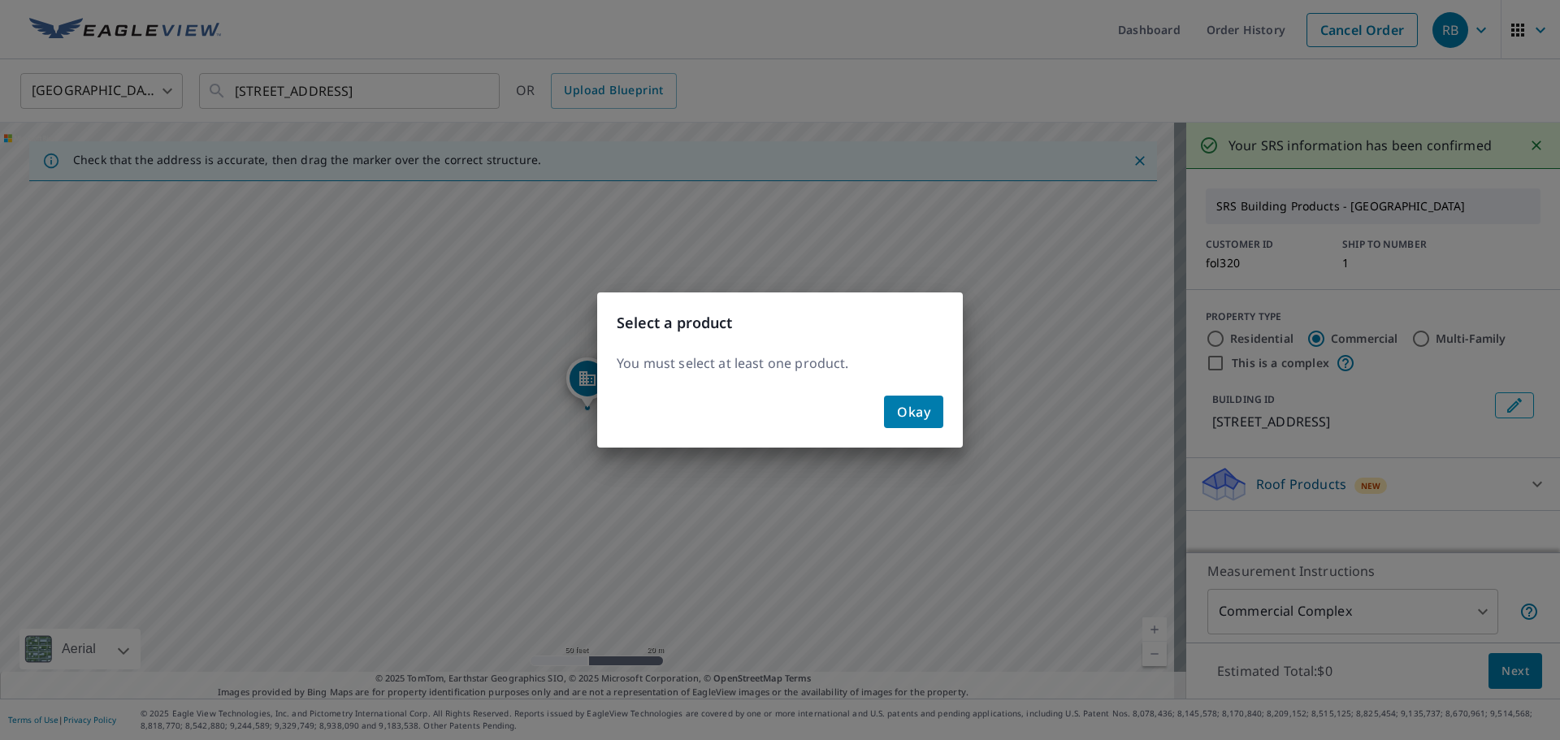
click at [896, 409] on button "Okay" at bounding box center [913, 412] width 59 height 33
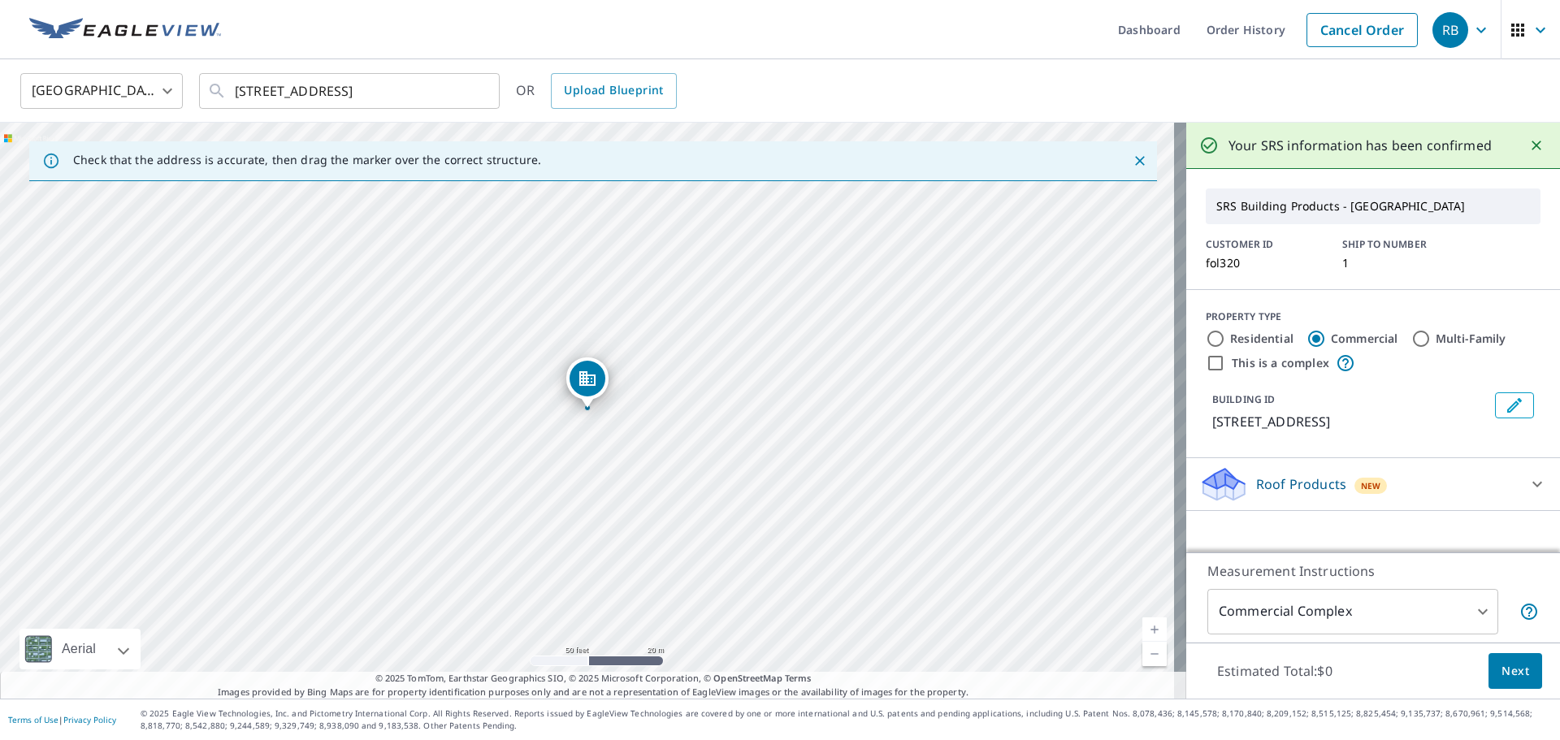
click at [1528, 483] on icon at bounding box center [1538, 485] width 20 height 20
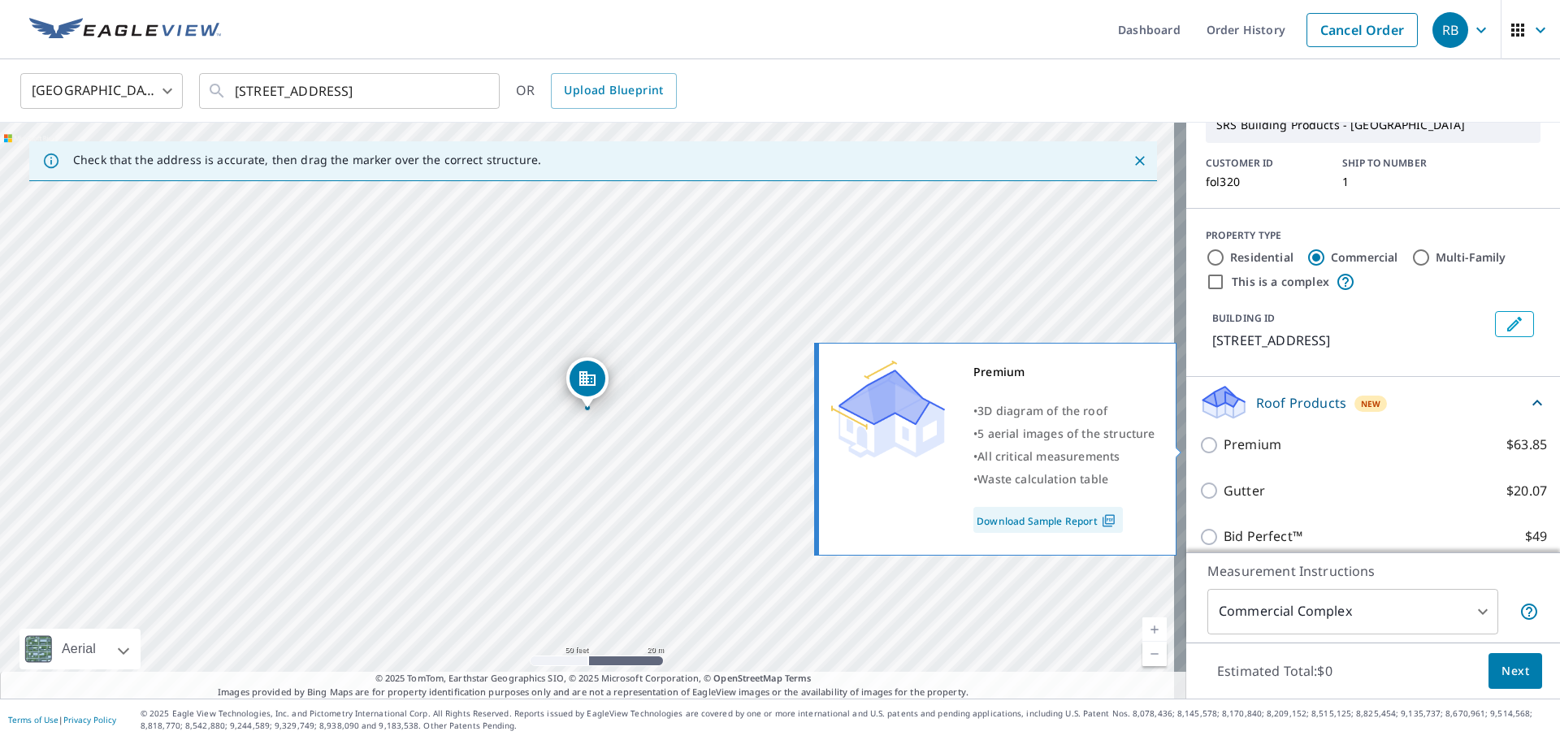
scroll to position [115, 0]
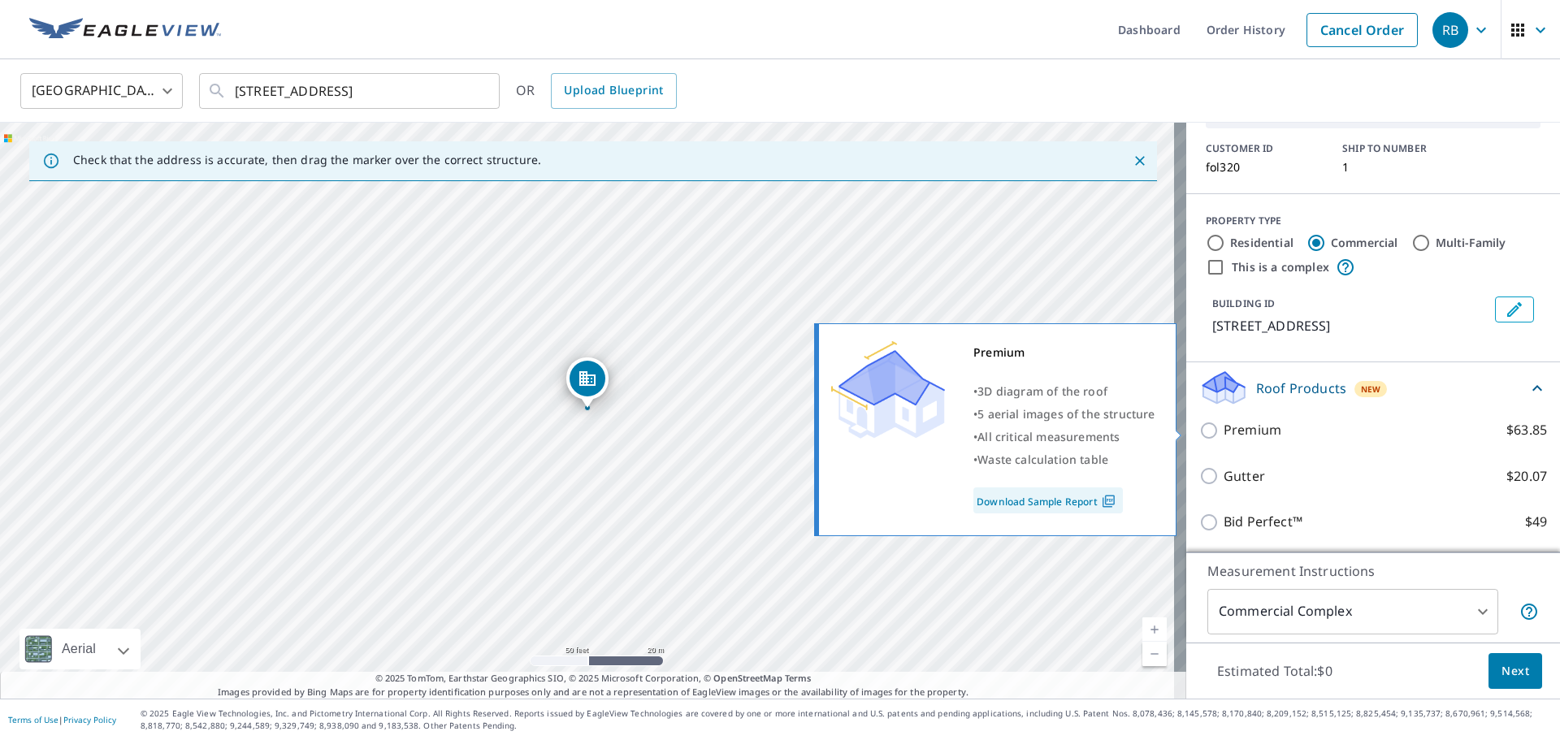
click at [1204, 430] on input "Premium $63.85" at bounding box center [1211, 431] width 24 height 20
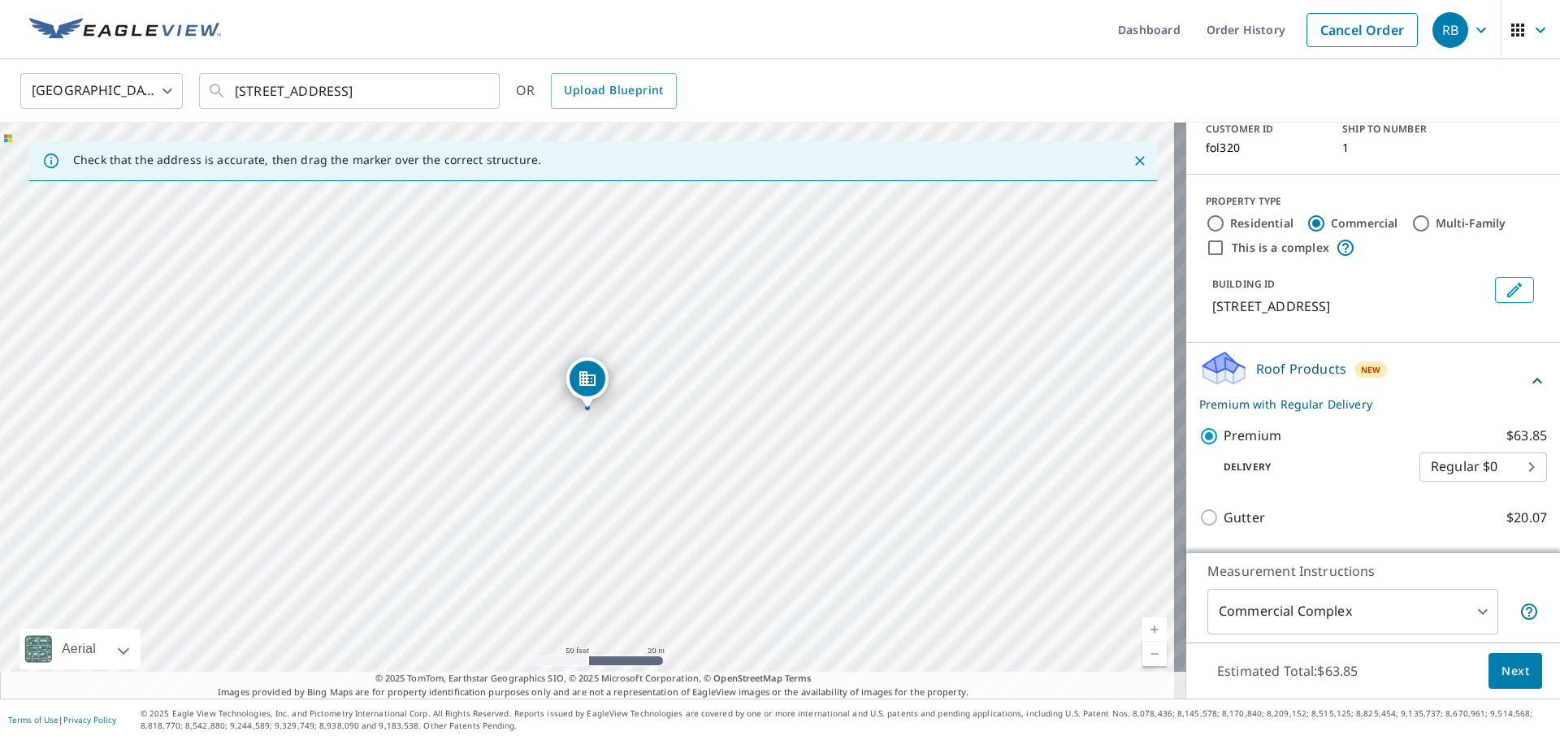
click at [1502, 670] on span "Next" at bounding box center [1516, 671] width 28 height 20
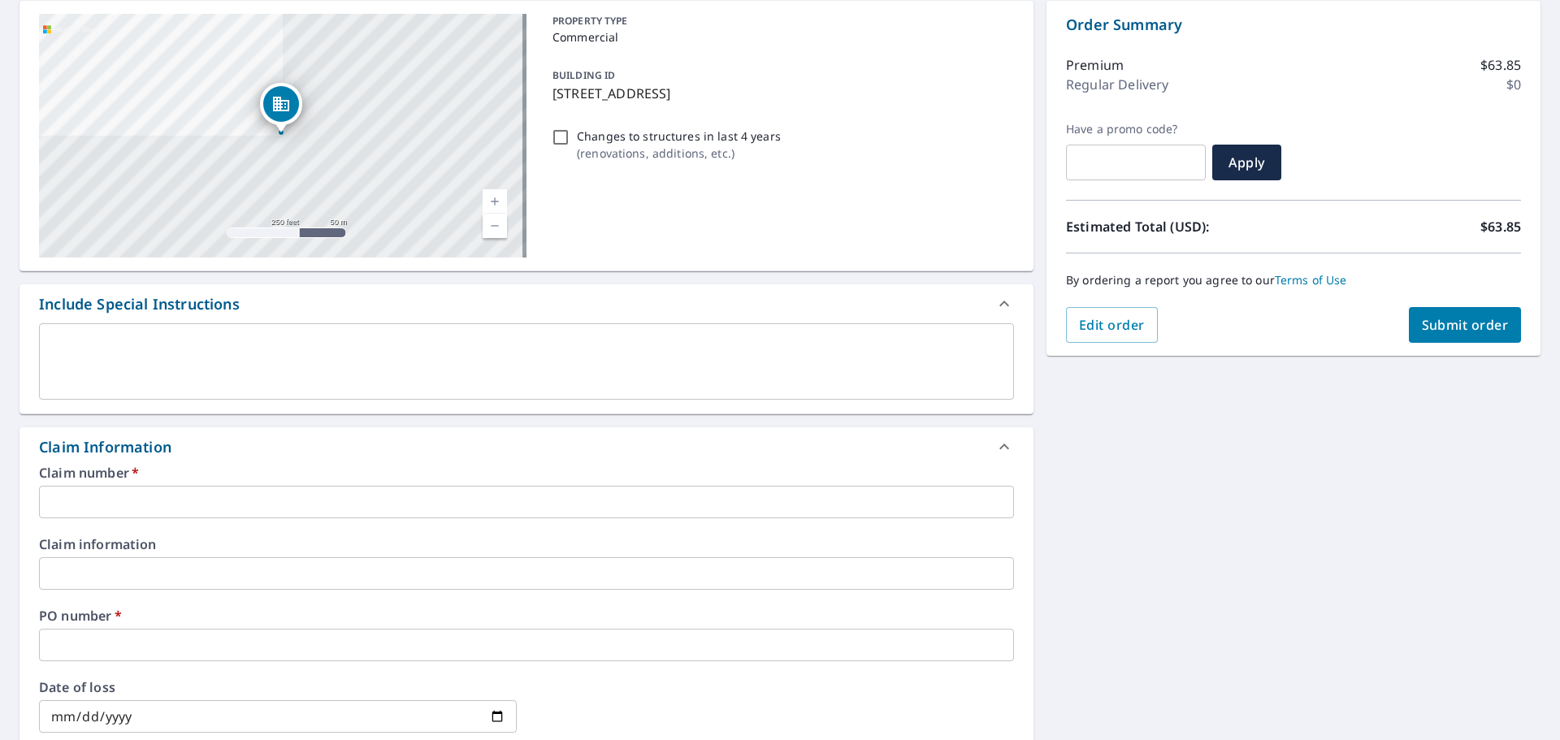
scroll to position [244, 0]
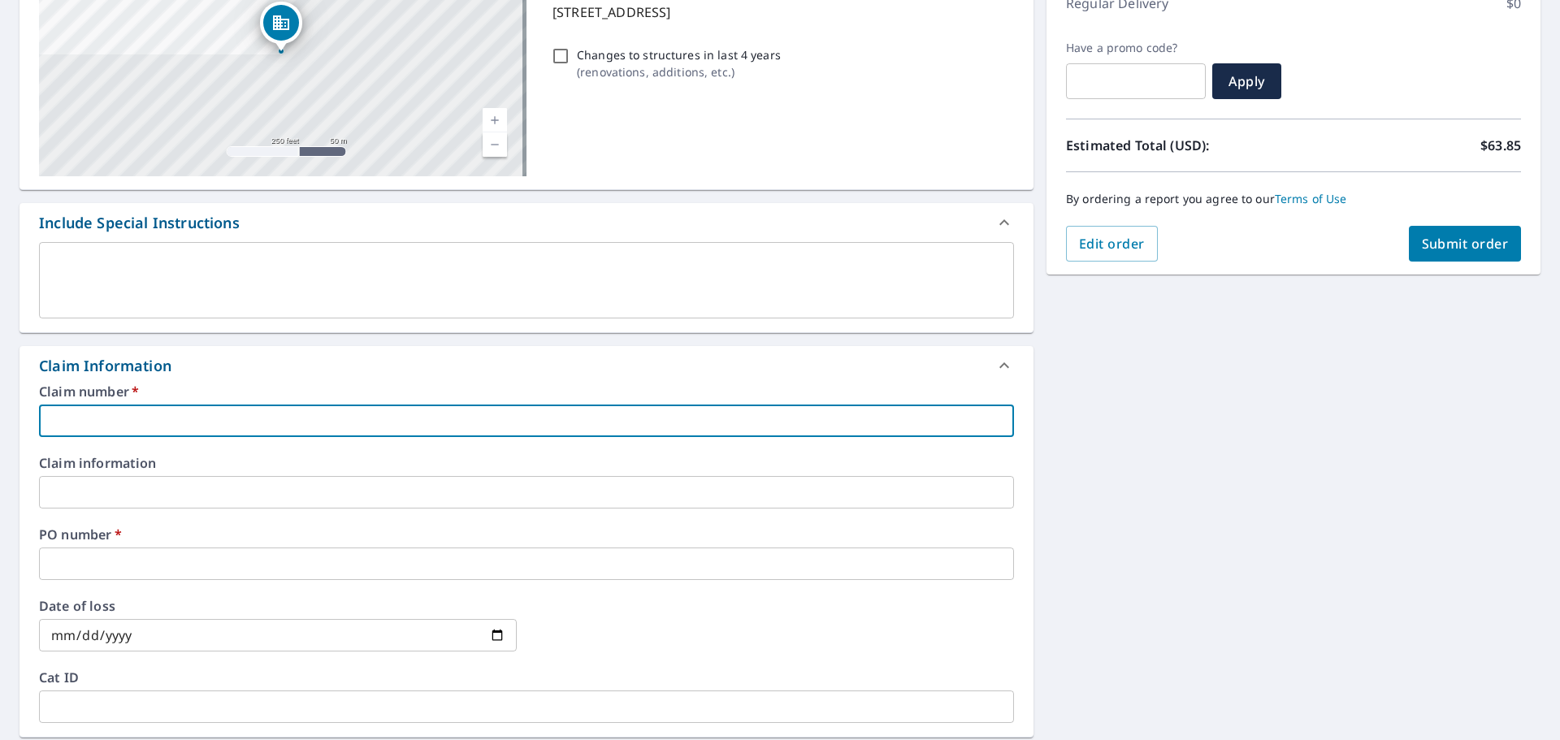
click at [147, 414] on input "text" at bounding box center [526, 421] width 975 height 33
drag, startPoint x: 89, startPoint y: 568, endPoint x: 116, endPoint y: 571, distance: 27.8
click at [89, 568] on input "text" at bounding box center [526, 564] width 975 height 33
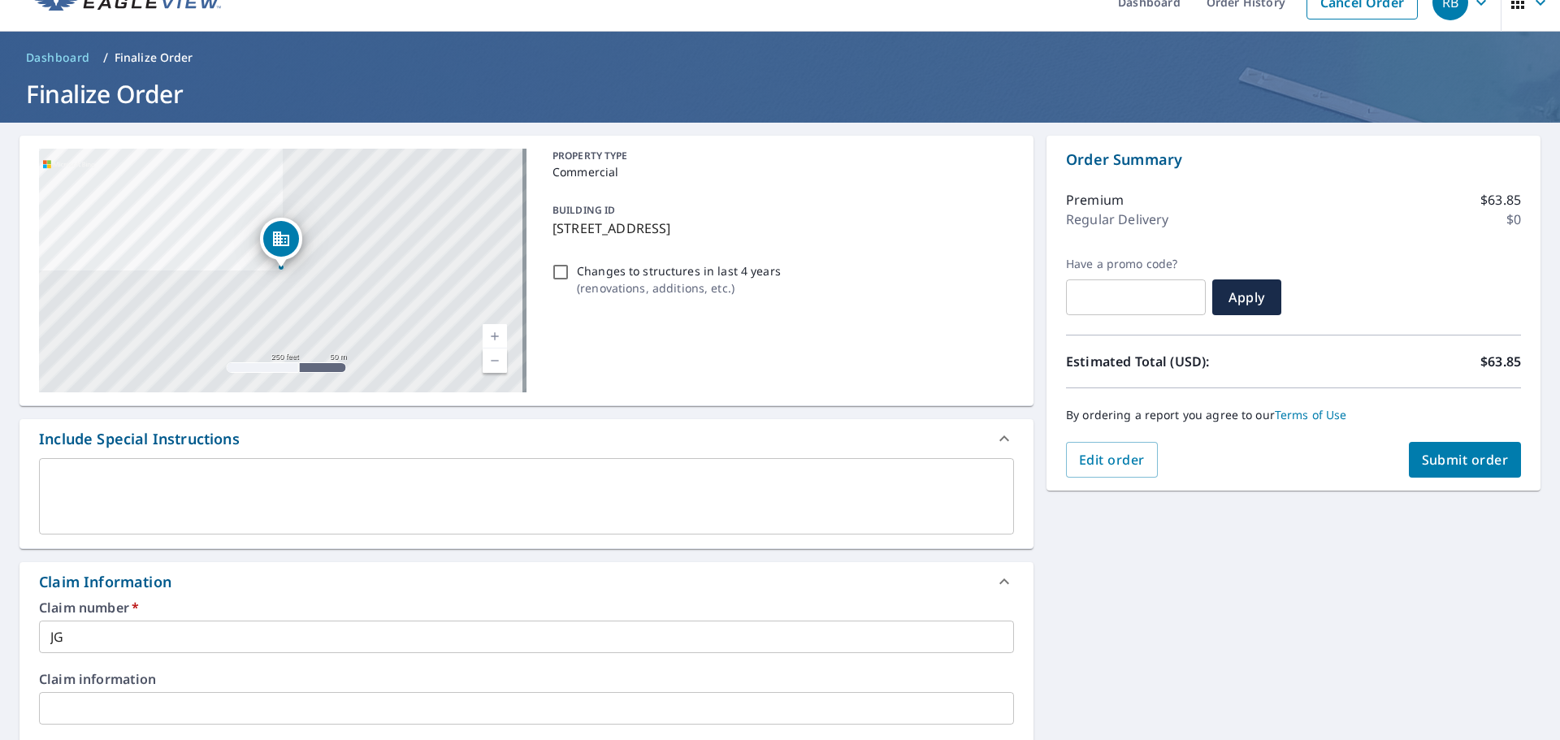
scroll to position [0, 0]
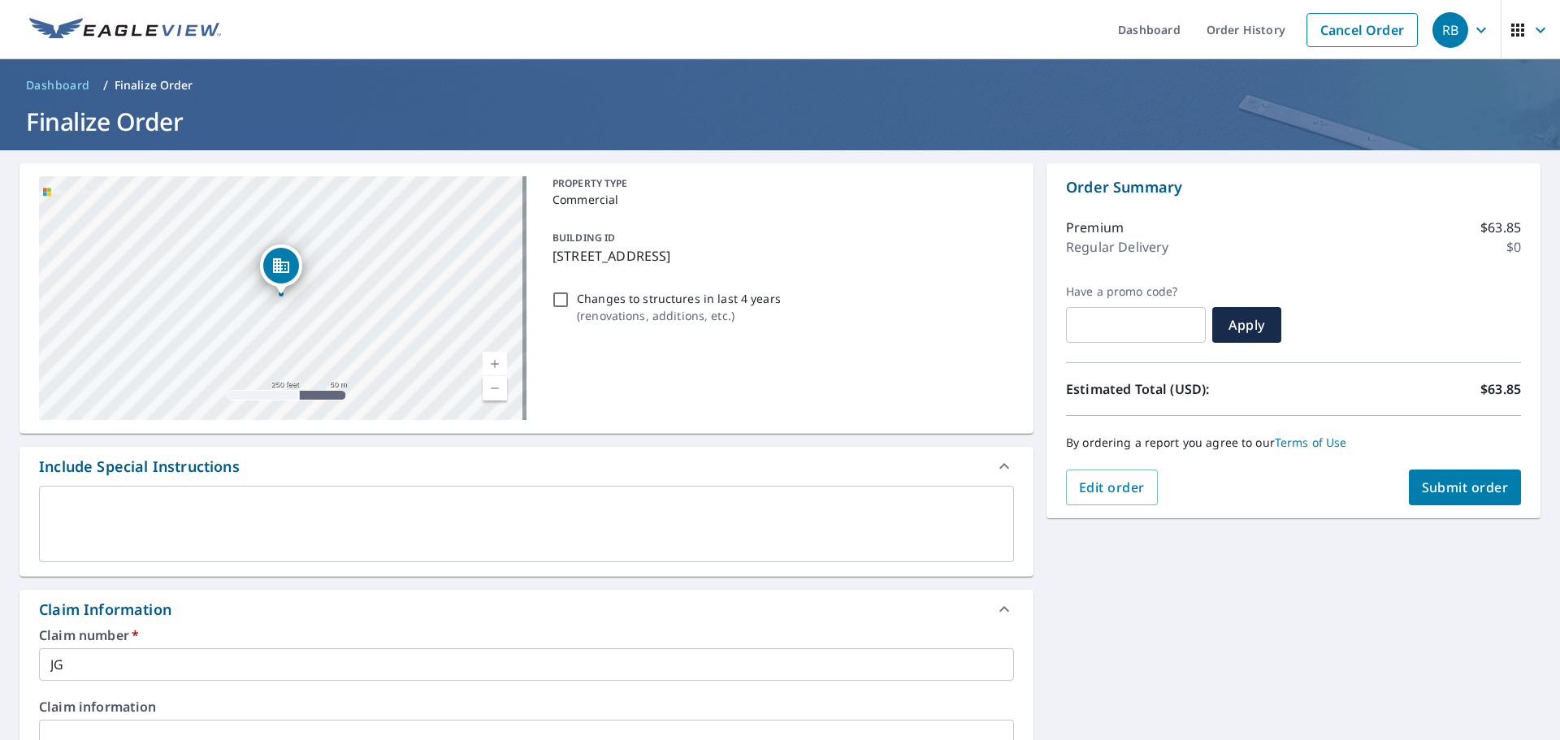
click at [74, 513] on textarea at bounding box center [526, 524] width 952 height 46
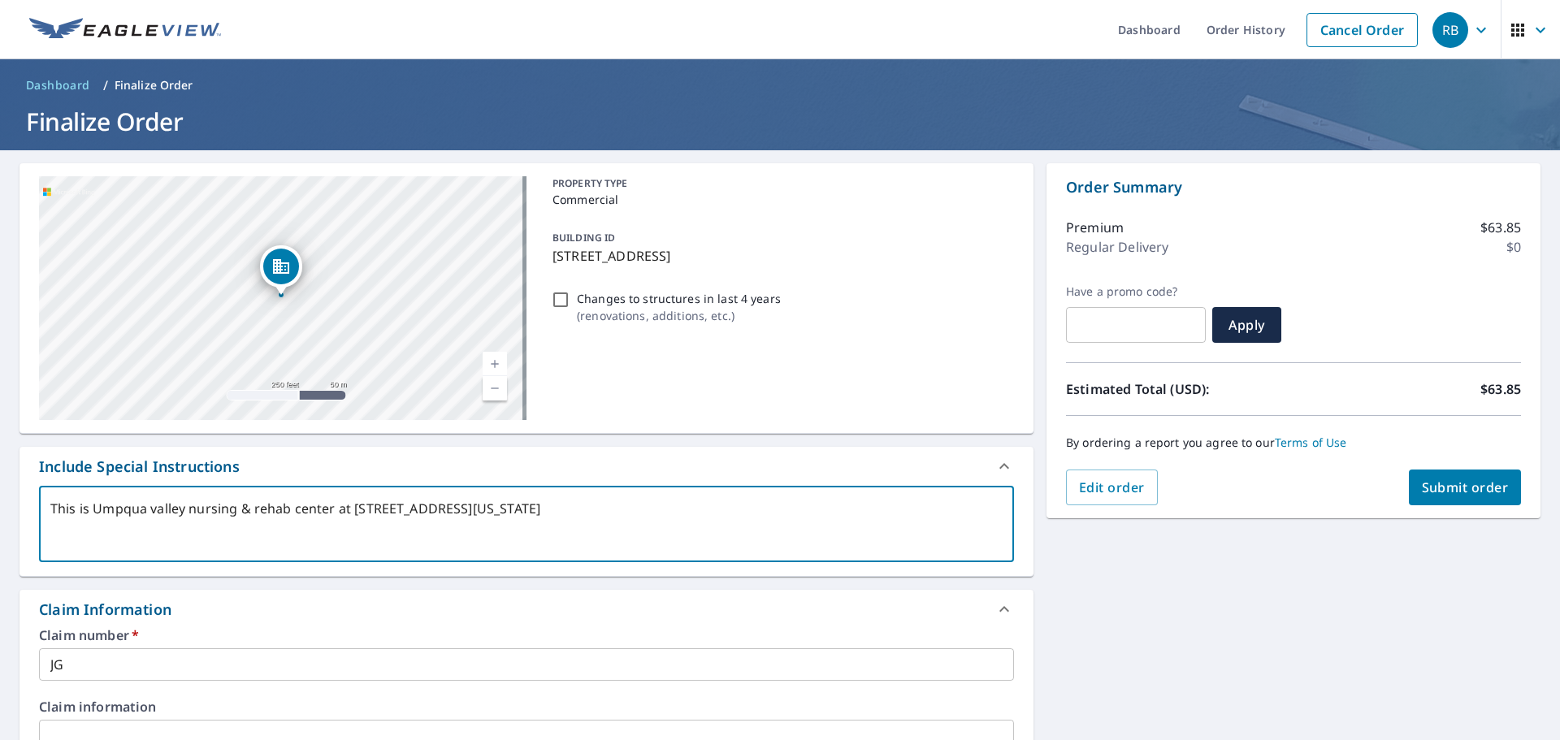
click at [566, 512] on textarea "This is Umpqua valley nursing & rehab center at [STREET_ADDRESS][US_STATE]" at bounding box center [526, 524] width 952 height 46
click at [653, 510] on textarea "This is Umpqua valley nursing & rehab center at [STREET_ADDRESS][US_STATE]" at bounding box center [526, 524] width 952 height 46
drag, startPoint x: 88, startPoint y: 505, endPoint x: 138, endPoint y: 667, distance: 170.2
click at [0, 522] on html "RB RB Dashboard Order History Cancel Order RB Dashboard / Finalize Order Finali…" at bounding box center [780, 370] width 1560 height 740
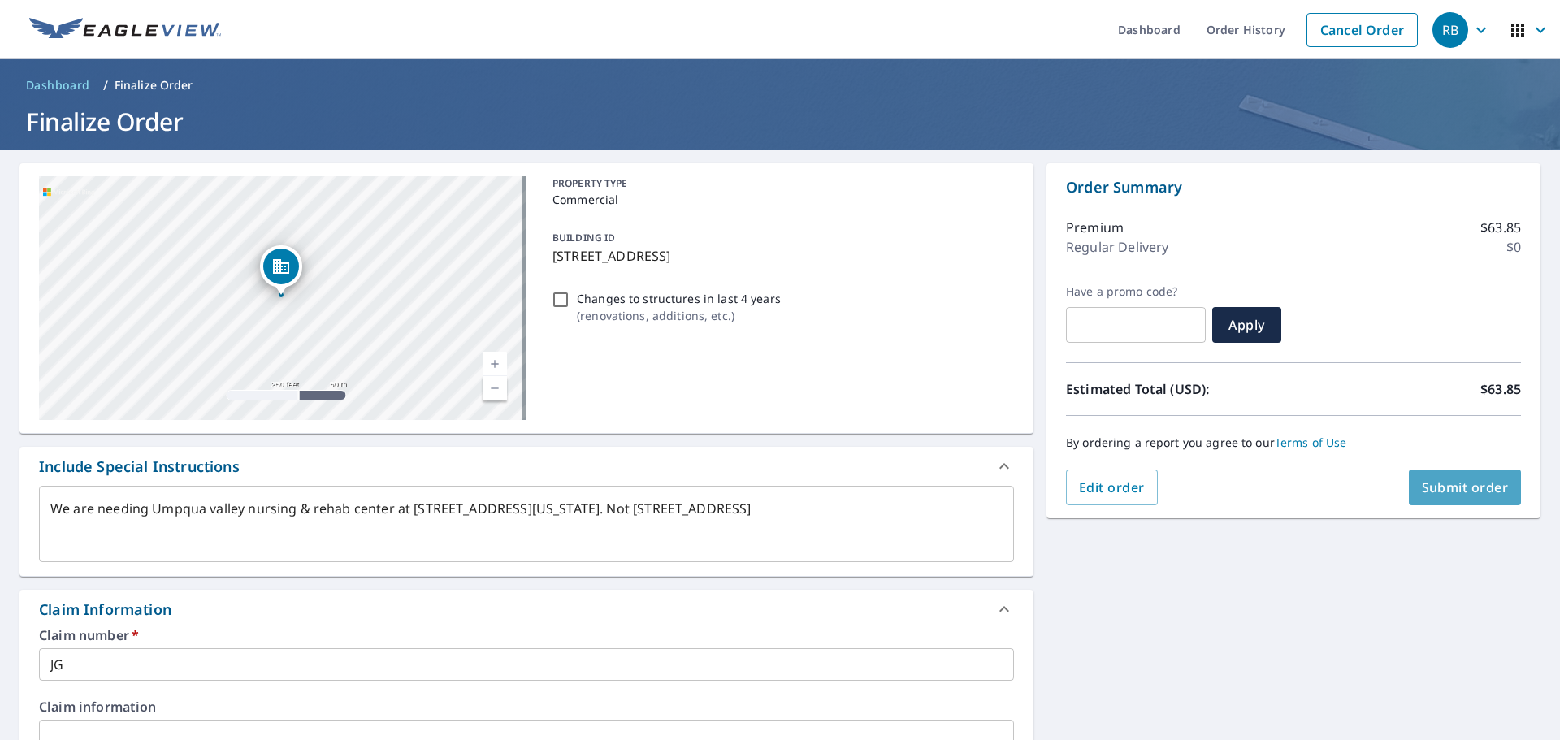
click at [1446, 485] on span "Submit order" at bounding box center [1465, 488] width 87 height 18
